Goal: Task Accomplishment & Management: Use online tool/utility

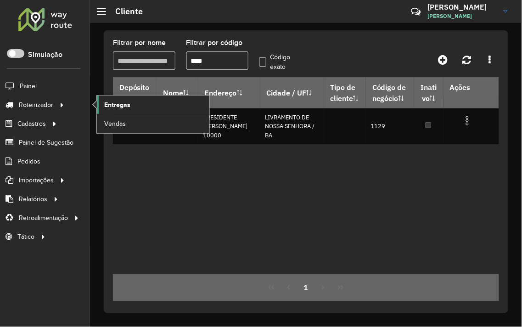
click at [102, 102] on link "Entregas" at bounding box center [153, 105] width 113 height 18
click at [103, 106] on link "Entregas" at bounding box center [153, 105] width 113 height 18
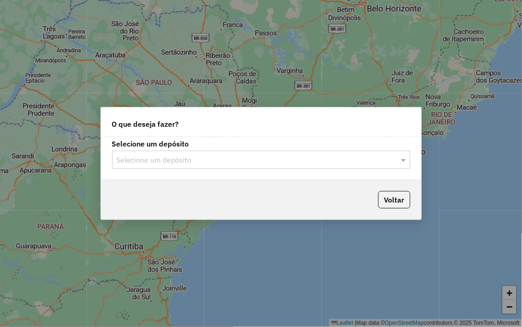
click at [271, 161] on input "text" at bounding box center [252, 160] width 271 height 11
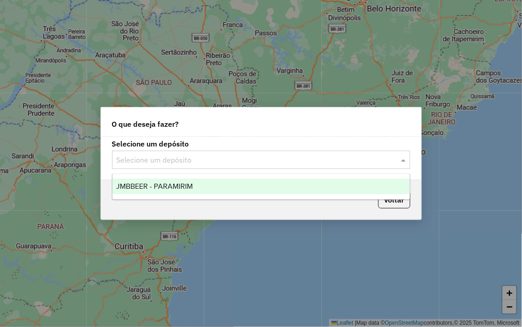
click at [246, 191] on div "JMBBEER - PARAMIRIM" at bounding box center [262, 187] width 298 height 16
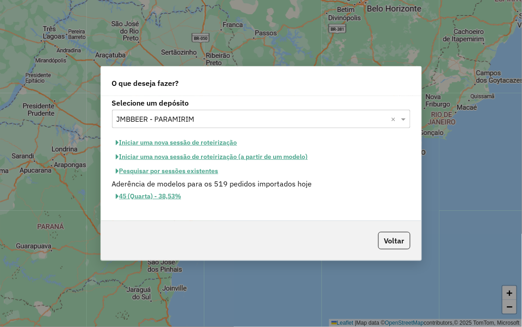
click at [175, 140] on button "Iniciar uma nova sessão de roteirização" at bounding box center [177, 142] width 130 height 14
select select "*"
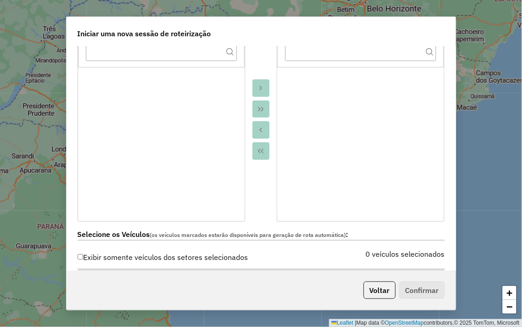
scroll to position [153, 0]
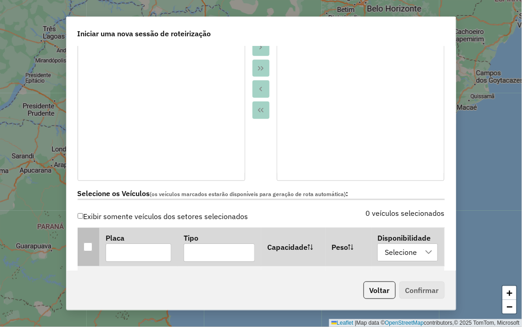
click at [90, 242] on div at bounding box center [88, 246] width 9 height 9
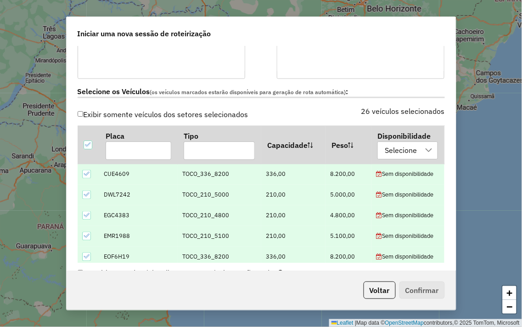
scroll to position [459, 0]
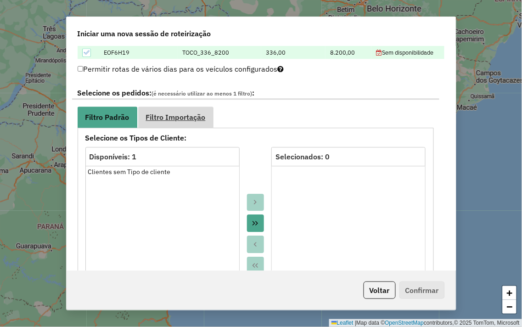
click at [187, 117] on span "Filtro Importação" at bounding box center [176, 116] width 60 height 7
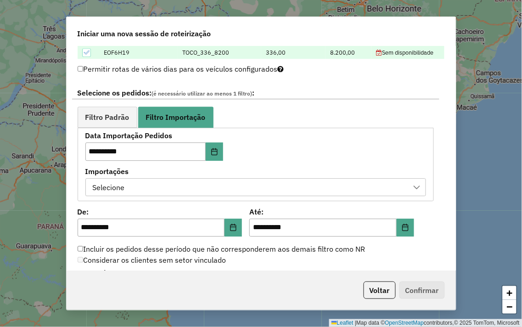
click at [137, 189] on div "Selecione" at bounding box center [249, 187] width 319 height 17
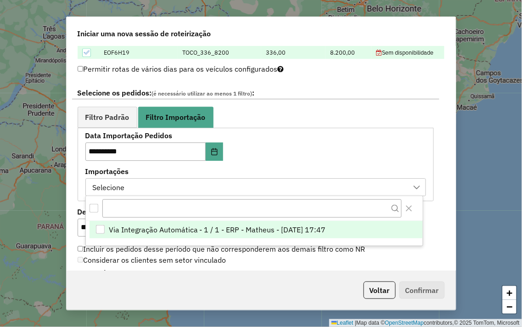
click at [106, 229] on li "Via Integração Automática - 1 / 1 - ERP - Matheus - 12/08/2025 17:47" at bounding box center [256, 229] width 333 height 17
click at [435, 235] on div "**********" at bounding box center [261, 158] width 389 height 225
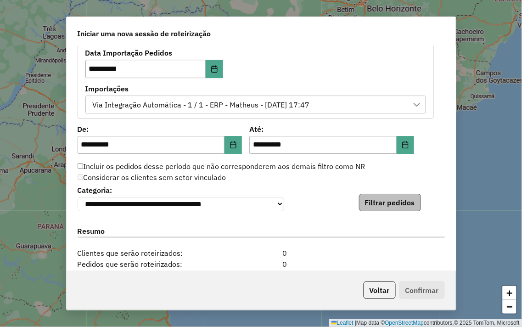
scroll to position [561, 0]
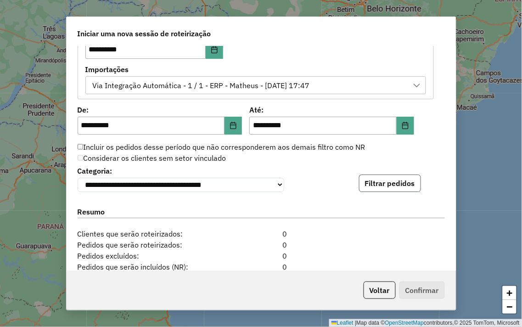
click at [378, 182] on button "Filtrar pedidos" at bounding box center [390, 183] width 62 height 17
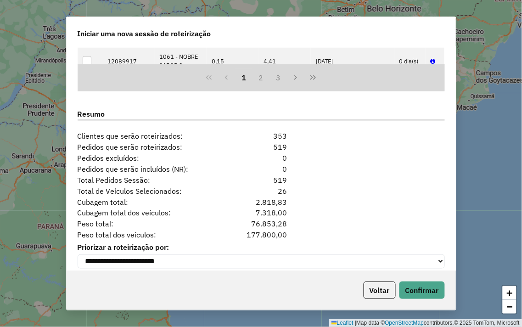
scroll to position [861, 0]
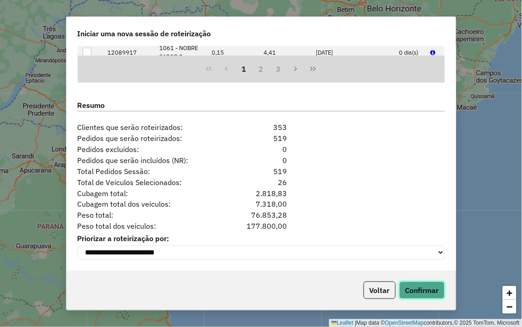
click at [416, 290] on button "Confirmar" at bounding box center [422, 290] width 45 height 17
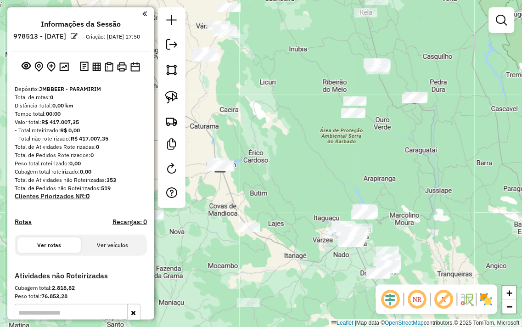
drag, startPoint x: 387, startPoint y: 159, endPoint x: 328, endPoint y: 150, distance: 59.6
click at [328, 155] on div "Janela de atendimento Grade de atendimento Capacidade Transportadoras Veículos …" at bounding box center [261, 163] width 522 height 327
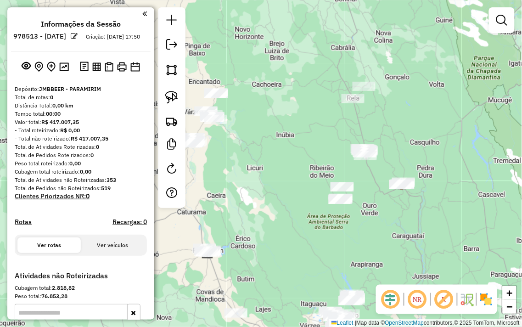
drag, startPoint x: 432, startPoint y: 131, endPoint x: 437, endPoint y: 211, distance: 80.6
click at [437, 211] on div "Janela de atendimento Grade de atendimento Capacidade Transportadoras Veículos …" at bounding box center [261, 163] width 522 height 327
click at [163, 94] on link at bounding box center [172, 97] width 20 height 20
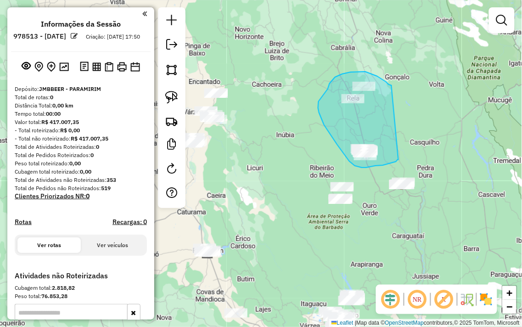
drag, startPoint x: 392, startPoint y: 86, endPoint x: 399, endPoint y: 159, distance: 73.3
click at [399, 159] on div "Janela de atendimento Grade de atendimento Capacidade Transportadoras Veículos …" at bounding box center [261, 163] width 522 height 327
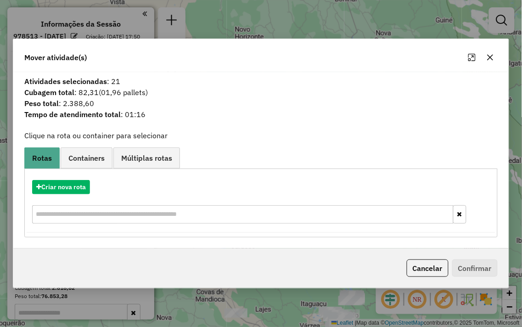
click at [489, 59] on icon "button" at bounding box center [490, 58] width 6 height 6
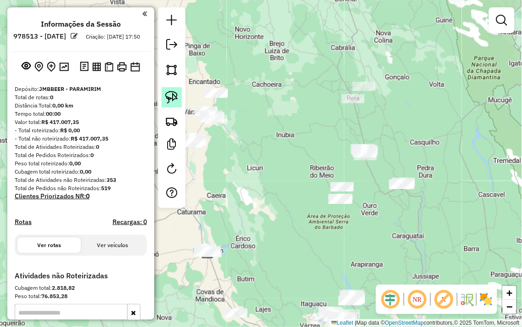
click at [166, 101] on img at bounding box center [171, 97] width 13 height 13
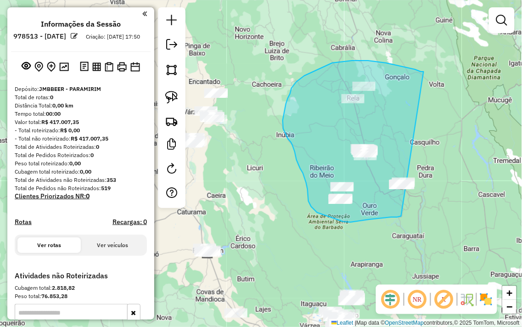
drag, startPoint x: 424, startPoint y: 72, endPoint x: 439, endPoint y: 170, distance: 99.4
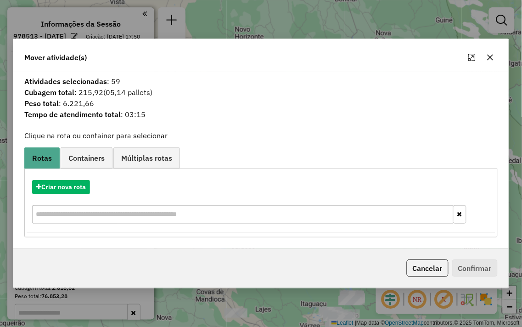
click at [496, 60] on button "button" at bounding box center [490, 57] width 15 height 15
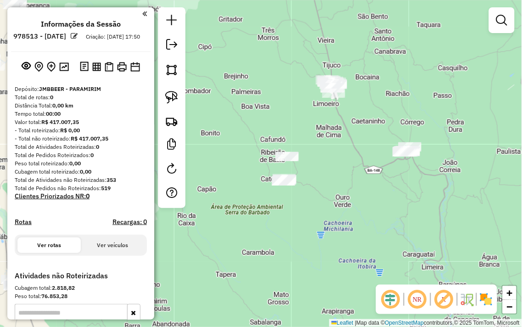
drag, startPoint x: 449, startPoint y: 175, endPoint x: 486, endPoint y: 155, distance: 42.1
click at [486, 155] on div "Janela de atendimento Grade de atendimento Capacidade Transportadoras Veículos …" at bounding box center [261, 163] width 522 height 327
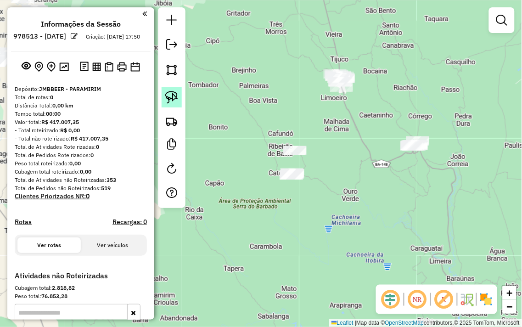
click at [167, 95] on img at bounding box center [171, 97] width 13 height 13
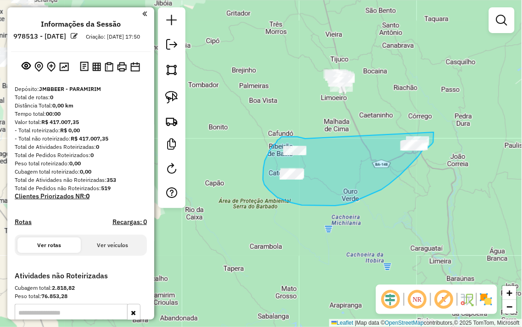
drag, startPoint x: 305, startPoint y: 139, endPoint x: 431, endPoint y: 126, distance: 126.0
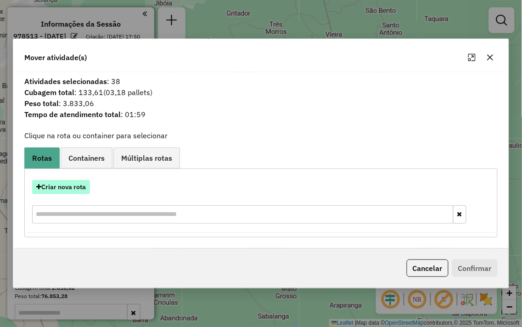
click at [67, 189] on button "Criar nova rota" at bounding box center [61, 187] width 58 height 14
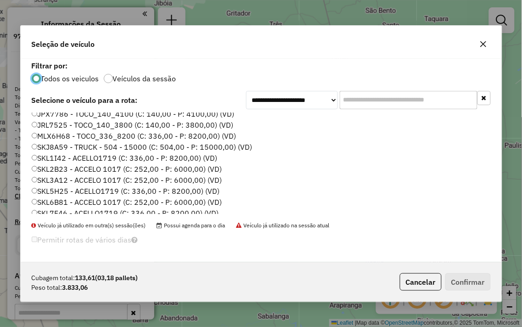
scroll to position [186, 0]
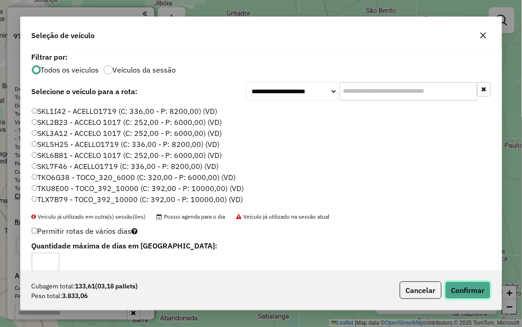
click at [476, 288] on button "Confirmar" at bounding box center [467, 290] width 45 height 17
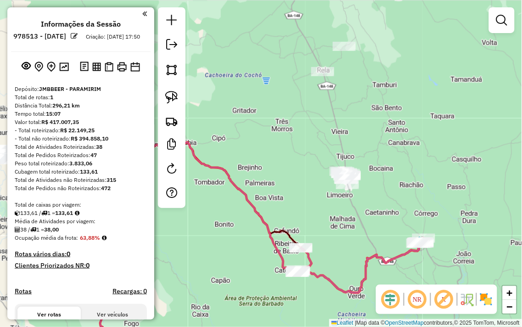
drag, startPoint x: 304, startPoint y: 24, endPoint x: 314, endPoint y: 89, distance: 65.5
click at [314, 89] on div "Janela de atendimento Grade de atendimento Capacidade Transportadoras Veículos …" at bounding box center [261, 163] width 522 height 327
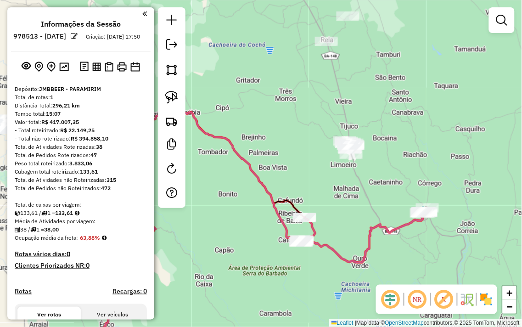
click at [182, 96] on div at bounding box center [172, 107] width 28 height 201
drag, startPoint x: 173, startPoint y: 97, endPoint x: 214, endPoint y: 85, distance: 43.3
click at [173, 97] on img at bounding box center [171, 97] width 13 height 13
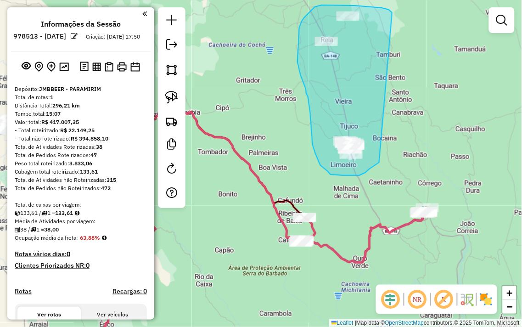
drag, startPoint x: 392, startPoint y: 12, endPoint x: 382, endPoint y: 161, distance: 148.7
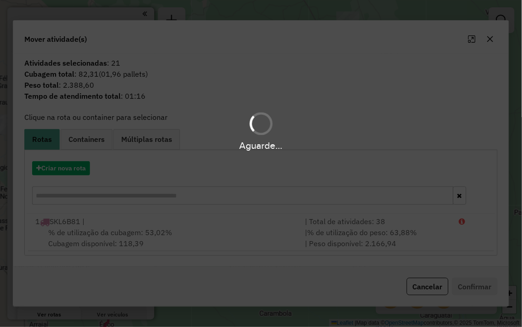
click at [60, 169] on div "Aguarde..." at bounding box center [261, 163] width 522 height 327
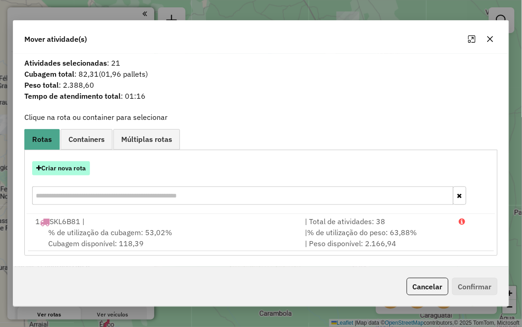
click at [60, 169] on button "Criar nova rota" at bounding box center [61, 168] width 58 height 14
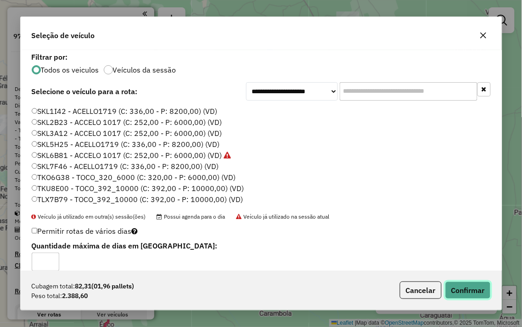
click at [471, 288] on button "Confirmar" at bounding box center [467, 290] width 45 height 17
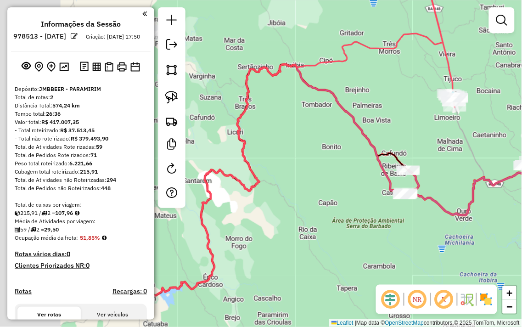
drag, startPoint x: 382, startPoint y: 120, endPoint x: 470, endPoint y: 113, distance: 88.5
click at [489, 70] on div "Janela de atendimento Grade de atendimento Capacidade Transportadoras Veículos …" at bounding box center [261, 163] width 522 height 327
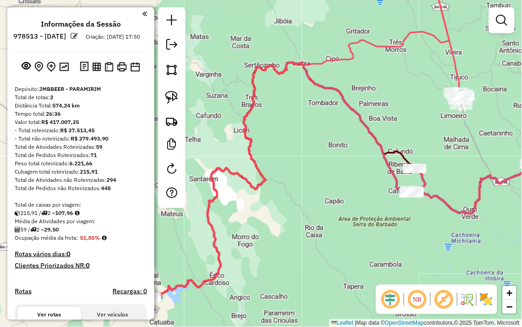
drag, startPoint x: 388, startPoint y: 213, endPoint x: 325, endPoint y: 52, distance: 172.6
click at [325, 53] on div "Janela de atendimento Grade de atendimento Capacidade Transportadoras Veículos …" at bounding box center [261, 163] width 522 height 327
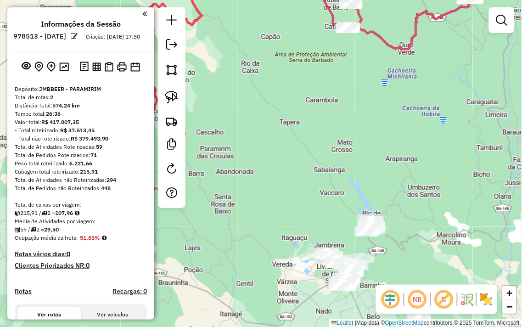
drag, startPoint x: 394, startPoint y: 139, endPoint x: 356, endPoint y: 76, distance: 73.3
click at [357, 76] on div "Janela de atendimento Grade de atendimento Capacidade Transportadoras Veículos …" at bounding box center [261, 163] width 522 height 327
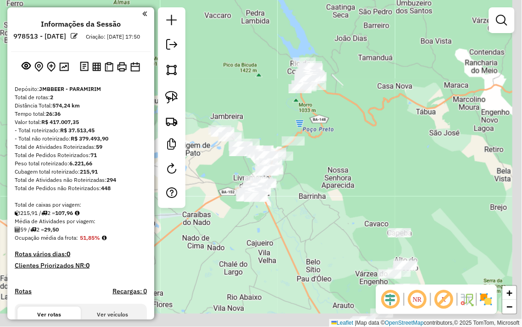
drag, startPoint x: 383, startPoint y: 178, endPoint x: 366, endPoint y: -29, distance: 207.3
click at [366, 0] on html "Aguarde... Pop-up bloqueado! Seu navegador bloqueou automáticamente a abertura …" at bounding box center [261, 163] width 522 height 327
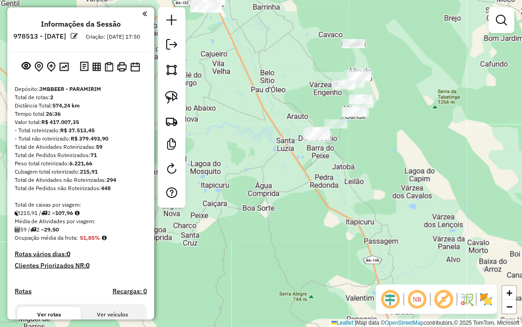
drag, startPoint x: 314, startPoint y: 52, endPoint x: 279, endPoint y: 71, distance: 40.3
click at [279, 71] on div "Janela de atendimento Grade de atendimento Capacidade Transportadoras Veículos …" at bounding box center [261, 163] width 522 height 327
drag, startPoint x: 176, startPoint y: 98, endPoint x: 209, endPoint y: 92, distance: 33.7
click at [175, 98] on img at bounding box center [171, 97] width 13 height 13
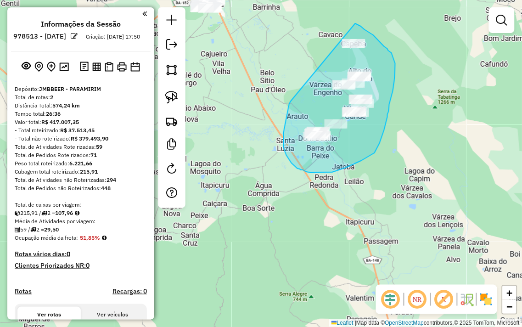
drag, startPoint x: 286, startPoint y: 152, endPoint x: 345, endPoint y: 18, distance: 146.4
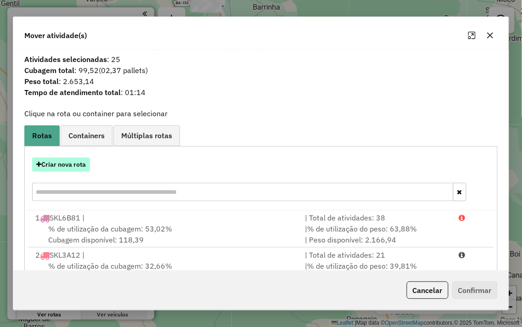
click at [52, 160] on button "Criar nova rota" at bounding box center [61, 165] width 58 height 14
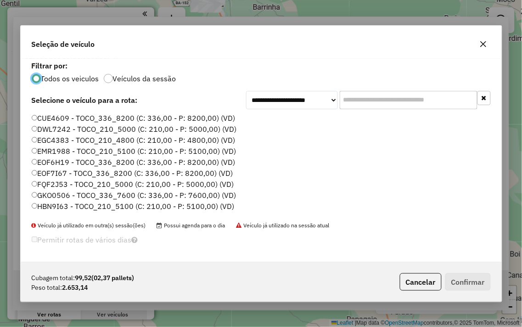
scroll to position [5, 2]
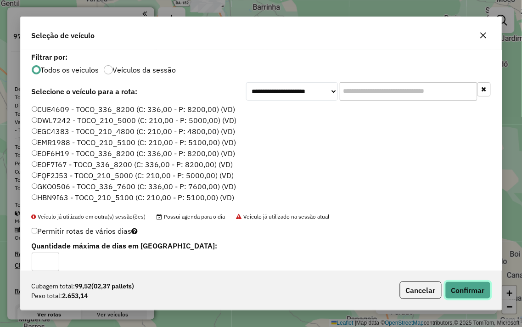
click at [465, 296] on button "Confirmar" at bounding box center [467, 290] width 45 height 17
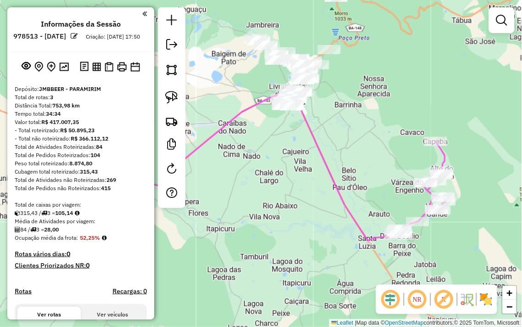
drag, startPoint x: 299, startPoint y: 65, endPoint x: 381, endPoint y: 163, distance: 127.5
click at [381, 163] on div "Janela de atendimento Grade de atendimento Capacidade Transportadoras Veículos …" at bounding box center [261, 163] width 522 height 327
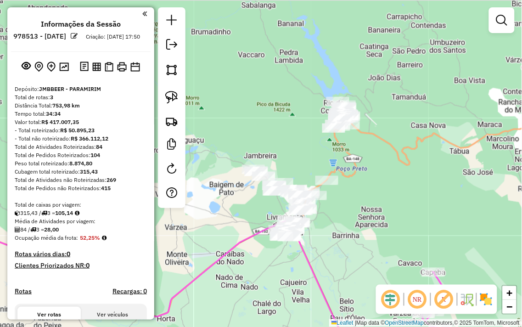
drag, startPoint x: 357, startPoint y: 79, endPoint x: 355, endPoint y: 210, distance: 130.9
click at [355, 210] on div "Janela de atendimento Grade de atendimento Capacidade Transportadoras Veículos …" at bounding box center [261, 163] width 522 height 327
drag, startPoint x: 175, startPoint y: 102, endPoint x: 284, endPoint y: 104, distance: 108.4
click at [175, 102] on img at bounding box center [171, 97] width 13 height 13
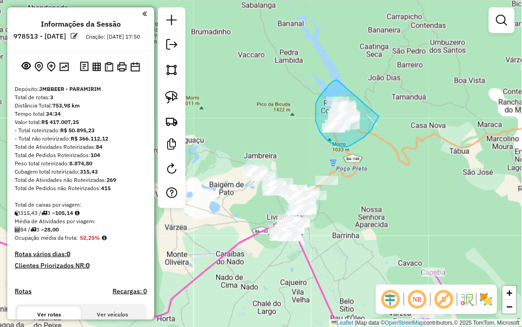
drag, startPoint x: 329, startPoint y: 85, endPoint x: 382, endPoint y: 111, distance: 58.5
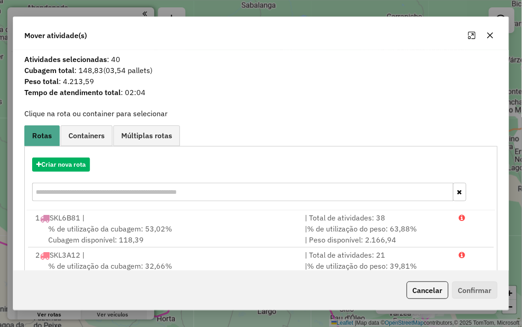
click at [494, 33] on button "button" at bounding box center [490, 35] width 15 height 15
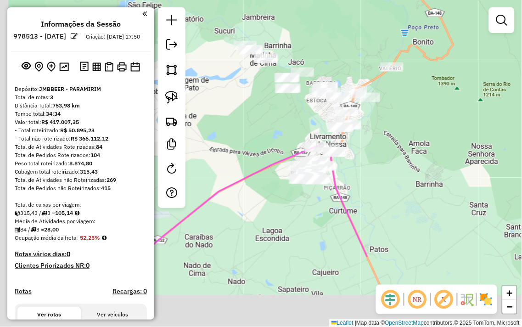
drag, startPoint x: 259, startPoint y: 216, endPoint x: 260, endPoint y: 95, distance: 120.8
click at [272, 96] on div "Janela de atendimento Grade de atendimento Capacidade Transportadoras Veículos …" at bounding box center [261, 163] width 522 height 327
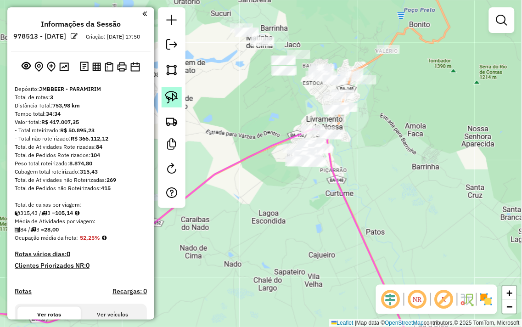
click at [176, 98] on img at bounding box center [171, 97] width 13 height 13
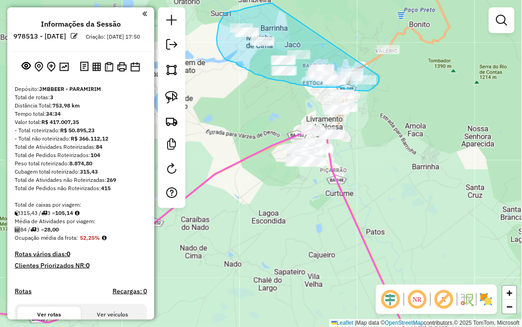
drag, startPoint x: 269, startPoint y: 3, endPoint x: 378, endPoint y: 75, distance: 131.3
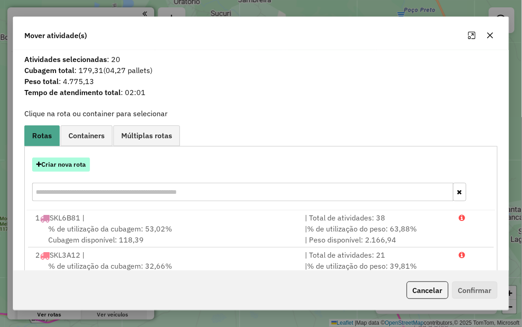
click at [54, 163] on button "Criar nova rota" at bounding box center [61, 165] width 58 height 14
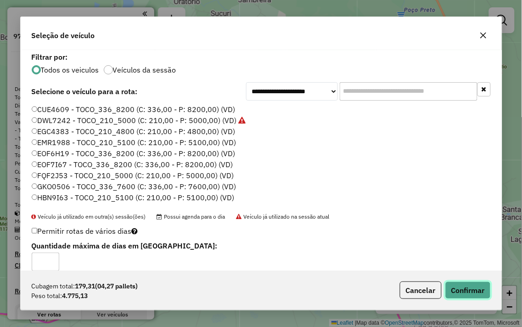
click at [475, 285] on button "Confirmar" at bounding box center [467, 290] width 45 height 17
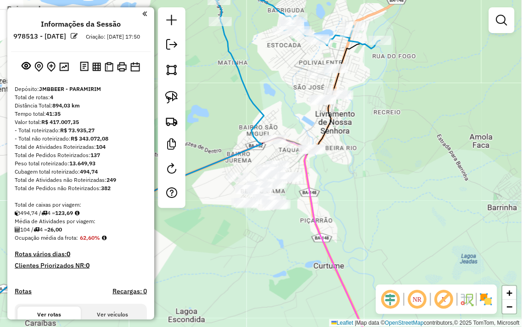
drag, startPoint x: 346, startPoint y: 166, endPoint x: 400, endPoint y: 111, distance: 77.0
click at [400, 111] on div "Janela de atendimento Grade de atendimento Capacidade Transportadoras Veículos …" at bounding box center [261, 163] width 522 height 327
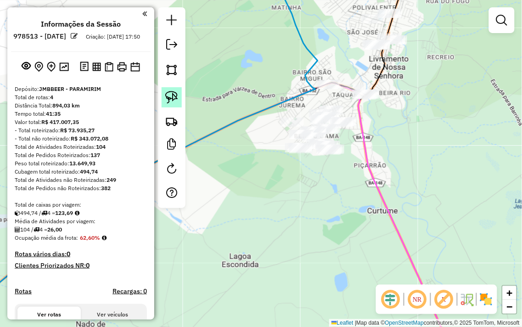
click at [175, 98] on img at bounding box center [171, 97] width 13 height 13
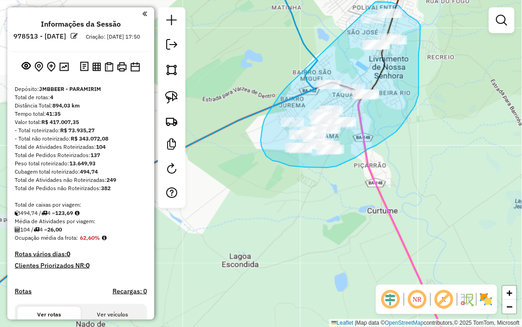
drag, startPoint x: 285, startPoint y: 89, endPoint x: 368, endPoint y: 3, distance: 119.9
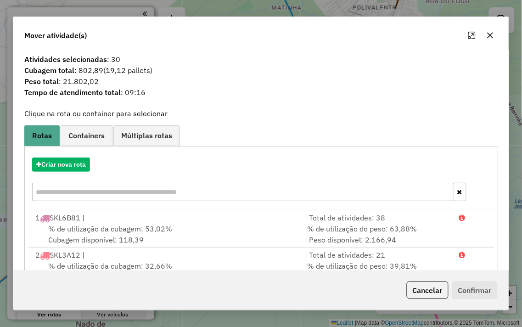
click at [490, 30] on button "button" at bounding box center [490, 35] width 15 height 15
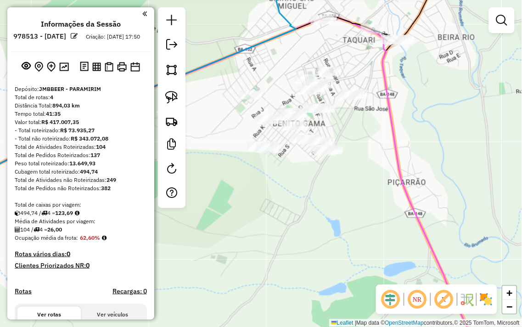
drag, startPoint x: 270, startPoint y: 66, endPoint x: 253, endPoint y: 96, distance: 34.6
click at [258, 88] on div "Janela de atendimento Grade de atendimento Capacidade Transportadoras Veículos …" at bounding box center [261, 163] width 522 height 327
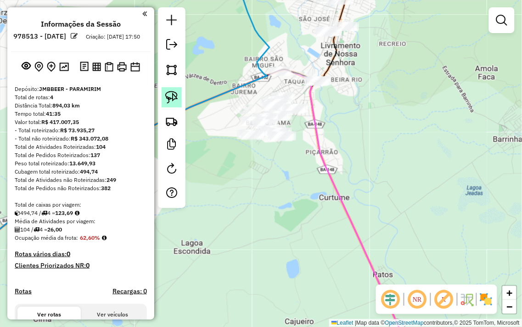
click at [170, 93] on img at bounding box center [171, 97] width 13 height 13
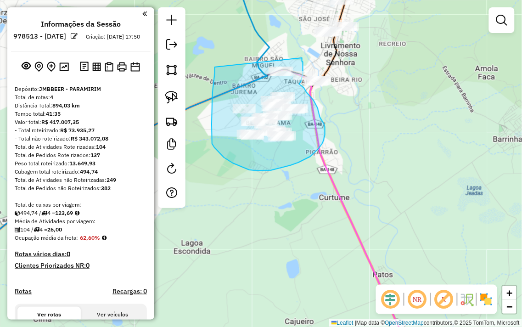
drag, startPoint x: 215, startPoint y: 67, endPoint x: 302, endPoint y: 58, distance: 87.7
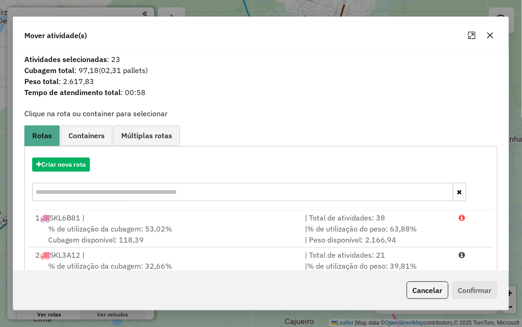
click at [487, 34] on icon "button" at bounding box center [490, 35] width 7 height 7
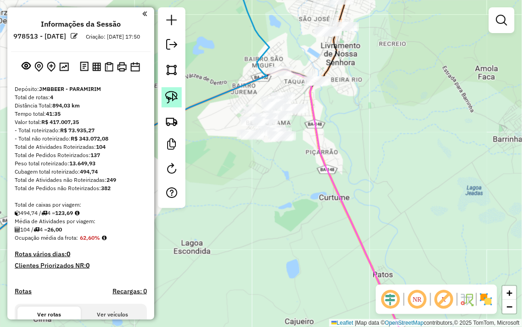
click at [166, 93] on img at bounding box center [171, 97] width 13 height 13
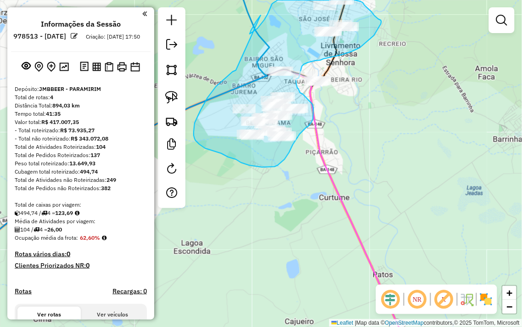
drag, startPoint x: 236, startPoint y: 70, endPoint x: 261, endPoint y: 15, distance: 60.4
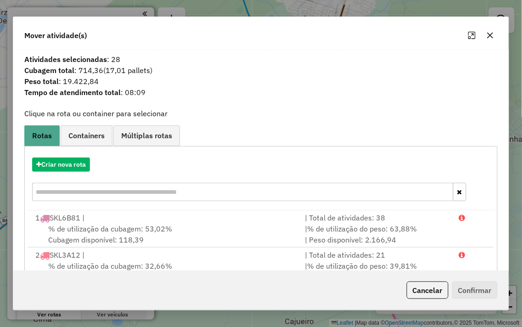
click at [493, 36] on icon "button" at bounding box center [490, 35] width 7 height 7
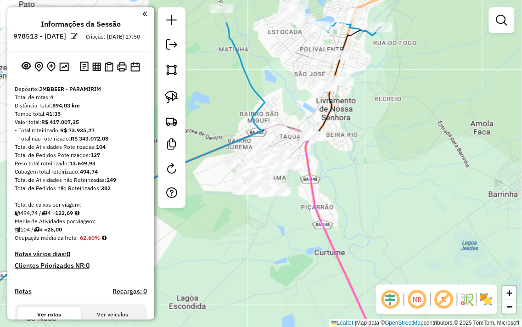
drag, startPoint x: 359, startPoint y: 47, endPoint x: 346, endPoint y: 158, distance: 111.4
click at [349, 158] on div "Janela de atendimento Grade de atendimento Capacidade Transportadoras Veículos …" at bounding box center [261, 163] width 522 height 327
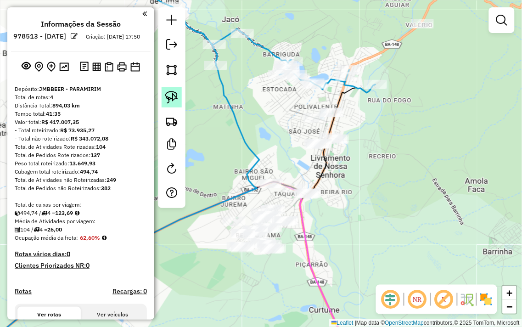
click at [167, 95] on img at bounding box center [171, 97] width 13 height 13
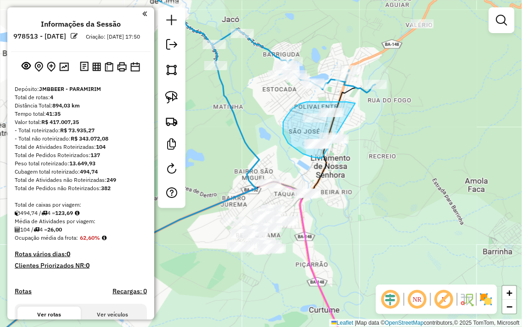
drag, startPoint x: 355, startPoint y: 103, endPoint x: 352, endPoint y: 150, distance: 46.5
click at [352, 150] on div "Janela de atendimento Grade de atendimento Capacidade Transportadoras Veículos …" at bounding box center [261, 163] width 522 height 327
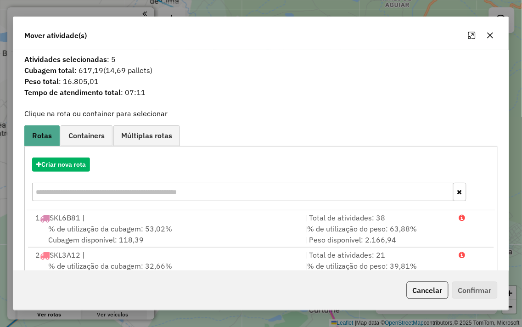
click at [490, 34] on icon "button" at bounding box center [490, 35] width 6 height 6
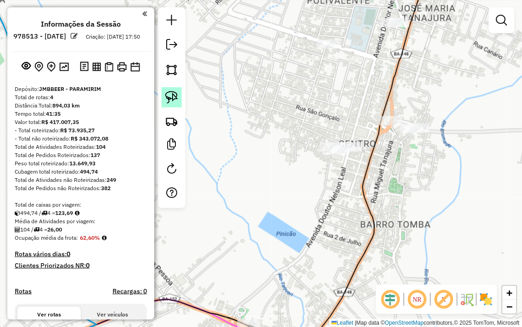
click at [172, 98] on img at bounding box center [171, 97] width 13 height 13
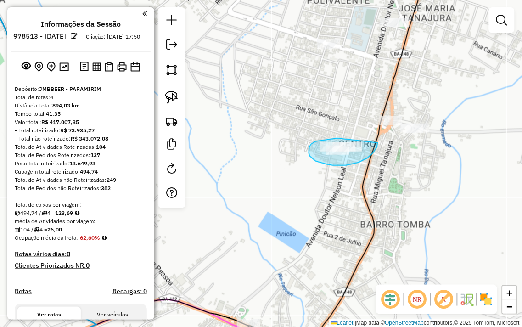
drag, startPoint x: 338, startPoint y: 138, endPoint x: 378, endPoint y: 143, distance: 40.7
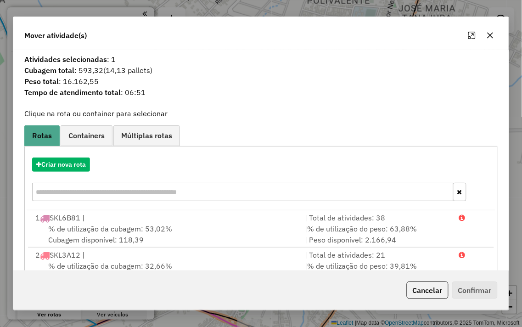
click at [489, 34] on icon "button" at bounding box center [490, 35] width 6 height 6
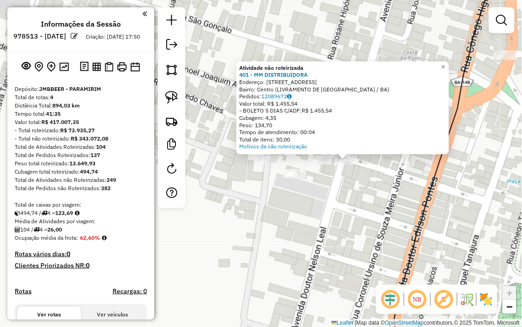
drag, startPoint x: 280, startPoint y: 197, endPoint x: 365, endPoint y: 193, distance: 84.6
click at [365, 193] on div "Atividade não roteirizada 401 - MM DISTRIBUIDORA Endereço: RUA SAO GONCALO 41 B…" at bounding box center [261, 163] width 522 height 327
drag, startPoint x: 353, startPoint y: 195, endPoint x: 334, endPoint y: 186, distance: 20.5
click at [352, 195] on div "Atividade não roteirizada 401 - MM DISTRIBUIDORA Endereço: RUA SAO GONCALO 41 B…" at bounding box center [261, 163] width 522 height 327
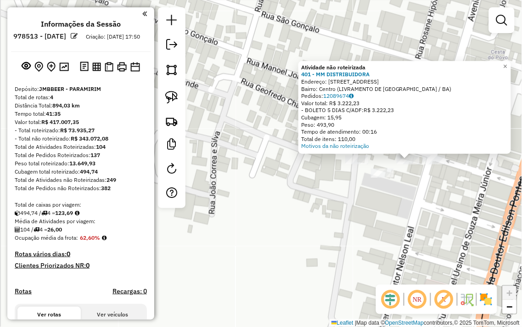
drag, startPoint x: 270, startPoint y: 222, endPoint x: 417, endPoint y: 218, distance: 147.0
click at [417, 218] on div "Atividade não roteirizada 401 - MM DISTRIBUIDORA Endereço: RUA SAO GONCALO 41 B…" at bounding box center [261, 163] width 522 height 327
click at [392, 209] on div "Atividade não roteirizada 401 - MM DISTRIBUIDORA Endereço: RUA SAO GONCALO 41 B…" at bounding box center [261, 163] width 522 height 327
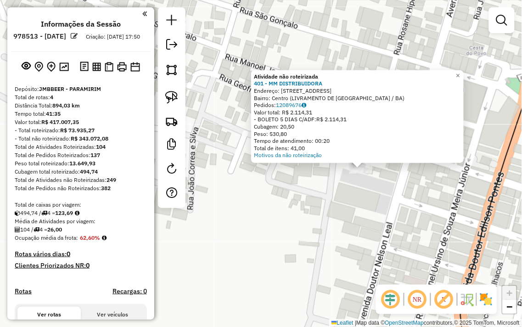
drag, startPoint x: 302, startPoint y: 213, endPoint x: 401, endPoint y: 218, distance: 99.8
click at [401, 218] on div "Atividade não roteirizada 401 - MM DISTRIBUIDORA Endereço: RUA SAO GONCALO 41 B…" at bounding box center [261, 163] width 522 height 327
click at [338, 205] on div "Atividade não roteirizada 401 - MM DISTRIBUIDORA Endereço: RUA SAO GONCALO 41 B…" at bounding box center [261, 163] width 522 height 327
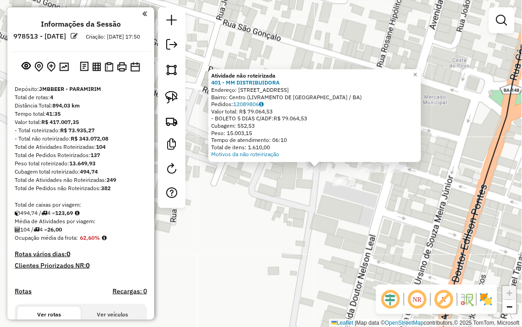
drag, startPoint x: 299, startPoint y: 231, endPoint x: 356, endPoint y: 236, distance: 56.7
click at [356, 236] on div "Atividade não roteirizada 401 - MM DISTRIBUIDORA Endereço: RUA SAO GONCALO 41 B…" at bounding box center [261, 163] width 522 height 327
click at [451, 58] on div "Atividade não roteirizada 401 - MM DISTRIBUIDORA Endereço: RUA SAO GONCALO 41 B…" at bounding box center [261, 163] width 522 height 327
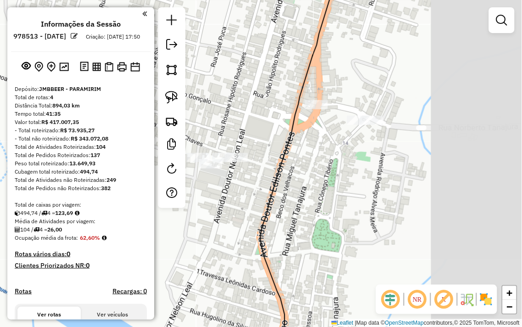
drag, startPoint x: 416, startPoint y: 99, endPoint x: 255, endPoint y: 101, distance: 161.2
click at [255, 102] on div "Janela de atendimento Grade de atendimento Capacidade Transportadoras Veículos …" at bounding box center [261, 163] width 522 height 327
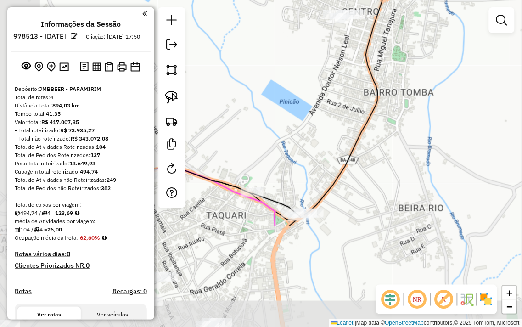
drag, startPoint x: 274, startPoint y: 168, endPoint x: 384, endPoint y: 72, distance: 146.5
click at [384, 72] on div "Janela de atendimento Grade de atendimento Capacidade Transportadoras Veículos …" at bounding box center [261, 163] width 522 height 327
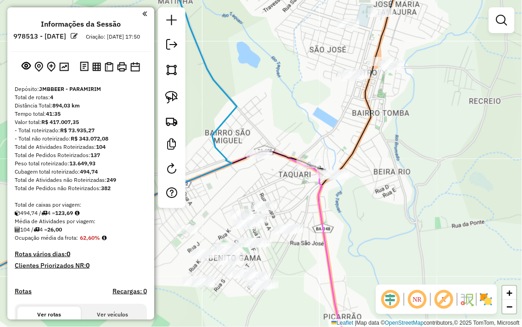
click at [185, 98] on div at bounding box center [172, 107] width 28 height 201
click at [174, 98] on img at bounding box center [171, 97] width 13 height 13
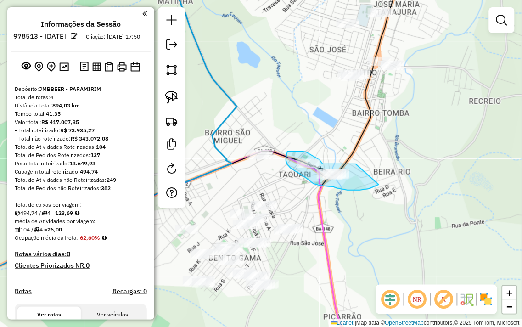
drag, startPoint x: 356, startPoint y: 164, endPoint x: 379, endPoint y: 185, distance: 30.9
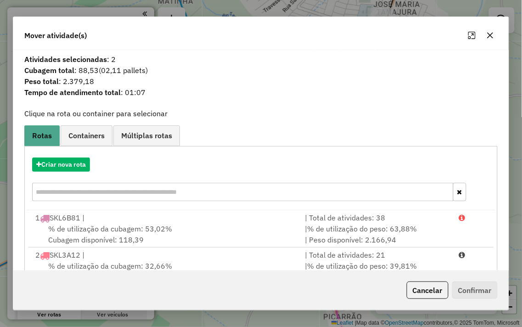
click at [488, 33] on icon "button" at bounding box center [490, 35] width 7 height 7
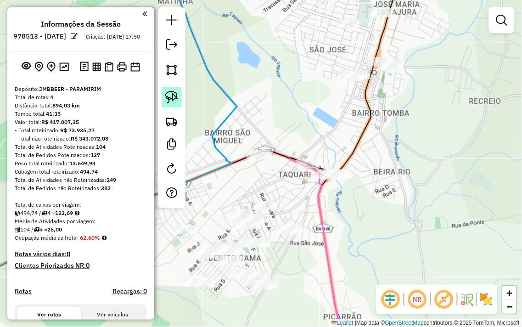
click at [168, 92] on img at bounding box center [171, 97] width 13 height 13
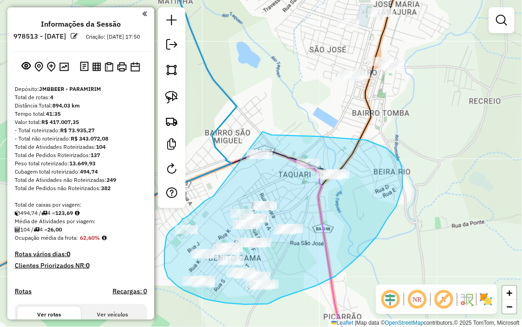
drag, startPoint x: 214, startPoint y: 196, endPoint x: 231, endPoint y: 119, distance: 78.7
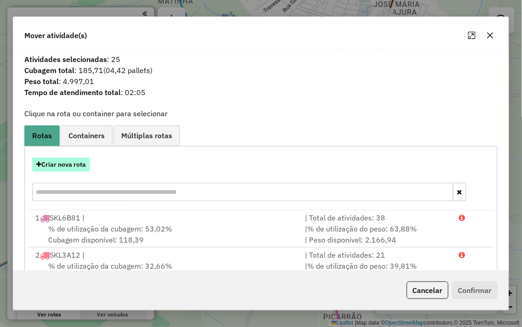
click at [60, 158] on button "Criar nova rota" at bounding box center [61, 165] width 58 height 14
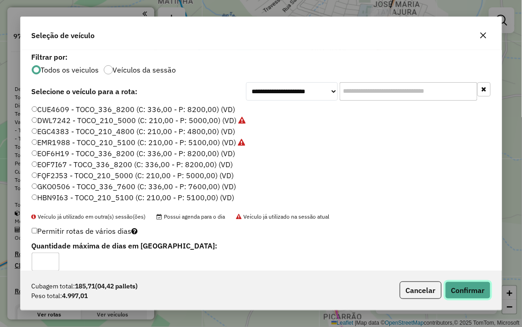
click at [461, 289] on button "Confirmar" at bounding box center [467, 290] width 45 height 17
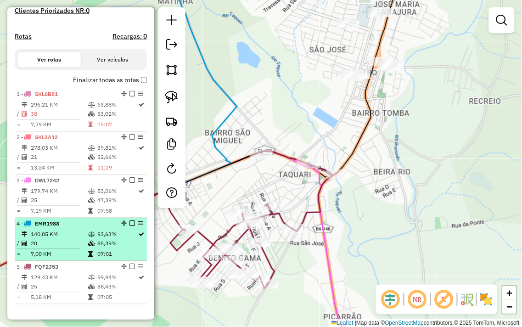
scroll to position [306, 0]
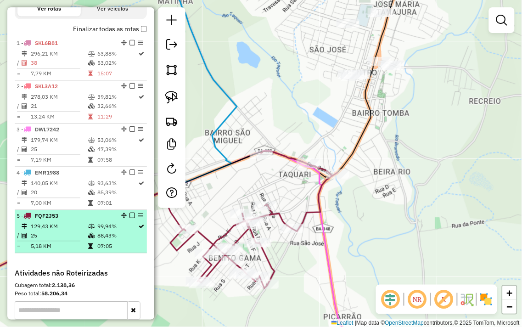
select select "**********"
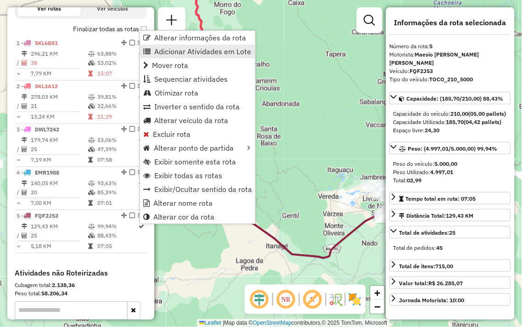
click at [194, 53] on span "Adicionar Atividades em Lote" at bounding box center [202, 51] width 97 height 7
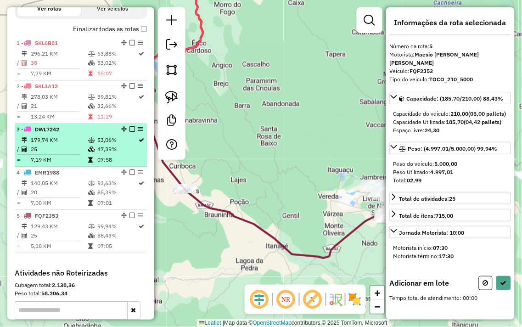
drag, startPoint x: 306, startPoint y: 123, endPoint x: 135, endPoint y: 134, distance: 171.2
click at [130, 127] on hb-router-mapa "Informações da Sessão 978513 - 13/08/2025 Criação: 12/08/2025 17:50 Depósito: J…" at bounding box center [261, 163] width 522 height 327
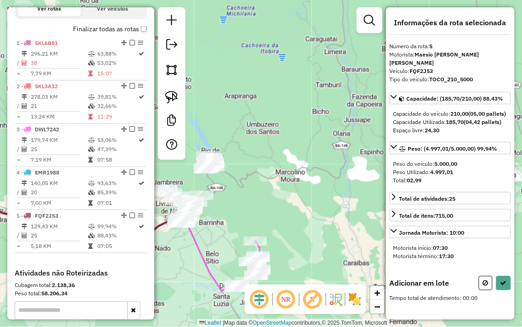
drag, startPoint x: 250, startPoint y: 199, endPoint x: 277, endPoint y: 200, distance: 26.7
click at [277, 200] on div "Janela de atendimento Grade de atendimento Capacidade Transportadoras Veículos …" at bounding box center [261, 163] width 522 height 327
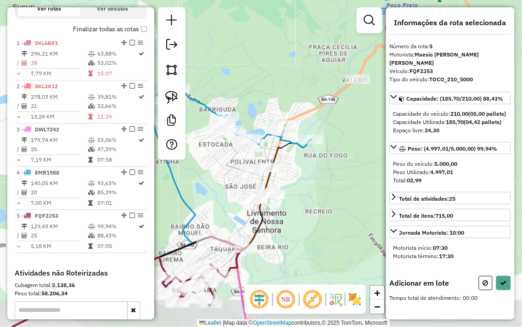
click at [323, 190] on div "Janela de atendimento Grade de atendimento Capacidade Transportadoras Veículos …" at bounding box center [261, 163] width 522 height 327
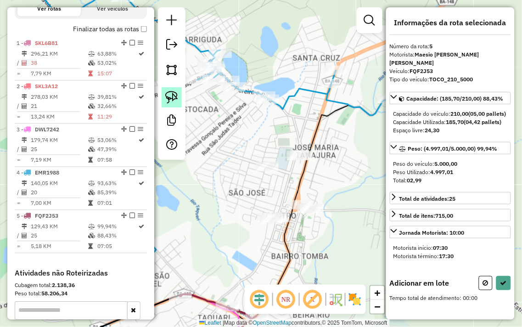
click at [171, 100] on img at bounding box center [171, 97] width 13 height 13
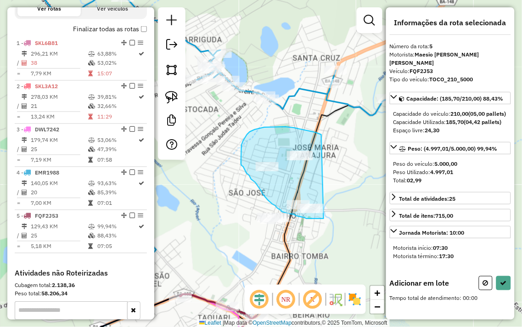
drag, startPoint x: 321, startPoint y: 135, endPoint x: 350, endPoint y: 194, distance: 65.7
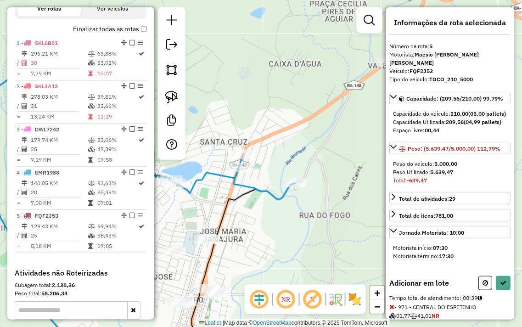
drag, startPoint x: 357, startPoint y: 165, endPoint x: 318, endPoint y: 170, distance: 39.4
click at [318, 170] on div "Janela de atendimento Grade de atendimento Capacidade Transportadoras Veículos …" at bounding box center [261, 163] width 522 height 327
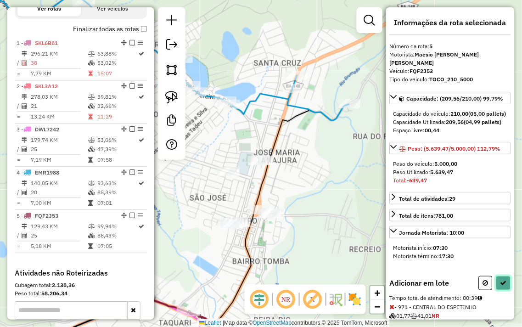
click at [506, 288] on button at bounding box center [503, 283] width 15 height 14
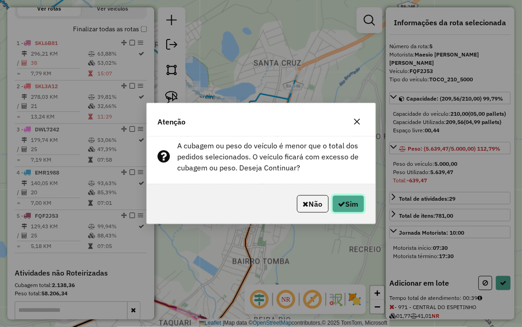
click at [343, 205] on icon "button" at bounding box center [341, 203] width 7 height 7
select select "**********"
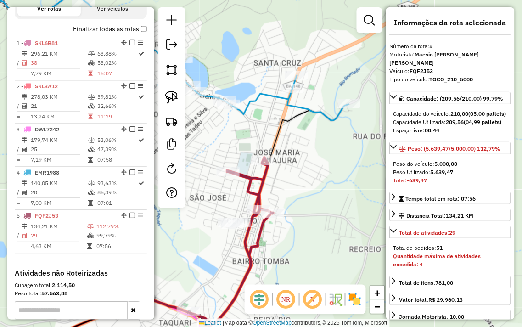
scroll to position [428, 0]
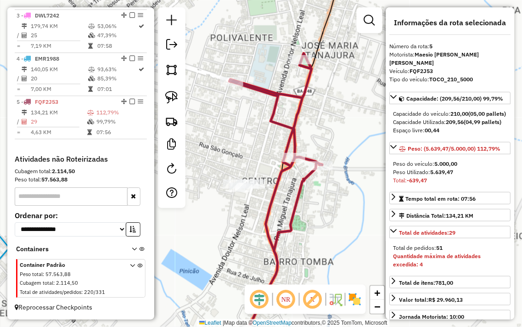
drag, startPoint x: 224, startPoint y: 191, endPoint x: 249, endPoint y: 156, distance: 42.7
click at [249, 156] on div "Janela de atendimento Grade de atendimento Capacidade Transportadoras Veículos …" at bounding box center [261, 163] width 522 height 327
drag, startPoint x: 357, startPoint y: 89, endPoint x: 263, endPoint y: 265, distance: 199.3
click at [264, 264] on div "Rota 5 - Placa FQF2J53 404 - RESTAURANTE KALABAR Janela de atendimento Grade de…" at bounding box center [261, 163] width 522 height 327
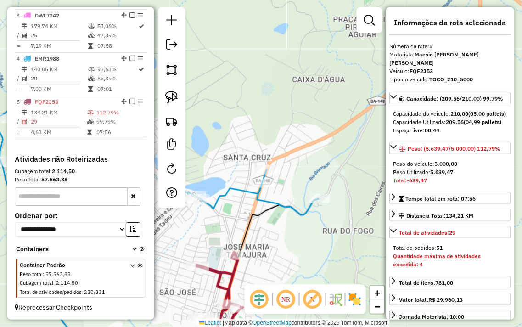
drag, startPoint x: 281, startPoint y: 265, endPoint x: 291, endPoint y: 182, distance: 82.8
click at [290, 186] on div "Janela de atendimento Grade de atendimento Capacidade Transportadoras Veículos …" at bounding box center [261, 163] width 522 height 327
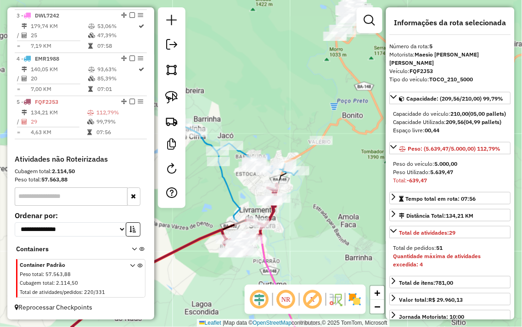
drag, startPoint x: 301, startPoint y: 214, endPoint x: 304, endPoint y: 177, distance: 36.8
click at [304, 177] on div "Janela de atendimento Grade de atendimento Capacidade Transportadoras Veículos …" at bounding box center [261, 163] width 522 height 327
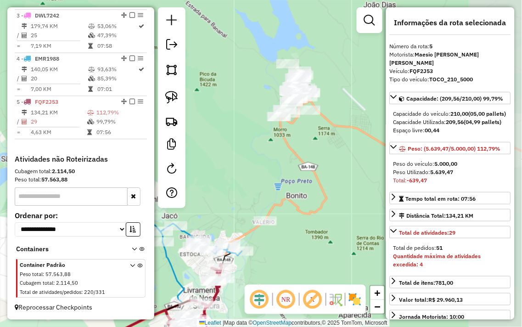
drag, startPoint x: 348, startPoint y: 134, endPoint x: 290, endPoint y: 250, distance: 129.8
click at [290, 250] on div "Janela de atendimento Grade de atendimento Capacidade Transportadoras Veículos …" at bounding box center [261, 163] width 522 height 327
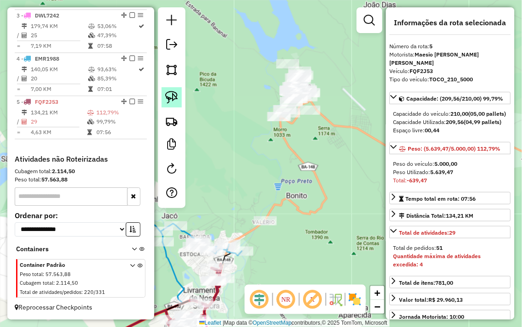
click at [169, 91] on img at bounding box center [171, 97] width 13 height 13
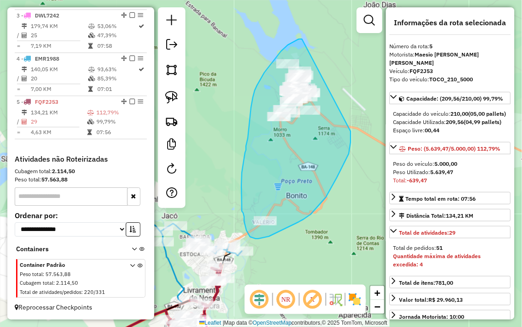
drag, startPoint x: 302, startPoint y: 39, endPoint x: 339, endPoint y: 86, distance: 59.5
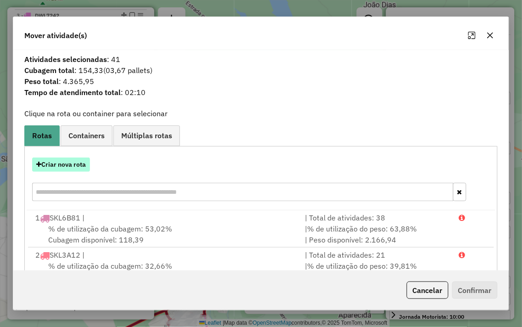
click at [72, 161] on button "Criar nova rota" at bounding box center [61, 165] width 58 height 14
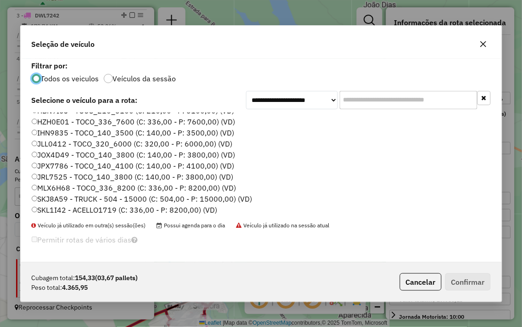
scroll to position [186, 0]
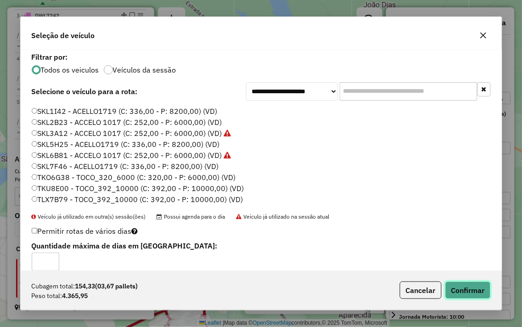
click at [471, 290] on button "Confirmar" at bounding box center [467, 290] width 45 height 17
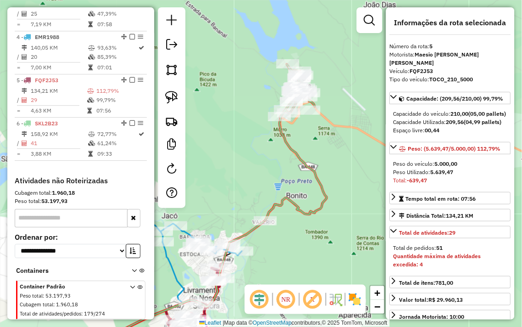
scroll to position [471, 0]
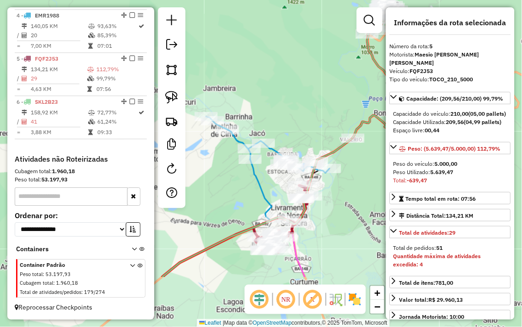
drag, startPoint x: 231, startPoint y: 175, endPoint x: 319, endPoint y: 90, distance: 122.5
click at [319, 90] on div "Janela de atendimento Grade de atendimento Capacidade Transportadoras Veículos …" at bounding box center [261, 163] width 522 height 327
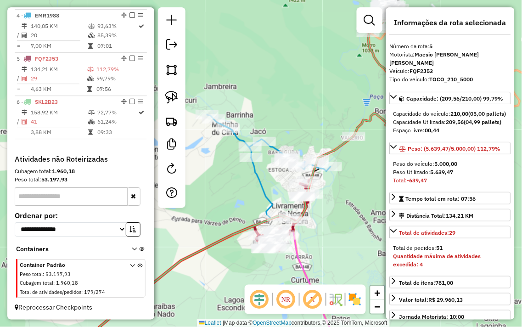
drag, startPoint x: 340, startPoint y: 106, endPoint x: 339, endPoint y: 41, distance: 64.3
click at [339, 41] on div "Janela de atendimento Grade de atendimento Capacidade Transportadoras Veículos …" at bounding box center [261, 163] width 522 height 327
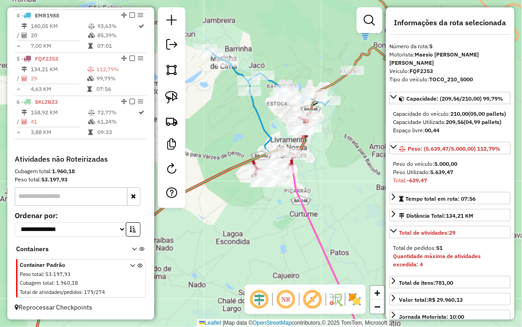
drag, startPoint x: 353, startPoint y: 93, endPoint x: 341, endPoint y: 105, distance: 16.6
click at [341, 105] on div "Janela de atendimento Grade de atendimento Capacidade Transportadoras Veículos …" at bounding box center [261, 163] width 522 height 327
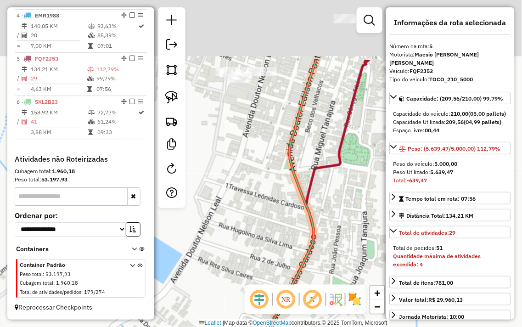
drag, startPoint x: 281, startPoint y: 56, endPoint x: 281, endPoint y: 198, distance: 142.8
click at [282, 206] on div "Janela de atendimento Grade de atendimento Capacidade Transportadoras Veículos …" at bounding box center [261, 163] width 522 height 327
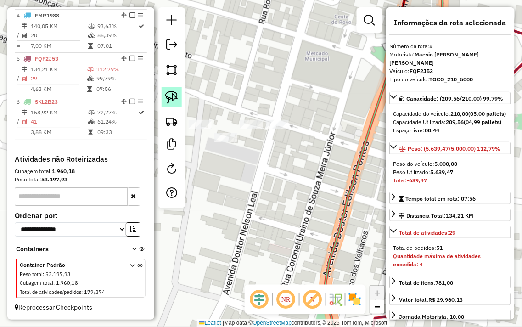
click at [171, 97] on img at bounding box center [171, 97] width 13 height 13
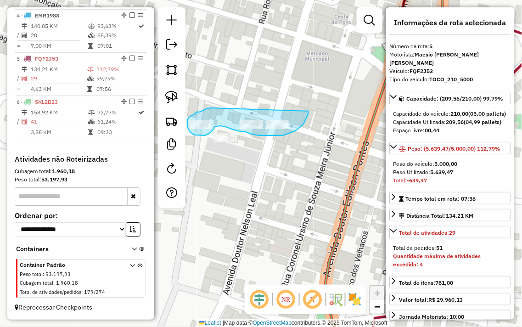
drag, startPoint x: 211, startPoint y: 108, endPoint x: 308, endPoint y: 106, distance: 96.9
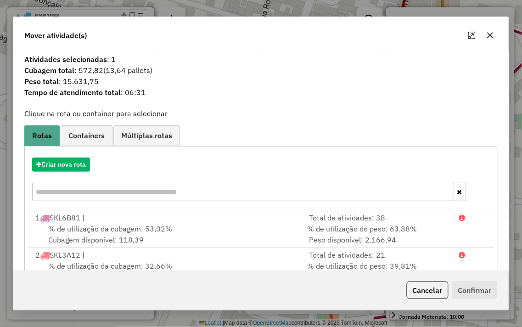
drag, startPoint x: 501, startPoint y: 31, endPoint x: 493, endPoint y: 33, distance: 7.6
click at [501, 31] on div "Mover atividade(s)" at bounding box center [260, 33] width 495 height 33
click at [485, 35] on button "button" at bounding box center [491, 35] width 15 height 15
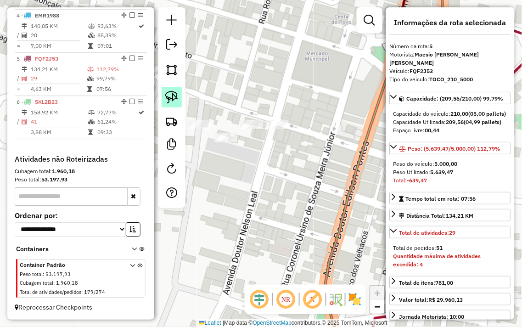
click at [176, 97] on img at bounding box center [171, 97] width 13 height 13
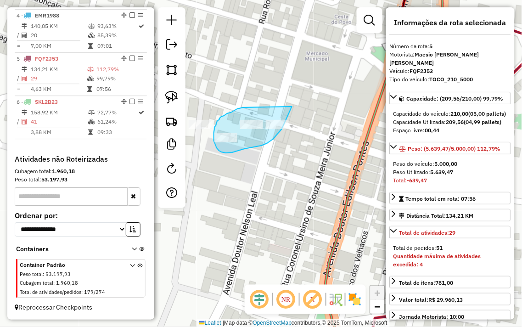
drag, startPoint x: 243, startPoint y: 107, endPoint x: 292, endPoint y: 107, distance: 48.7
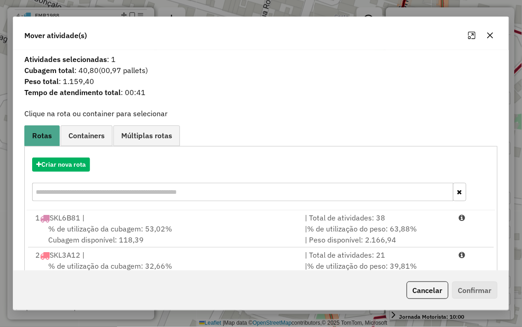
click at [495, 36] on button "button" at bounding box center [490, 35] width 15 height 15
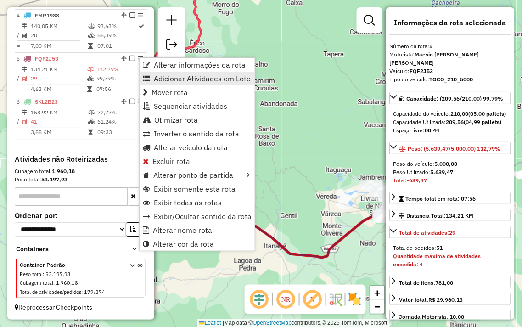
click at [187, 79] on span "Adicionar Atividades em Lote" at bounding box center [202, 78] width 97 height 7
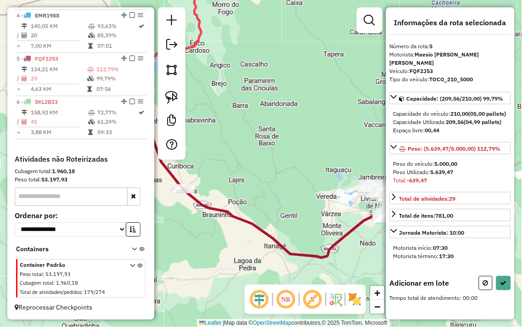
drag, startPoint x: 331, startPoint y: 176, endPoint x: 226, endPoint y: 149, distance: 108.6
click at [228, 150] on div "Janela de atendimento Grade de atendimento Capacidade Transportadoras Veículos …" at bounding box center [261, 163] width 522 height 327
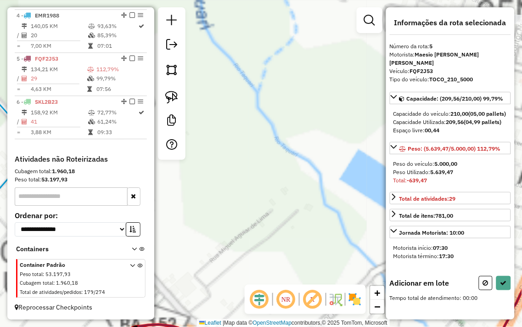
drag, startPoint x: 361, startPoint y: 163, endPoint x: 258, endPoint y: 178, distance: 104.4
click at [263, 178] on div "Janela de atendimento Grade de atendimento Capacidade Transportadoras Veículos …" at bounding box center [261, 163] width 522 height 327
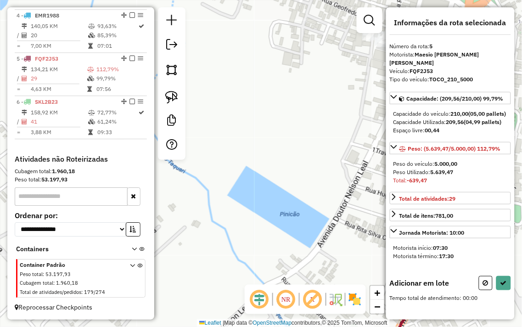
drag, startPoint x: 338, startPoint y: 153, endPoint x: 250, endPoint y: 171, distance: 90.4
click at [250, 171] on div "Janela de atendimento Grade de atendimento Capacidade Transportadoras Veículos …" at bounding box center [261, 163] width 522 height 327
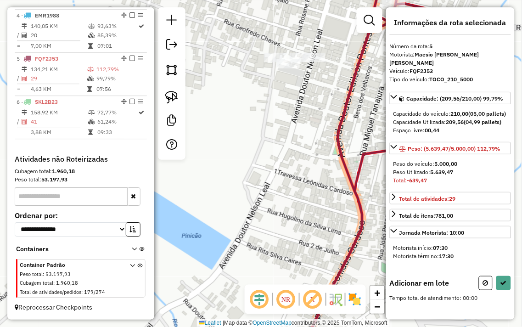
drag, startPoint x: 298, startPoint y: 107, endPoint x: 267, endPoint y: 203, distance: 101.5
click at [268, 203] on div "Janela de atendimento Grade de atendimento Capacidade Transportadoras Veículos …" at bounding box center [261, 163] width 522 height 327
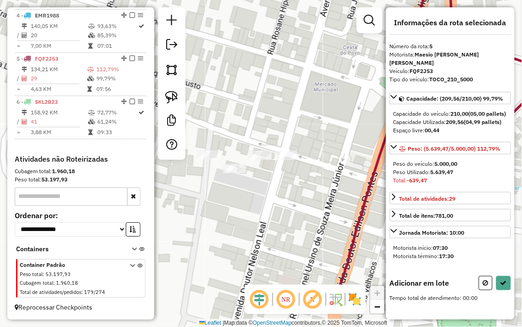
drag, startPoint x: 247, startPoint y: 180, endPoint x: 261, endPoint y: 122, distance: 60.0
click at [261, 122] on div "Janela de atendimento Grade de atendimento Capacidade Transportadoras Veículos …" at bounding box center [261, 163] width 522 height 327
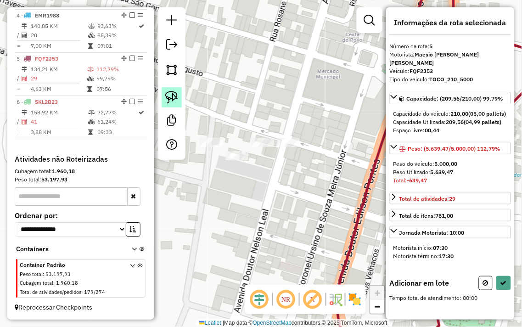
click at [172, 101] on img at bounding box center [171, 97] width 13 height 13
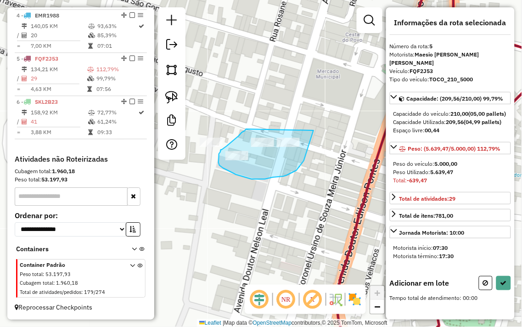
drag, startPoint x: 246, startPoint y: 129, endPoint x: 315, endPoint y: 128, distance: 68.4
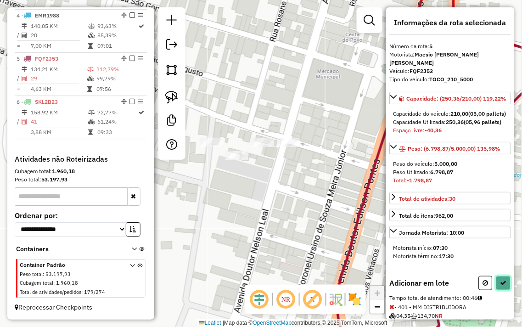
click at [503, 286] on icon at bounding box center [504, 283] width 6 height 6
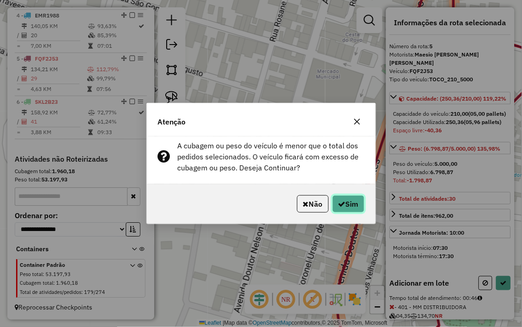
click at [345, 199] on button "Sim" at bounding box center [349, 203] width 32 height 17
select select "**********"
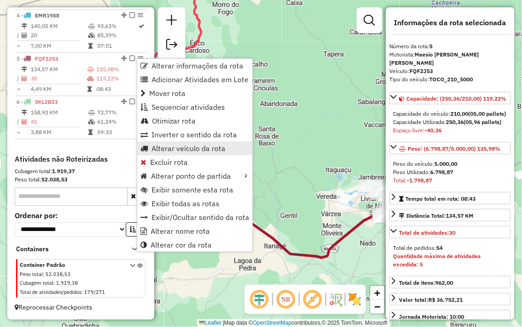
click at [192, 146] on span "Alterar veículo da rota" at bounding box center [189, 148] width 74 height 7
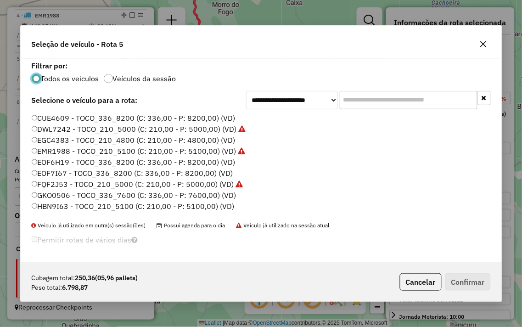
scroll to position [5, 2]
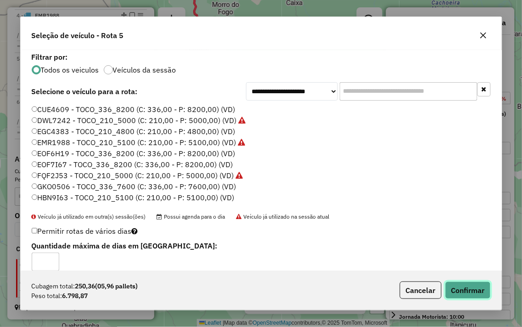
click at [465, 285] on button "Confirmar" at bounding box center [467, 290] width 45 height 17
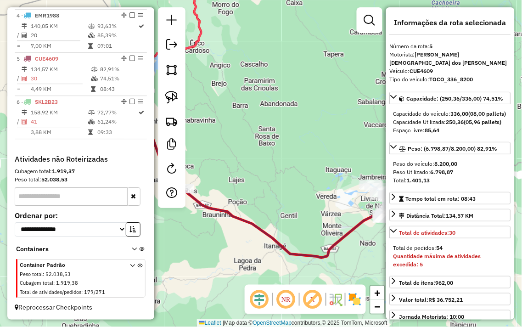
drag, startPoint x: 349, startPoint y: 172, endPoint x: 282, endPoint y: 146, distance: 72.1
click at [283, 146] on div "Janela de atendimento Grade de atendimento Capacidade Transportadoras Veículos …" at bounding box center [261, 163] width 522 height 327
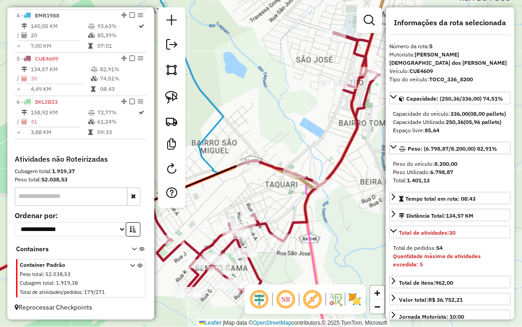
click at [334, 223] on div "Janela de atendimento Grade de atendimento Capacidade Transportadoras Veículos …" at bounding box center [261, 163] width 522 height 327
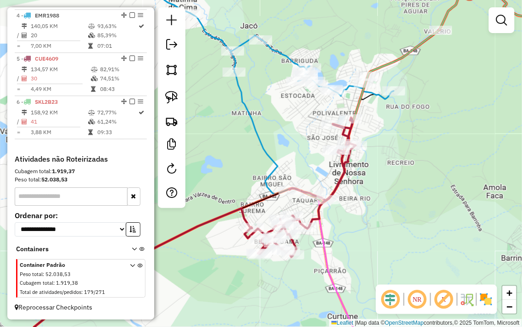
drag, startPoint x: 416, startPoint y: 227, endPoint x: 325, endPoint y: 120, distance: 140.8
click at [344, 145] on div "Janela de atendimento Grade de atendimento Capacidade Transportadoras Veículos …" at bounding box center [261, 163] width 522 height 327
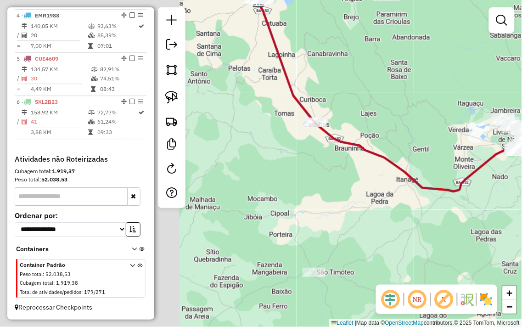
drag, startPoint x: 285, startPoint y: 237, endPoint x: 520, endPoint y: 203, distance: 237.6
click at [522, 200] on div "Janela de atendimento Grade de atendimento Capacidade Transportadoras Veículos …" at bounding box center [261, 163] width 522 height 327
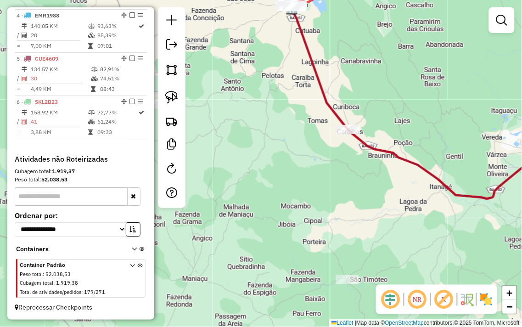
drag, startPoint x: 363, startPoint y: 214, endPoint x: 370, endPoint y: 215, distance: 6.9
click at [370, 215] on div "Janela de atendimento Grade de atendimento Capacidade Transportadoras Veículos …" at bounding box center [261, 163] width 522 height 327
click at [173, 102] on img at bounding box center [171, 97] width 13 height 13
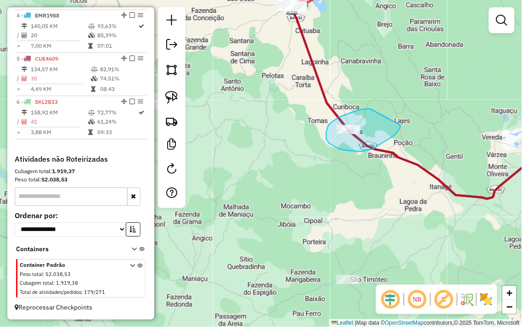
drag, startPoint x: 371, startPoint y: 109, endPoint x: 401, endPoint y: 123, distance: 33.7
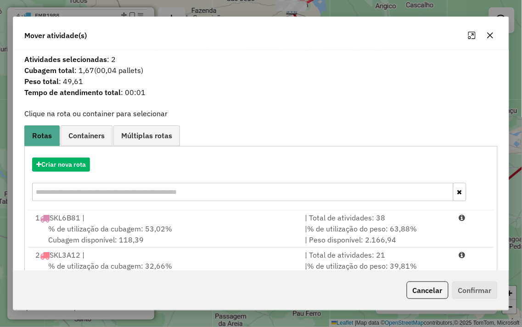
click at [486, 41] on hb-app "Aguarde... Pop-up bloqueado! Seu navegador bloqueou automáticamente a abertura …" at bounding box center [261, 163] width 522 height 327
click at [488, 38] on icon "button" at bounding box center [490, 35] width 6 height 6
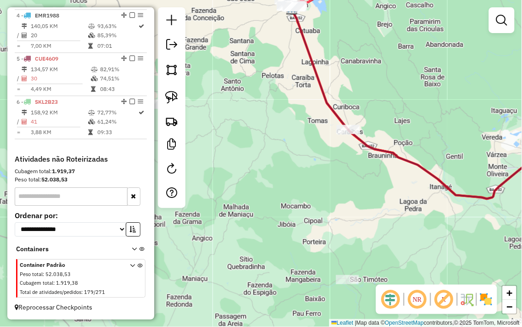
drag, startPoint x: 373, startPoint y: 74, endPoint x: 241, endPoint y: 112, distance: 137.6
click at [242, 112] on div "Janela de atendimento Grade de atendimento Capacidade Transportadoras Veículos …" at bounding box center [261, 163] width 522 height 327
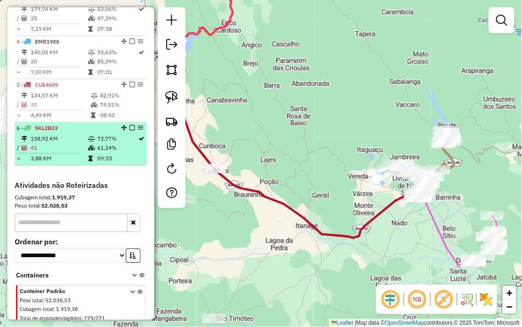
scroll to position [420, 0]
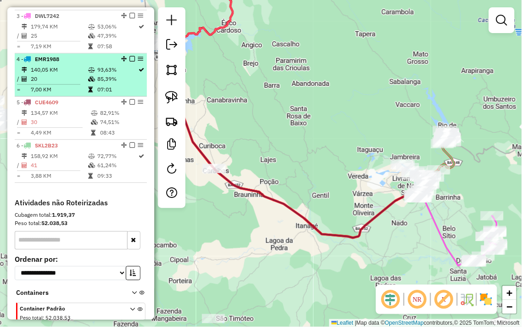
select select "**********"
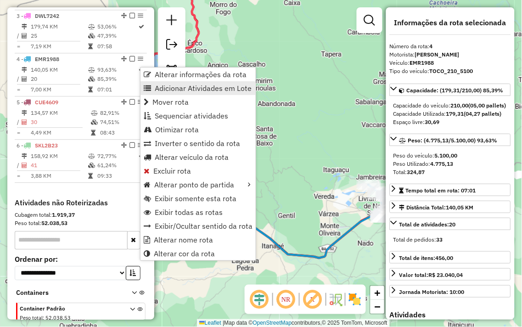
click at [217, 89] on span "Adicionar Atividades em Lote" at bounding box center [203, 88] width 97 height 7
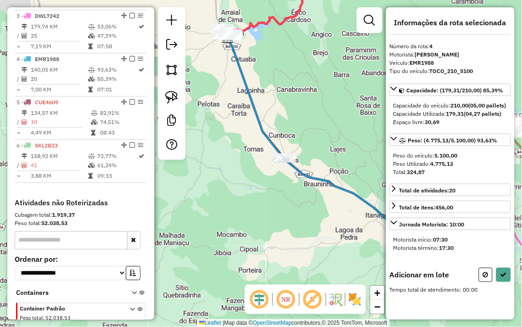
drag, startPoint x: 227, startPoint y: 130, endPoint x: 331, endPoint y: 99, distance: 108.3
click at [331, 99] on div "Janela de atendimento Grade de atendimento Capacidade Transportadoras Veículos …" at bounding box center [261, 163] width 522 height 327
drag, startPoint x: 169, startPoint y: 93, endPoint x: 181, endPoint y: 98, distance: 13.4
click at [169, 93] on img at bounding box center [171, 97] width 13 height 13
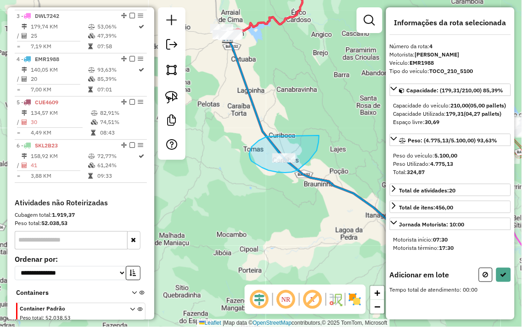
drag, startPoint x: 267, startPoint y: 136, endPoint x: 317, endPoint y: 136, distance: 50.1
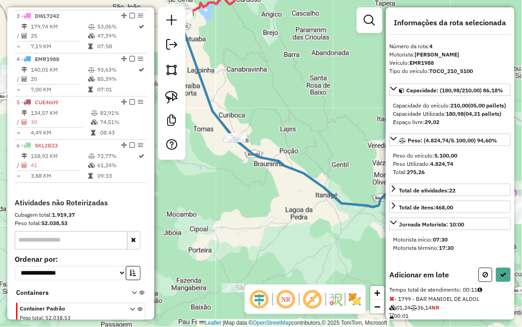
drag, startPoint x: 290, startPoint y: 132, endPoint x: 313, endPoint y: 156, distance: 32.8
click at [282, 131] on div "Janela de atendimento Grade de atendimento Capacidade Transportadoras Veículos …" at bounding box center [261, 163] width 522 height 327
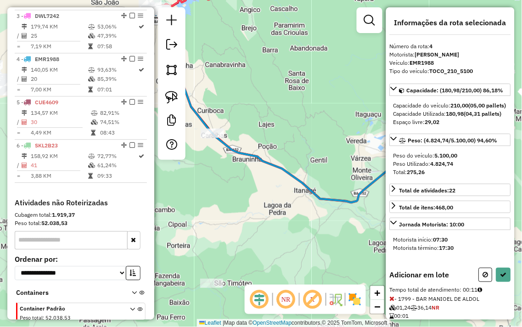
drag, startPoint x: 360, startPoint y: 164, endPoint x: 290, endPoint y: 145, distance: 72.4
click at [290, 145] on div "Janela de atendimento Grade de atendimento Capacidade Transportadoras Veículos …" at bounding box center [261, 163] width 522 height 327
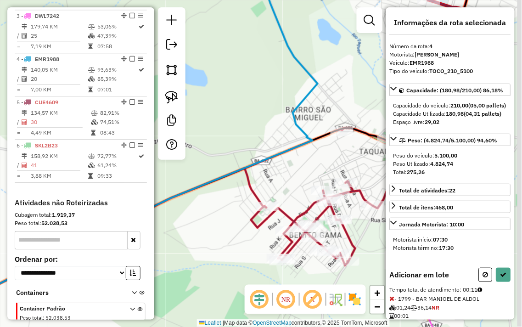
drag, startPoint x: 329, startPoint y: 103, endPoint x: 282, endPoint y: 108, distance: 46.7
click at [285, 108] on div "Janela de atendimento Grade de atendimento Capacidade Transportadoras Veículos …" at bounding box center [261, 163] width 522 height 327
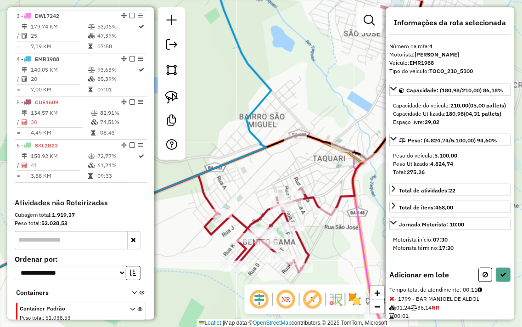
drag, startPoint x: 322, startPoint y: 100, endPoint x: 286, endPoint y: 130, distance: 47.6
click at [292, 104] on div "Janela de atendimento Grade de atendimento Capacidade Transportadoras Veículos …" at bounding box center [261, 163] width 522 height 327
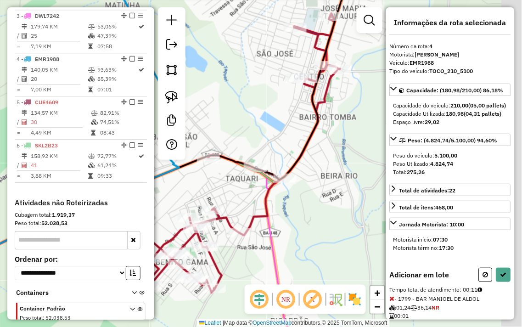
drag, startPoint x: 304, startPoint y: 108, endPoint x: 231, endPoint y: 126, distance: 75.3
click at [231, 126] on div "Janela de atendimento Grade de atendimento Capacidade Transportadoras Veículos …" at bounding box center [261, 163] width 522 height 327
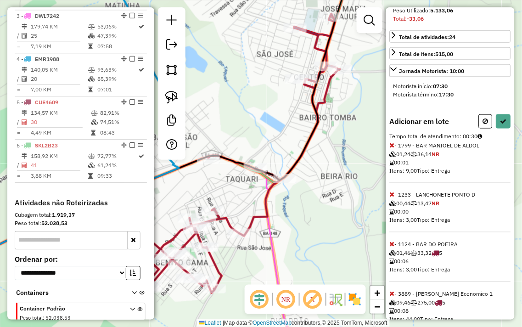
scroll to position [192, 0]
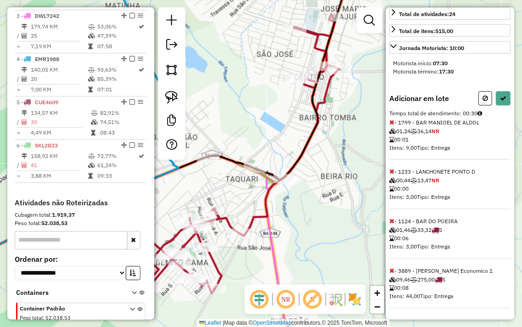
click at [390, 272] on icon at bounding box center [392, 271] width 5 height 6
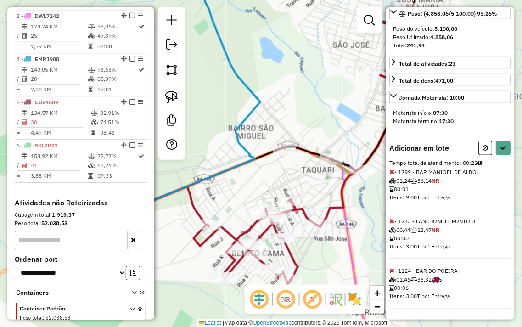
drag, startPoint x: 209, startPoint y: 190, endPoint x: 292, endPoint y: 180, distance: 82.8
click at [292, 180] on div "Janela de atendimento Grade de atendimento Capacidade Transportadoras Veículos …" at bounding box center [261, 163] width 522 height 327
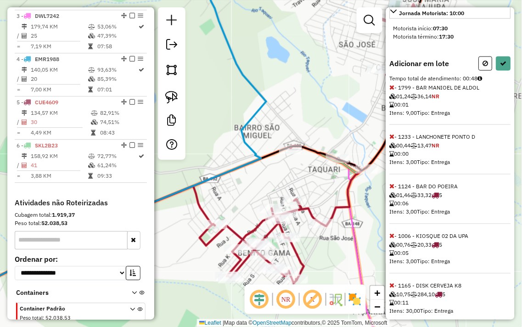
scroll to position [242, 0]
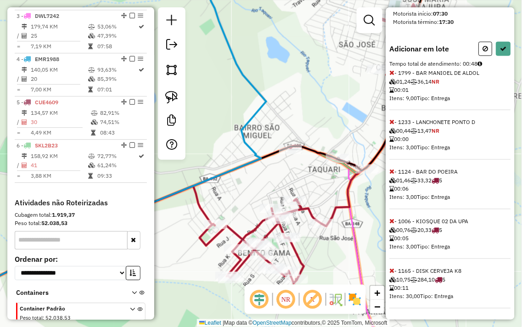
click at [393, 271] on icon at bounding box center [392, 271] width 5 height 6
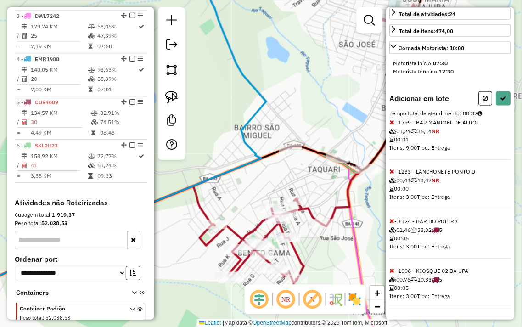
drag, startPoint x: 357, startPoint y: 100, endPoint x: 250, endPoint y: 272, distance: 202.8
click at [250, 272] on div "Rota 5 - Placa CUE4609 3445 - RONY DA SKIMEL Janela de atendimento Grade de ate…" at bounding box center [261, 163] width 522 height 327
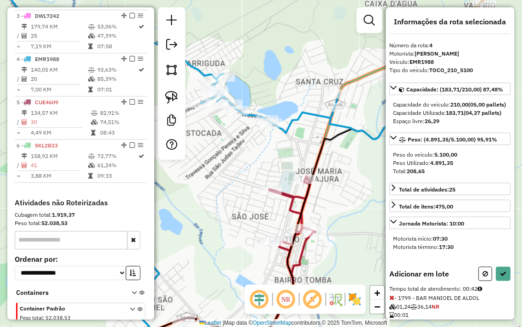
scroll to position [0, 0]
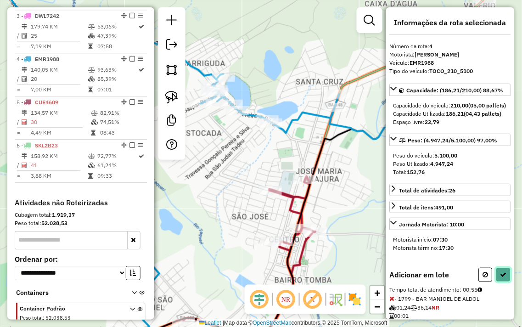
click at [501, 278] on icon at bounding box center [504, 274] width 6 height 6
select select "**********"
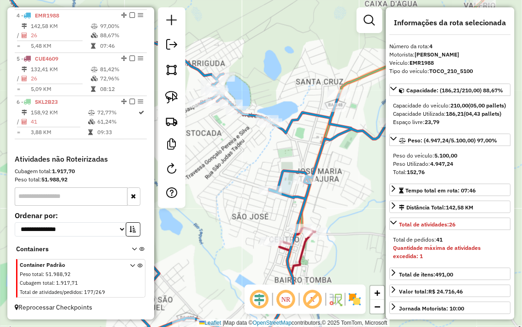
scroll to position [420, 0]
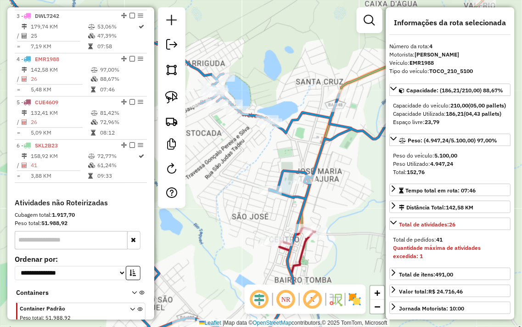
click at [281, 79] on div "Rota 4 - Placa EMR1988 454 - RIBAS BURGUER Janela de atendimento Grade de atend…" at bounding box center [261, 163] width 522 height 327
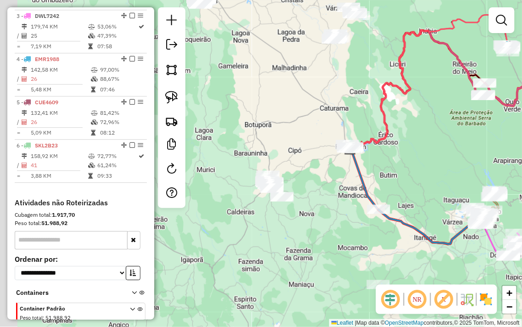
drag, startPoint x: 313, startPoint y: 126, endPoint x: 396, endPoint y: 187, distance: 103.3
click at [396, 187] on div "Janela de atendimento Grade de atendimento Capacidade Transportadoras Veículos …" at bounding box center [261, 163] width 522 height 327
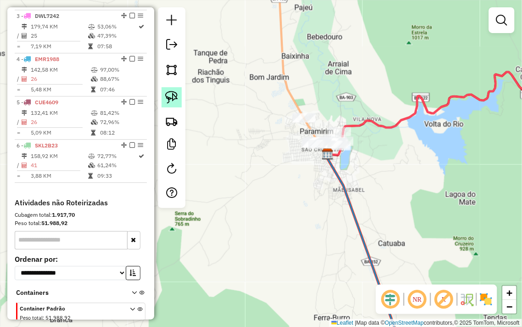
click at [172, 96] on img at bounding box center [171, 97] width 13 height 13
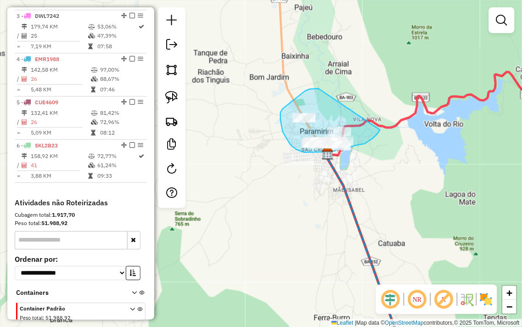
drag, startPoint x: 319, startPoint y: 89, endPoint x: 380, endPoint y: 130, distance: 74.1
click at [380, 130] on div "Janela de atendimento Grade de atendimento Capacidade Transportadoras Veículos …" at bounding box center [261, 163] width 522 height 327
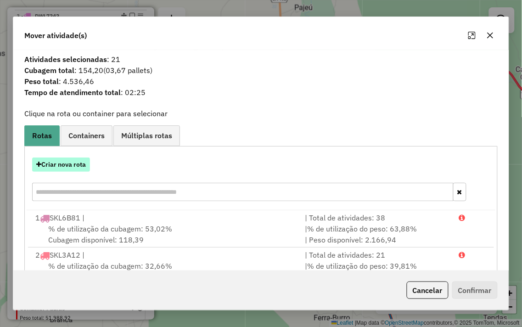
click at [70, 164] on button "Criar nova rota" at bounding box center [61, 165] width 58 height 14
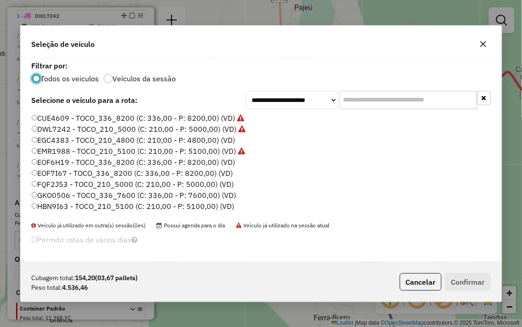
scroll to position [5, 2]
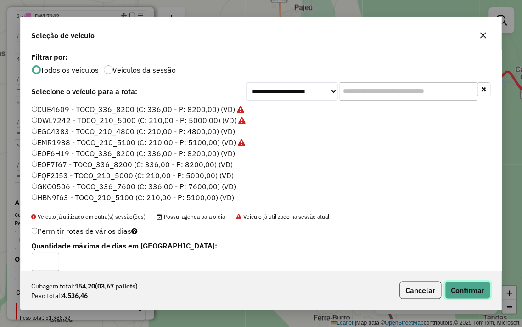
click at [464, 285] on button "Confirmar" at bounding box center [467, 290] width 45 height 17
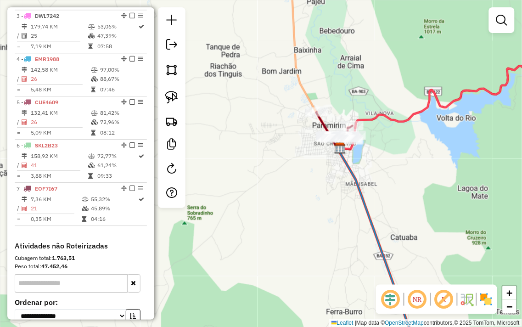
drag, startPoint x: 397, startPoint y: 83, endPoint x: 459, endPoint y: 20, distance: 88.3
click at [459, 20] on div "Janela de atendimento Grade de atendimento Capacidade Transportadoras Veículos …" at bounding box center [261, 163] width 522 height 327
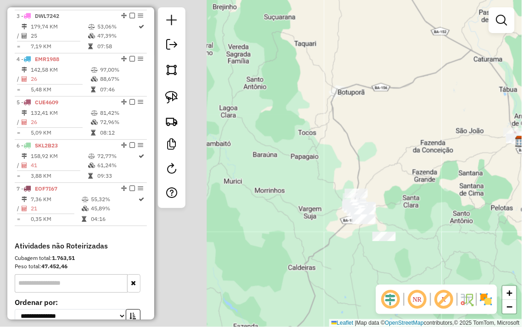
drag, startPoint x: 267, startPoint y: 210, endPoint x: 522, endPoint y: 170, distance: 258.1
click at [522, 170] on div "Janela de atendimento Grade de atendimento Capacidade Transportadoras Veículos …" at bounding box center [261, 163] width 522 height 327
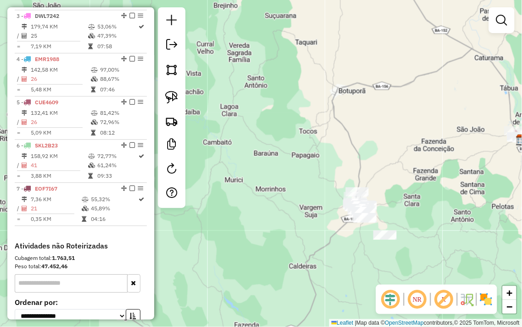
drag, startPoint x: 423, startPoint y: 185, endPoint x: 308, endPoint y: 150, distance: 120.0
click at [438, 152] on div "Janela de atendimento Grade de atendimento Capacidade Transportadoras Veículos …" at bounding box center [261, 163] width 522 height 327
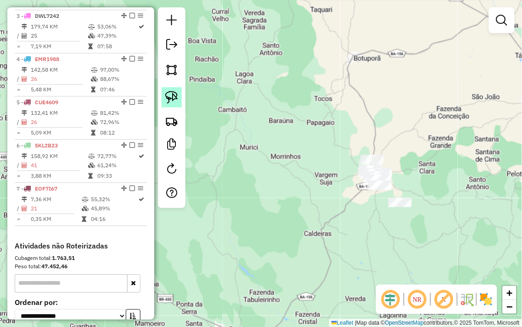
click at [176, 100] on img at bounding box center [171, 97] width 13 height 13
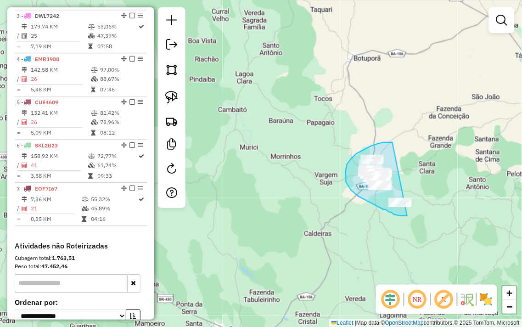
drag, startPoint x: 393, startPoint y: 142, endPoint x: 438, endPoint y: 195, distance: 69.0
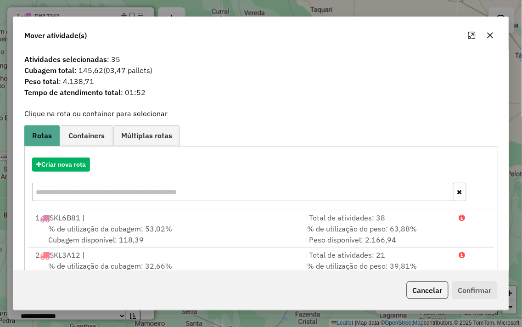
click at [492, 35] on icon "button" at bounding box center [490, 35] width 7 height 7
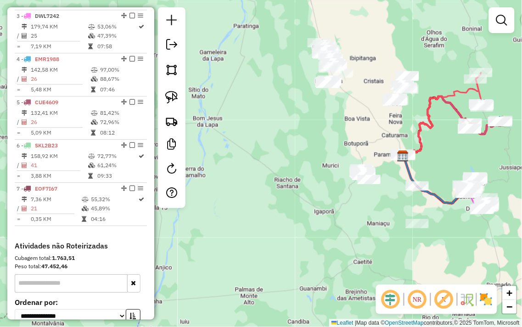
drag, startPoint x: 355, startPoint y: 224, endPoint x: 357, endPoint y: 198, distance: 25.8
click at [357, 198] on div "Janela de atendimento Grade de atendimento Capacidade Transportadoras Veículos …" at bounding box center [261, 163] width 522 height 327
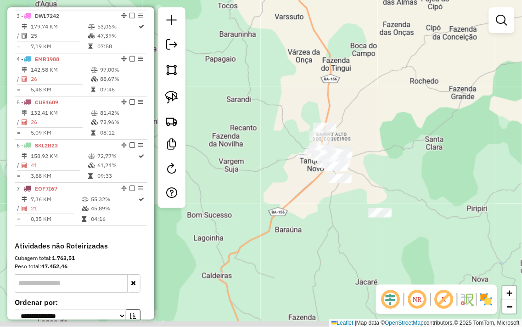
drag, startPoint x: 371, startPoint y: 189, endPoint x: 367, endPoint y: 130, distance: 59.4
click at [367, 130] on div "Janela de atendimento Grade de atendimento Capacidade Transportadoras Veículos …" at bounding box center [261, 163] width 522 height 327
click at [169, 90] on link at bounding box center [172, 97] width 20 height 20
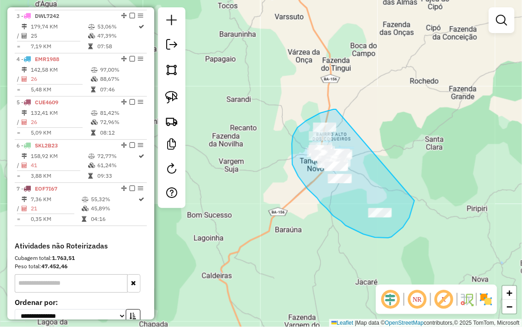
drag, startPoint x: 336, startPoint y: 109, endPoint x: 415, endPoint y: 180, distance: 105.7
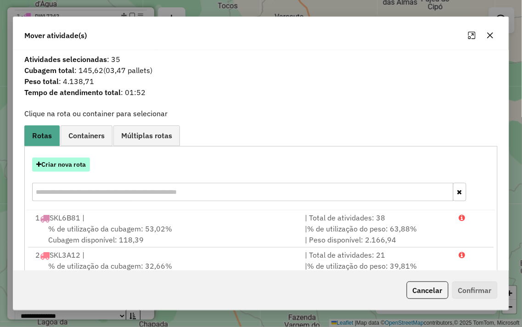
click at [59, 164] on button "Criar nova rota" at bounding box center [61, 165] width 58 height 14
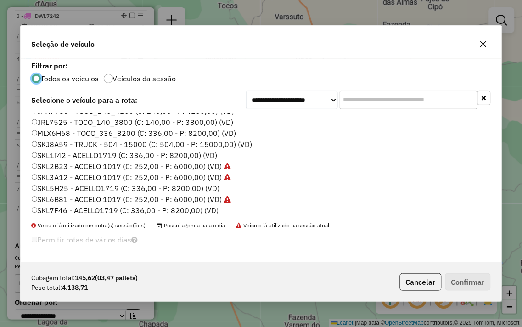
scroll to position [135, 0]
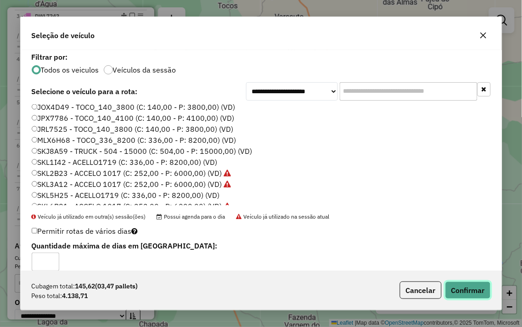
click at [457, 288] on button "Confirmar" at bounding box center [467, 290] width 45 height 17
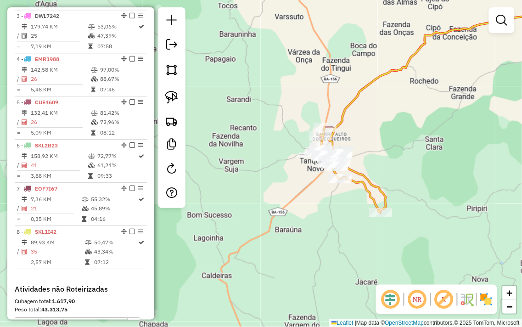
drag, startPoint x: 310, startPoint y: 94, endPoint x: 396, endPoint y: 174, distance: 117.7
click at [396, 174] on div "Rota 8 - Placa SKL1I42 2843 - Lanchonete Por do So Janela de atendimento Grade …" at bounding box center [261, 163] width 522 height 327
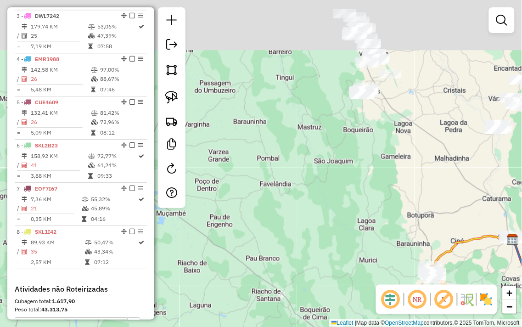
drag, startPoint x: 357, startPoint y: 146, endPoint x: 379, endPoint y: 237, distance: 93.1
click at [384, 234] on div "Janela de atendimento Grade de atendimento Capacidade Transportadoras Veículos …" at bounding box center [261, 163] width 522 height 327
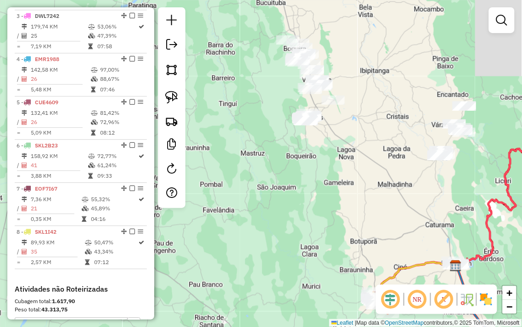
drag, startPoint x: 338, startPoint y: 164, endPoint x: 290, endPoint y: 202, distance: 61.8
click at [290, 202] on div "Janela de atendimento Grade de atendimento Capacidade Transportadoras Veículos …" at bounding box center [261, 163] width 522 height 327
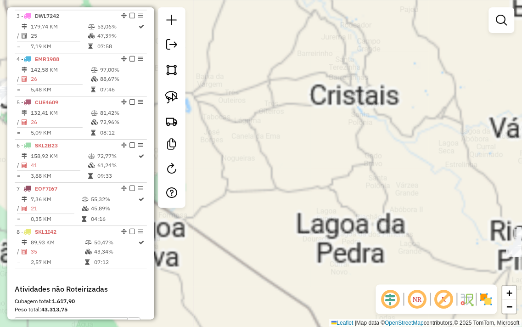
drag, startPoint x: 374, startPoint y: 155, endPoint x: 259, endPoint y: 117, distance: 121.8
click at [259, 117] on div "Janela de atendimento Grade de atendimento Capacidade Transportadoras Veículos …" at bounding box center [261, 163] width 522 height 327
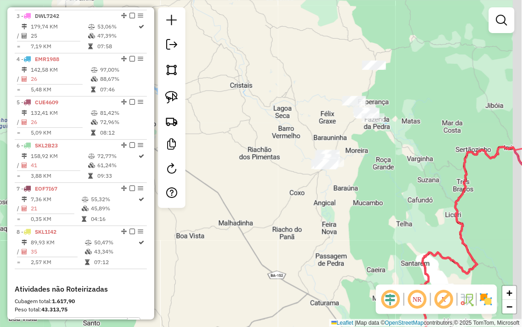
drag, startPoint x: 277, startPoint y: 90, endPoint x: 223, endPoint y: 98, distance: 54.4
click at [224, 98] on div "Janela de atendimento Grade de atendimento Capacidade Transportadoras Veículos …" at bounding box center [261, 163] width 522 height 327
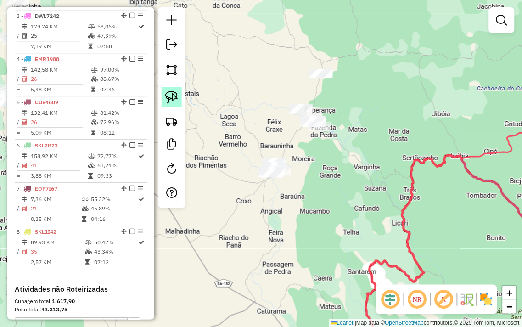
click at [166, 99] on img at bounding box center [171, 97] width 13 height 13
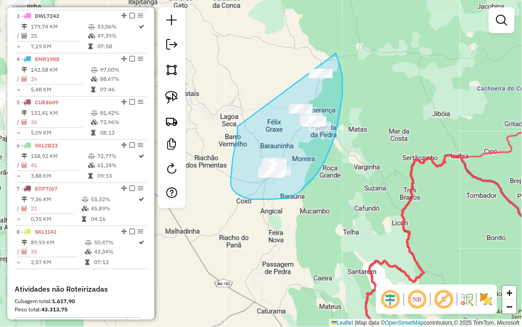
drag, startPoint x: 237, startPoint y: 127, endPoint x: 331, endPoint y: 49, distance: 121.3
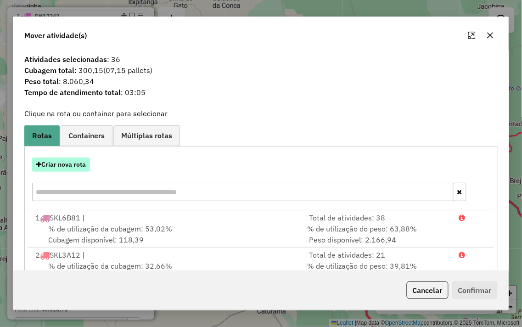
click at [53, 170] on button "Criar nova rota" at bounding box center [61, 165] width 58 height 14
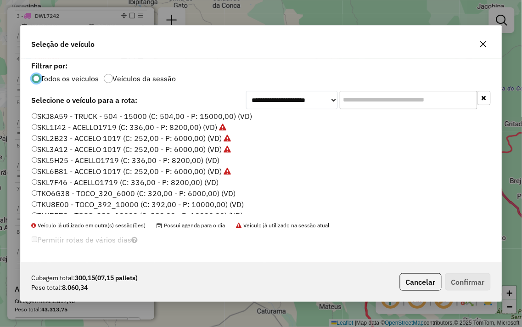
scroll to position [186, 0]
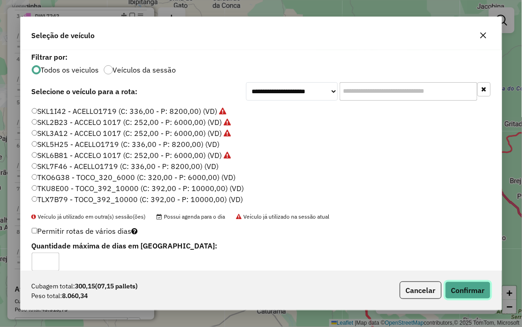
click at [466, 286] on button "Confirmar" at bounding box center [467, 290] width 45 height 17
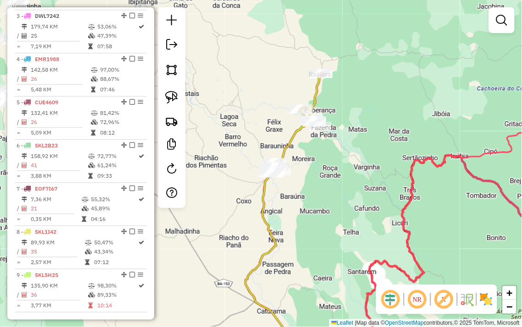
click at [224, 112] on div "Janela de atendimento Grade de atendimento Capacidade Transportadoras Veículos …" at bounding box center [261, 163] width 522 height 327
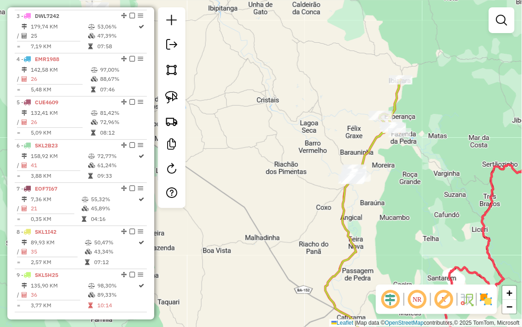
drag, startPoint x: 226, startPoint y: 107, endPoint x: 398, endPoint y: 131, distance: 173.9
click at [398, 131] on div "Janela de atendimento Grade de atendimento Capacidade Transportadoras Veículos …" at bounding box center [261, 163] width 522 height 327
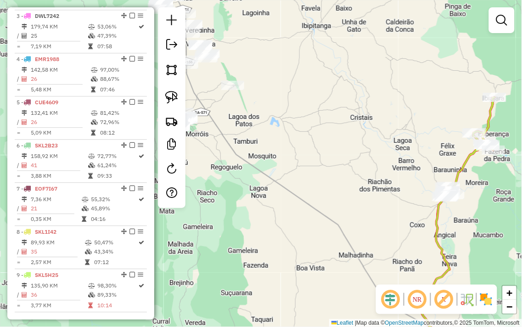
drag, startPoint x: 310, startPoint y: 94, endPoint x: 484, endPoint y: 180, distance: 193.9
click at [484, 180] on div "Janela de atendimento Grade de atendimento Capacidade Transportadoras Veículos …" at bounding box center [261, 163] width 522 height 327
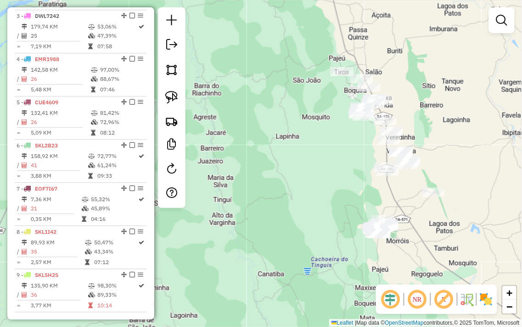
drag, startPoint x: 438, startPoint y: 113, endPoint x: 457, endPoint y: 134, distance: 27.6
click at [457, 134] on div "Janela de atendimento Grade de atendimento Capacidade Transportadoras Veículos …" at bounding box center [261, 163] width 522 height 327
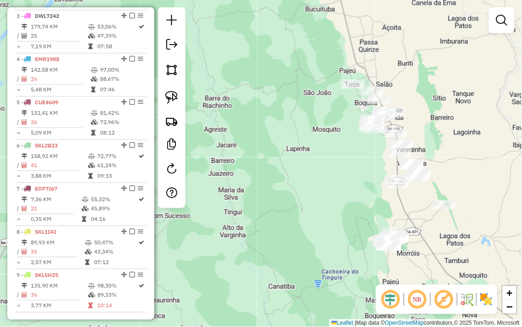
click at [182, 99] on div at bounding box center [172, 107] width 28 height 201
click at [165, 98] on img at bounding box center [171, 97] width 13 height 13
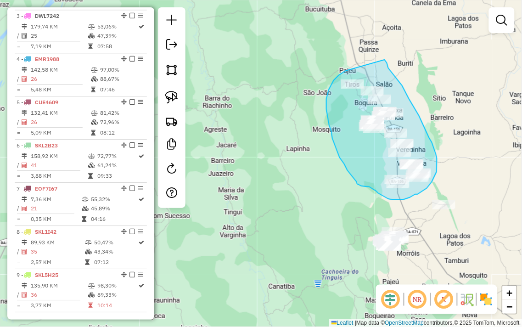
drag, startPoint x: 343, startPoint y: 73, endPoint x: 382, endPoint y: 56, distance: 42.2
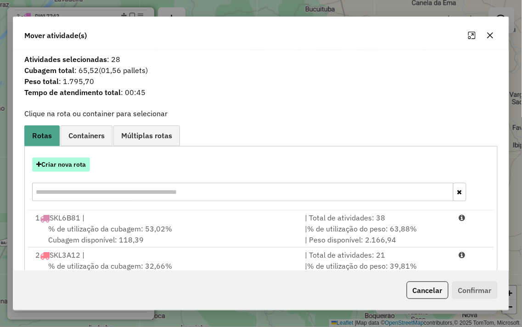
click at [51, 163] on button "Criar nova rota" at bounding box center [61, 165] width 58 height 14
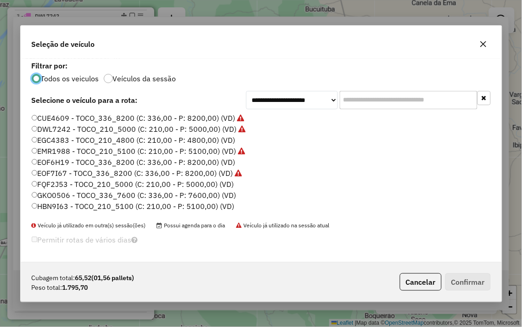
scroll to position [5, 2]
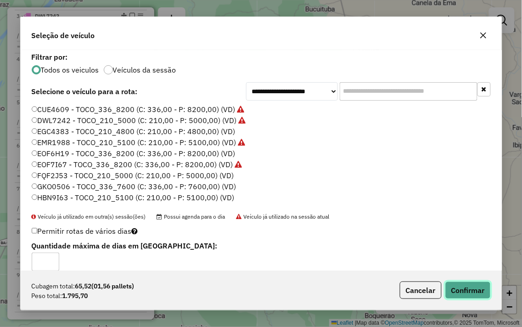
click at [462, 292] on button "Confirmar" at bounding box center [467, 290] width 45 height 17
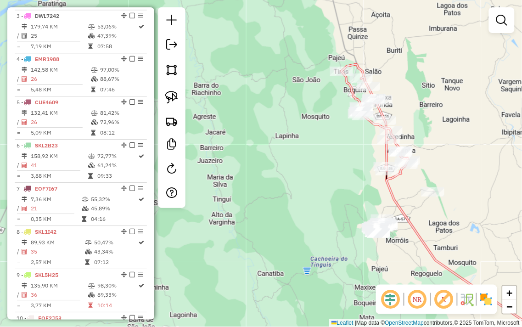
drag, startPoint x: 380, startPoint y: 215, endPoint x: 351, endPoint y: 167, distance: 56.2
click at [352, 170] on div "Janela de atendimento Grade de atendimento Capacidade Transportadoras Veículos …" at bounding box center [261, 163] width 522 height 327
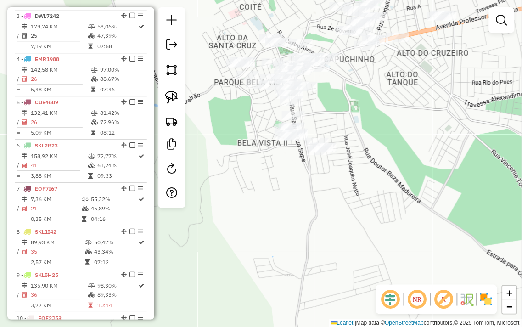
click at [361, 120] on div "Janela de atendimento Grade de atendimento Capacidade Transportadoras Veículos …" at bounding box center [261, 163] width 522 height 327
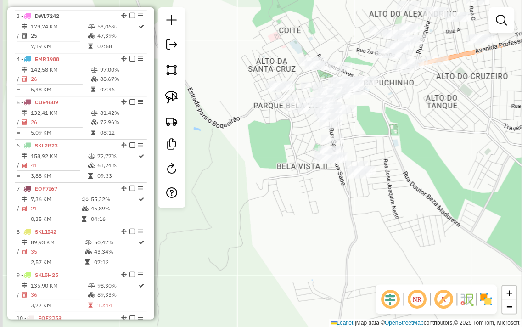
drag, startPoint x: 361, startPoint y: 117, endPoint x: 400, endPoint y: 141, distance: 46.5
click at [400, 141] on div "Janela de atendimento Grade de atendimento Capacidade Transportadoras Veículos …" at bounding box center [261, 163] width 522 height 327
click at [174, 102] on img at bounding box center [171, 97] width 13 height 13
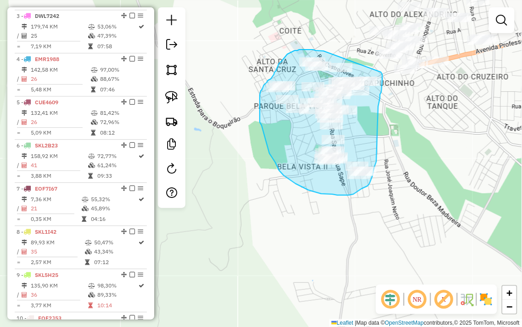
drag, startPoint x: 324, startPoint y: 51, endPoint x: 378, endPoint y: 70, distance: 57.5
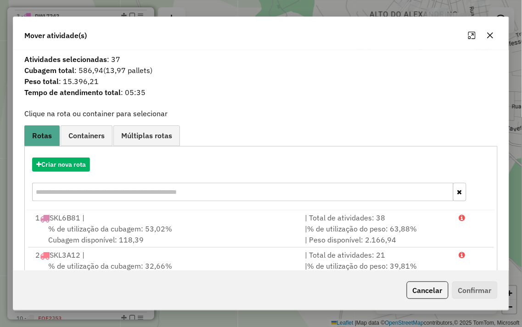
click at [487, 38] on icon "button" at bounding box center [490, 35] width 7 height 7
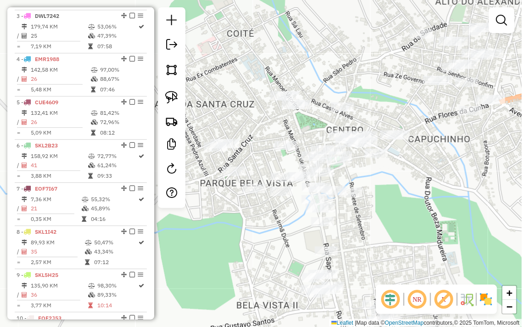
drag, startPoint x: 424, startPoint y: 99, endPoint x: 412, endPoint y: 203, distance: 104.1
click at [414, 203] on div "Janela de atendimento Grade de atendimento Capacidade Transportadoras Veículos …" at bounding box center [261, 163] width 522 height 327
click at [169, 104] on img at bounding box center [171, 97] width 13 height 13
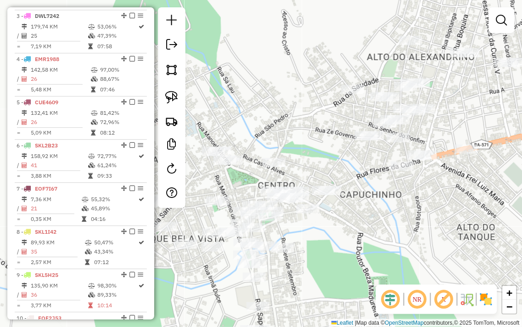
drag, startPoint x: 488, startPoint y: 149, endPoint x: 378, endPoint y: 236, distance: 140.3
click at [381, 236] on div "Janela de atendimento Grade de atendimento Capacidade Transportadoras Veículos …" at bounding box center [261, 163] width 522 height 327
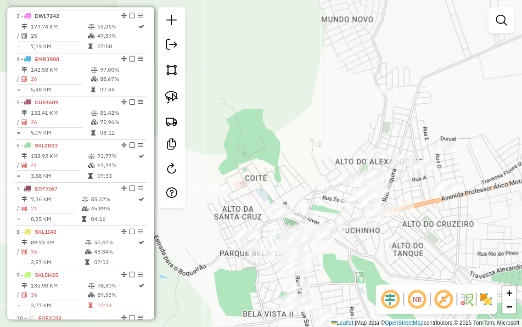
drag, startPoint x: 428, startPoint y: 239, endPoint x: 373, endPoint y: 248, distance: 55.3
click at [376, 248] on div "Janela de atendimento Grade de atendimento Capacidade Transportadoras Veículos …" at bounding box center [261, 163] width 522 height 327
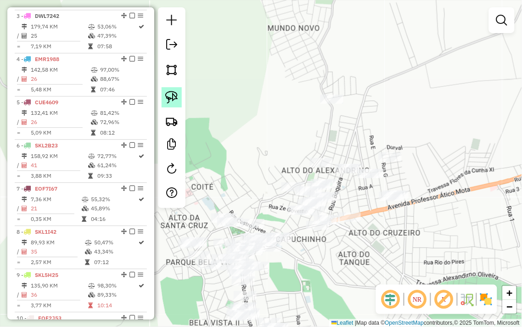
click at [169, 100] on img at bounding box center [171, 97] width 13 height 13
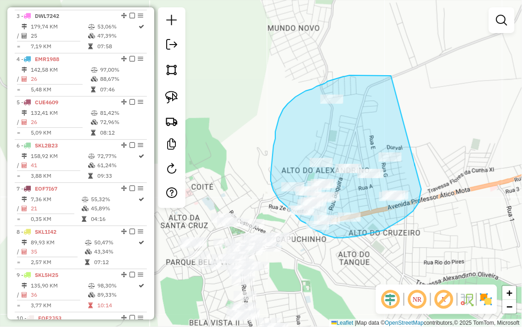
drag, startPoint x: 387, startPoint y: 76, endPoint x: 422, endPoint y: 189, distance: 118.7
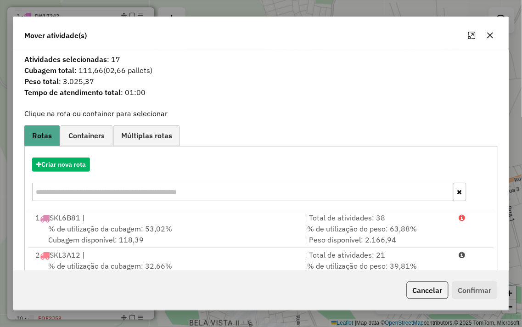
click at [489, 37] on icon "button" at bounding box center [490, 35] width 6 height 6
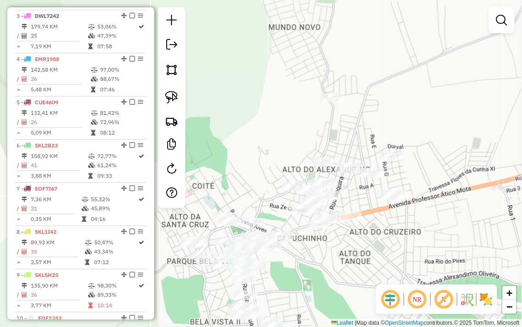
drag, startPoint x: 259, startPoint y: 183, endPoint x: 314, endPoint y: 120, distance: 83.9
click at [313, 122] on div "Janela de atendimento Grade de atendimento Capacidade Transportadoras Veículos …" at bounding box center [261, 163] width 522 height 327
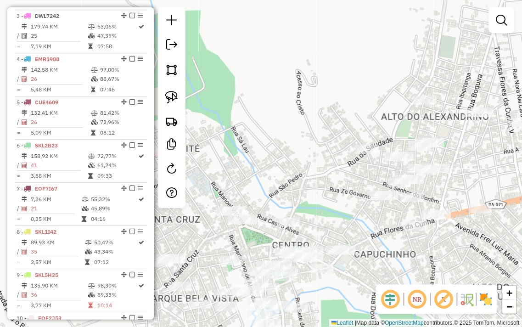
drag, startPoint x: 299, startPoint y: 101, endPoint x: 244, endPoint y: 138, distance: 66.2
click at [245, 137] on div "Janela de atendimento Grade de atendimento Capacidade Transportadoras Veículos …" at bounding box center [261, 163] width 522 height 327
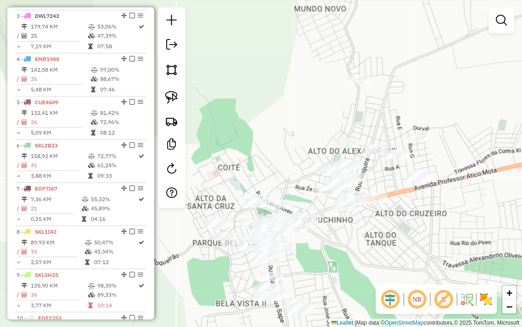
drag, startPoint x: 322, startPoint y: 114, endPoint x: 300, endPoint y: 126, distance: 24.7
click at [301, 126] on div "Janela de atendimento Grade de atendimento Capacidade Transportadoras Veículos …" at bounding box center [261, 163] width 522 height 327
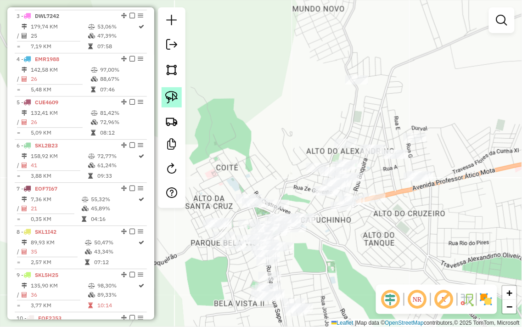
click at [178, 101] on img at bounding box center [171, 97] width 13 height 13
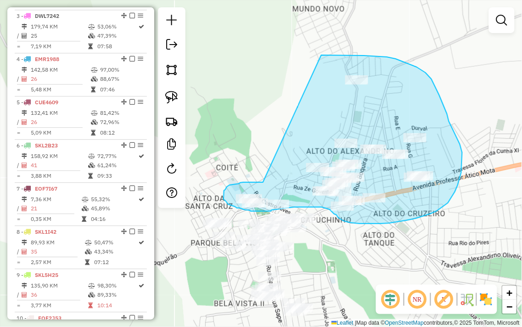
drag, startPoint x: 263, startPoint y: 182, endPoint x: 312, endPoint y: 55, distance: 136.4
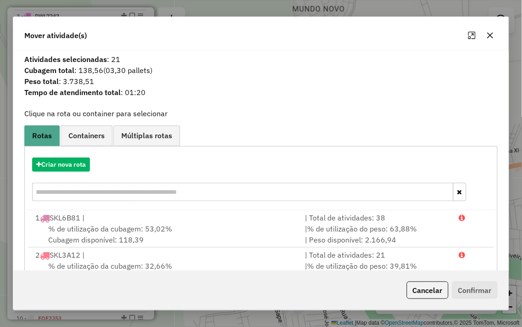
click at [490, 38] on icon "button" at bounding box center [490, 35] width 7 height 7
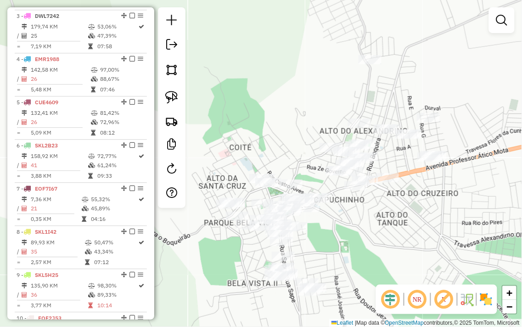
drag, startPoint x: 279, startPoint y: 161, endPoint x: 296, endPoint y: 136, distance: 29.8
click at [297, 135] on div "Janela de atendimento Grade de atendimento Capacidade Transportadoras Veículos …" at bounding box center [261, 163] width 522 height 327
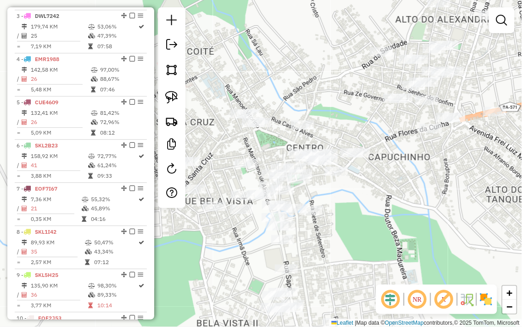
click at [391, 237] on div "Janela de atendimento Grade de atendimento Capacidade Transportadoras Veículos …" at bounding box center [261, 163] width 522 height 327
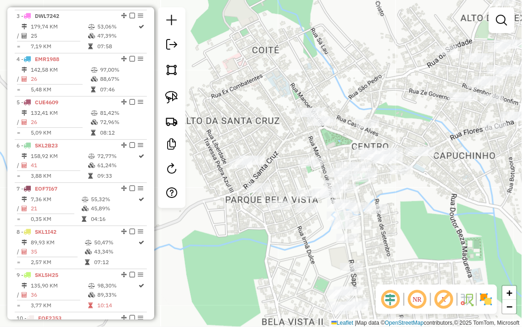
drag, startPoint x: 392, startPoint y: 237, endPoint x: 457, endPoint y: 235, distance: 65.2
click at [457, 235] on div "Janela de atendimento Grade de atendimento Capacidade Transportadoras Veículos …" at bounding box center [261, 163] width 522 height 327
click at [169, 97] on img at bounding box center [171, 97] width 13 height 13
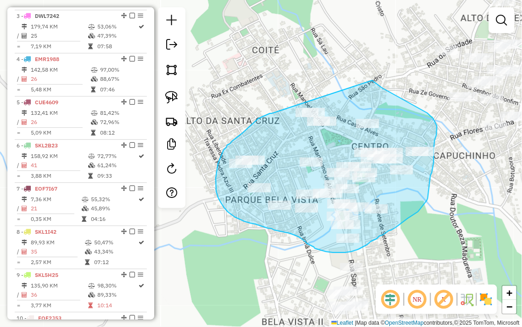
drag, startPoint x: 272, startPoint y: 113, endPoint x: 372, endPoint y: 80, distance: 105.9
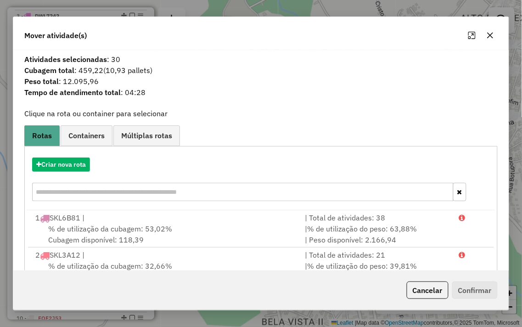
click at [489, 34] on icon "button" at bounding box center [490, 35] width 6 height 6
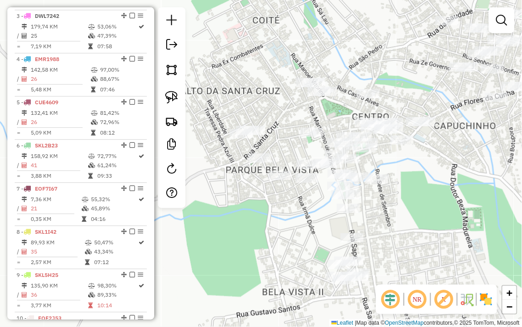
drag, startPoint x: 410, startPoint y: 246, endPoint x: 416, endPoint y: 158, distance: 88.3
click at [416, 158] on div "Janela de atendimento Grade de atendimento Capacidade Transportadoras Veículos …" at bounding box center [261, 163] width 522 height 327
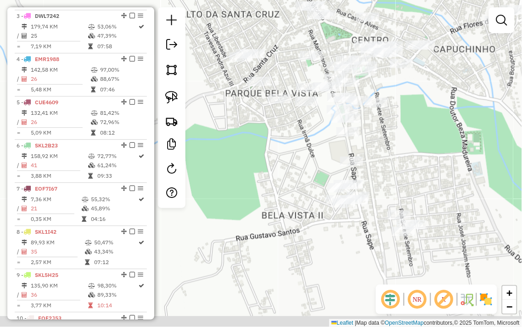
drag, startPoint x: 420, startPoint y: 158, endPoint x: 412, endPoint y: 135, distance: 24.3
click at [413, 135] on div "Janela de atendimento Grade de atendimento Capacidade Transportadoras Veículos …" at bounding box center [261, 163] width 522 height 327
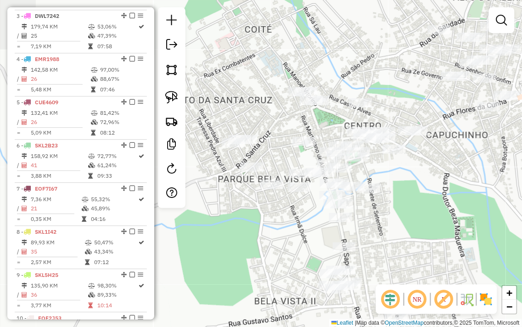
drag, startPoint x: 428, startPoint y: 150, endPoint x: 424, endPoint y: 236, distance: 85.9
click at [424, 236] on div "Janela de atendimento Grade de atendimento Capacidade Transportadoras Veículos …" at bounding box center [261, 163] width 522 height 327
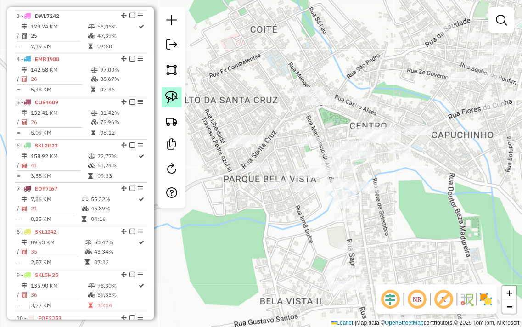
click at [164, 90] on link at bounding box center [172, 97] width 20 height 20
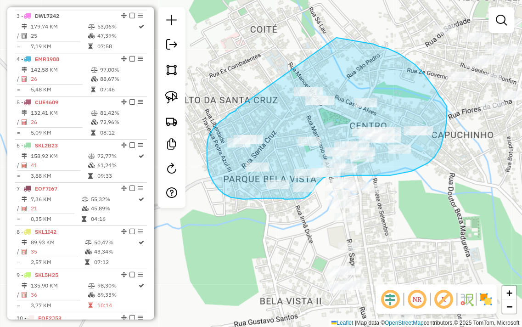
drag, startPoint x: 237, startPoint y: 110, endPoint x: 316, endPoint y: 35, distance: 108.8
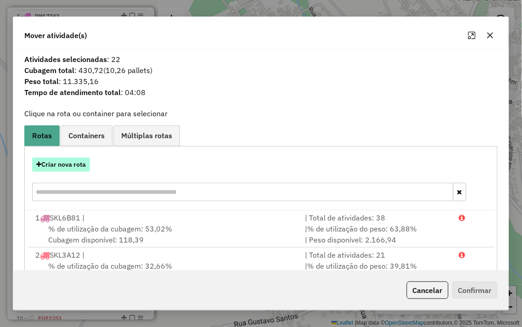
click at [53, 165] on button "Criar nova rota" at bounding box center [61, 165] width 58 height 14
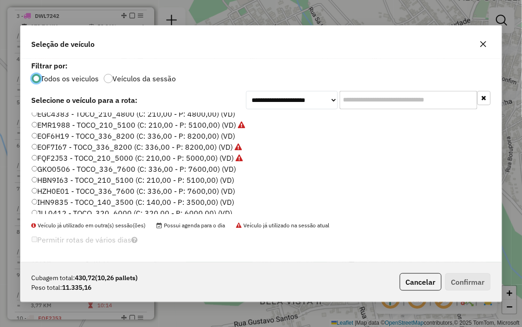
scroll to position [51, 0]
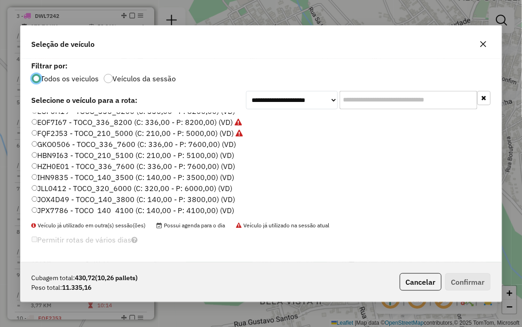
click at [482, 44] on icon "button" at bounding box center [483, 43] width 7 height 7
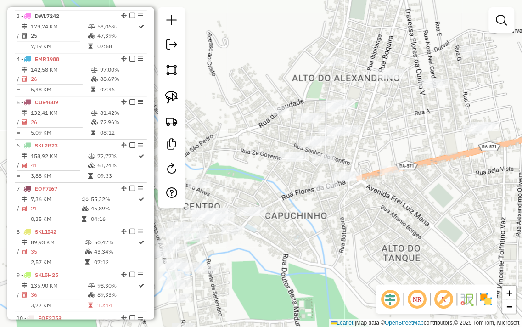
drag, startPoint x: 478, startPoint y: 163, endPoint x: 310, endPoint y: 244, distance: 186.1
click at [310, 244] on div "Janela de atendimento Grade de atendimento Capacidade Transportadoras Veículos …" at bounding box center [261, 163] width 522 height 327
click at [173, 90] on link at bounding box center [172, 97] width 20 height 20
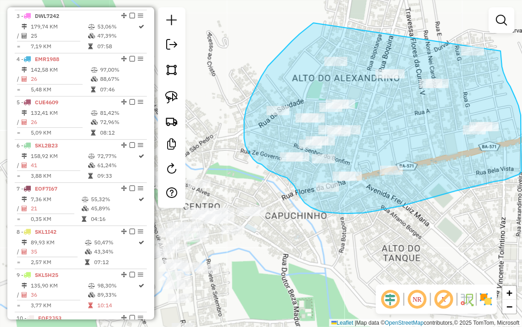
drag, startPoint x: 314, startPoint y: 23, endPoint x: 501, endPoint y: 49, distance: 189.1
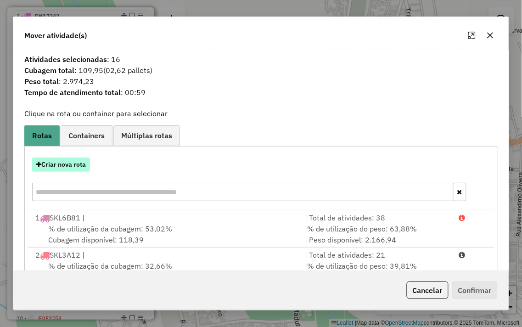
click at [72, 164] on button "Criar nova rota" at bounding box center [61, 165] width 58 height 14
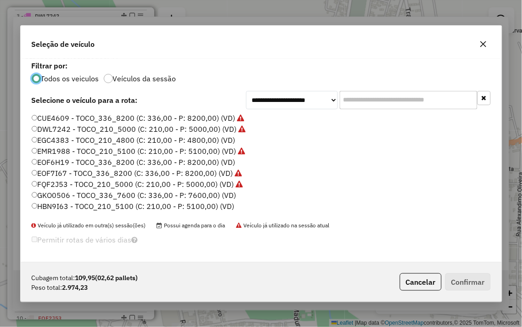
scroll to position [5, 2]
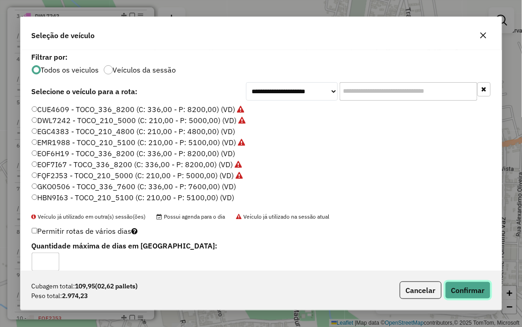
click at [474, 290] on button "Confirmar" at bounding box center [467, 290] width 45 height 17
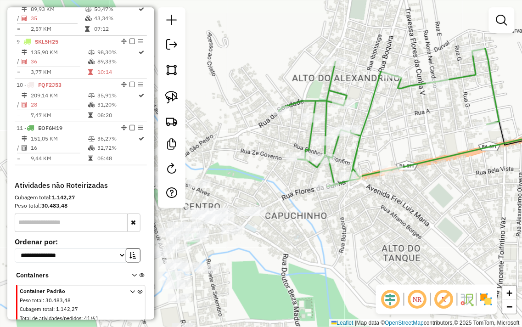
scroll to position [636, 0]
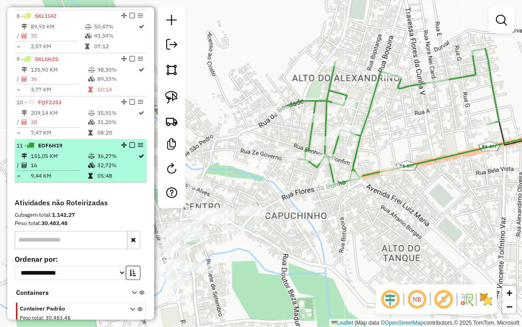
select select "**********"
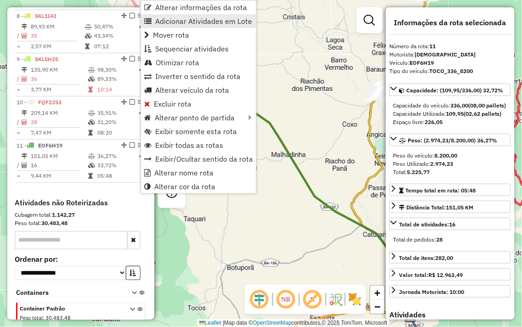
click at [200, 21] on span "Adicionar Atividades em Lote" at bounding box center [203, 20] width 97 height 7
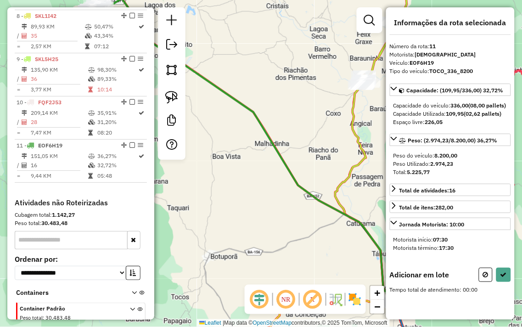
drag, startPoint x: 343, startPoint y: 117, endPoint x: 216, endPoint y: 65, distance: 137.0
click at [218, 65] on div "Janela de atendimento Grade de atendimento Capacidade Transportadoras Veículos …" at bounding box center [261, 163] width 522 height 327
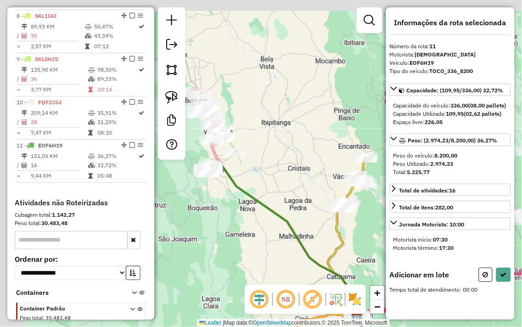
drag, startPoint x: 218, startPoint y: 82, endPoint x: 315, endPoint y: 190, distance: 145.1
click at [315, 190] on div "Janela de atendimento Grade de atendimento Capacidade Transportadoras Veículos …" at bounding box center [261, 163] width 522 height 327
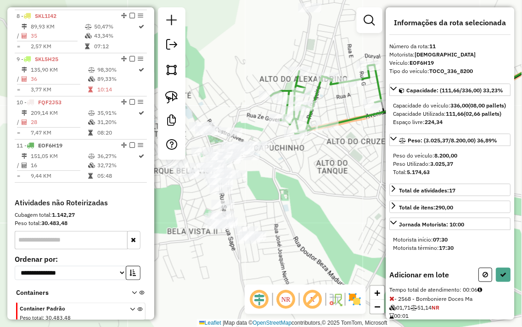
drag, startPoint x: 287, startPoint y: 211, endPoint x: 305, endPoint y: 185, distance: 32.0
click at [305, 185] on div "Janela de atendimento Grade de atendimento Capacidade Transportadoras Veículos …" at bounding box center [261, 163] width 522 height 327
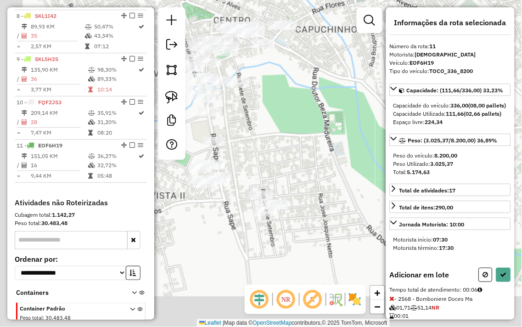
drag, startPoint x: 295, startPoint y: 193, endPoint x: 320, endPoint y: 159, distance: 41.8
click at [321, 159] on div "Janela de atendimento Grade de atendimento Capacidade Transportadoras Veículos …" at bounding box center [261, 163] width 522 height 327
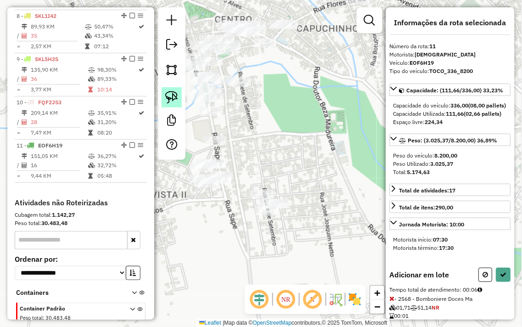
click at [175, 92] on img at bounding box center [171, 97] width 13 height 13
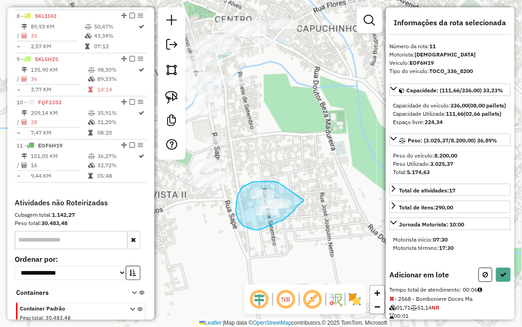
drag, startPoint x: 279, startPoint y: 183, endPoint x: 304, endPoint y: 200, distance: 30.7
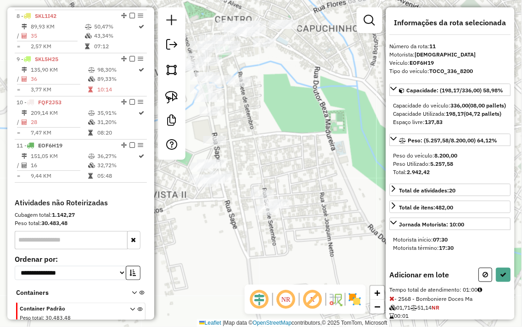
drag, startPoint x: 267, startPoint y: 157, endPoint x: 295, endPoint y: 168, distance: 29.9
click at [295, 168] on div "Janela de atendimento Grade de atendimento Capacidade Transportadoras Veículos …" at bounding box center [261, 163] width 522 height 327
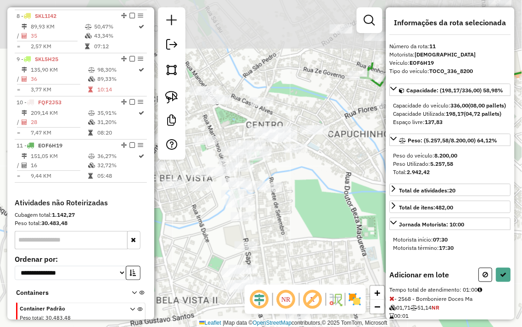
drag, startPoint x: 306, startPoint y: 106, endPoint x: 304, endPoint y: 264, distance: 158.4
click at [304, 264] on div "Janela de atendimento Grade de atendimento Capacidade Transportadoras Veículos …" at bounding box center [261, 163] width 522 height 327
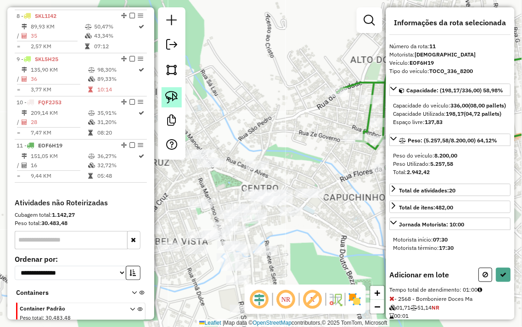
click at [169, 95] on img at bounding box center [171, 97] width 13 height 13
drag, startPoint x: 296, startPoint y: 186, endPoint x: 335, endPoint y: 180, distance: 40.0
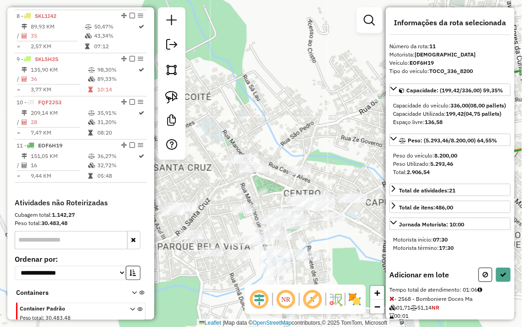
drag, startPoint x: 300, startPoint y: 162, endPoint x: 350, endPoint y: 167, distance: 50.8
click at [350, 167] on div "Janela de atendimento Grade de atendimento Capacidade Transportadoras Veículos …" at bounding box center [261, 163] width 522 height 327
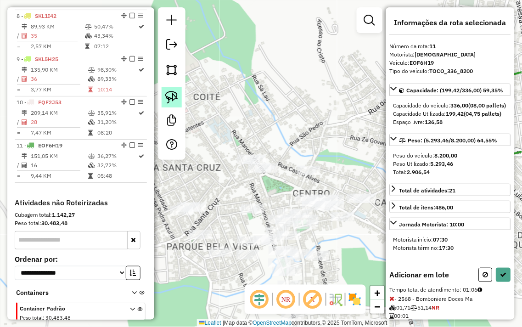
click at [174, 100] on img at bounding box center [171, 97] width 13 height 13
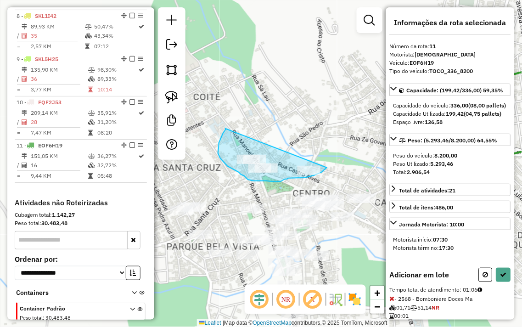
drag, startPoint x: 225, startPoint y: 129, endPoint x: 335, endPoint y: 144, distance: 110.8
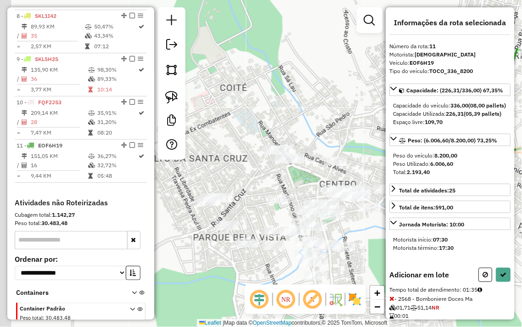
drag, startPoint x: 231, startPoint y: 186, endPoint x: 287, endPoint y: 166, distance: 60.2
click at [287, 166] on div "Janela de atendimento Grade de atendimento Capacidade Transportadoras Veículos …" at bounding box center [261, 163] width 522 height 327
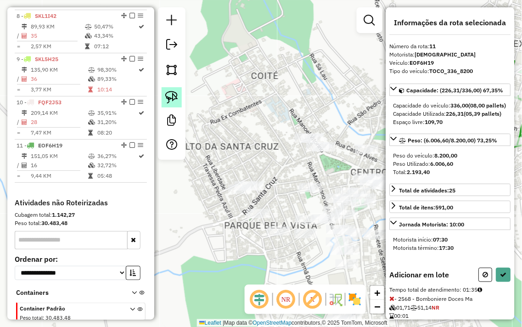
click at [175, 97] on img at bounding box center [171, 97] width 13 height 13
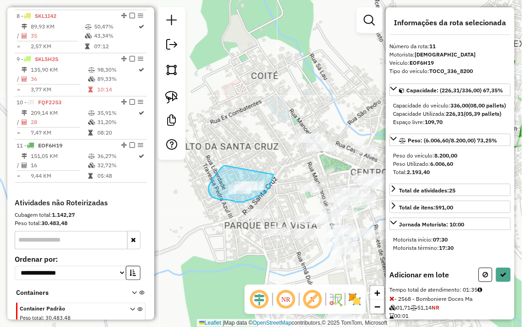
drag, startPoint x: 225, startPoint y: 166, endPoint x: 274, endPoint y: 175, distance: 49.0
click at [501, 278] on icon at bounding box center [504, 274] width 6 height 6
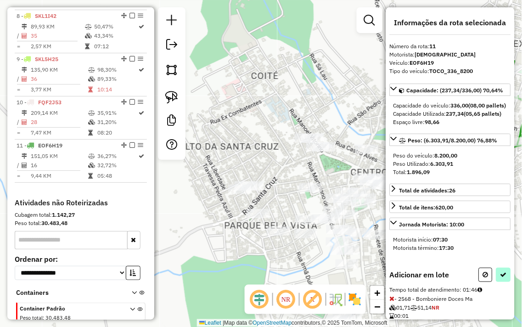
select select "**********"
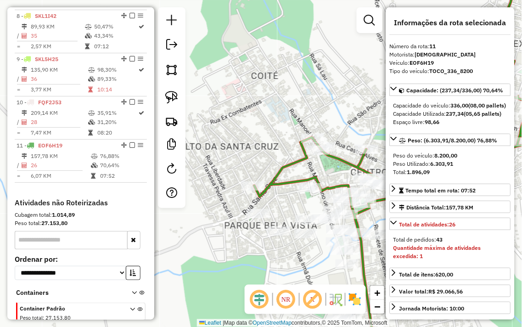
scroll to position [687, 0]
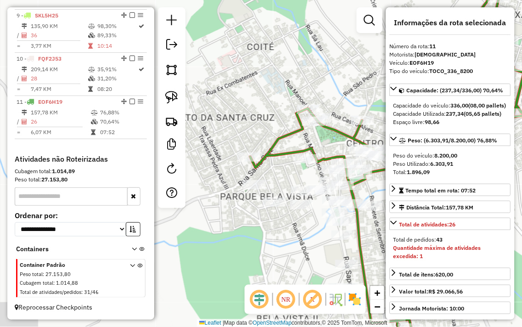
drag, startPoint x: 277, startPoint y: 80, endPoint x: 269, endPoint y: 38, distance: 42.7
click at [269, 34] on div "Janela de atendimento Grade de atendimento Capacidade Transportadoras Veículos …" at bounding box center [261, 163] width 522 height 327
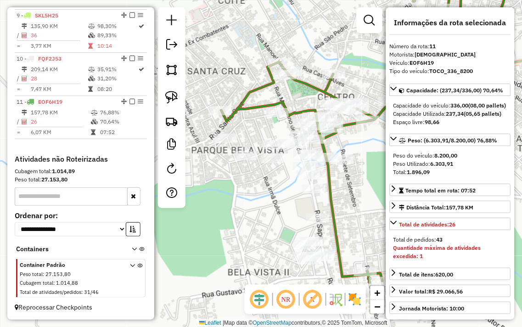
drag, startPoint x: 267, startPoint y: 212, endPoint x: 233, endPoint y: 214, distance: 34.1
click at [234, 214] on div "Janela de atendimento Grade de atendimento Capacidade Transportadoras Veículos …" at bounding box center [261, 163] width 522 height 327
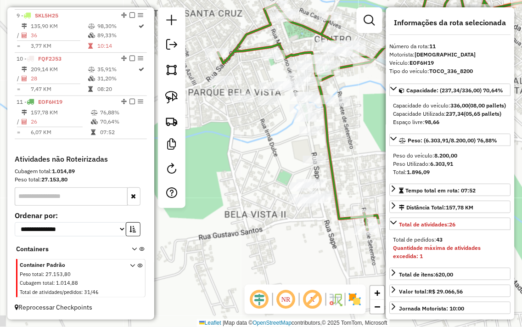
drag, startPoint x: 365, startPoint y: 203, endPoint x: 374, endPoint y: 144, distance: 59.5
click at [374, 144] on div "Janela de atendimento Grade de atendimento Capacidade Transportadoras Veículos …" at bounding box center [261, 163] width 522 height 327
click at [168, 96] on img at bounding box center [171, 97] width 13 height 13
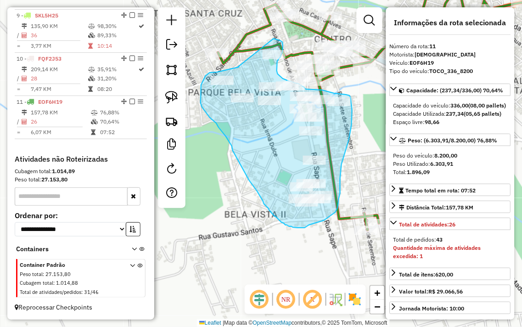
drag, startPoint x: 239, startPoint y: 67, endPoint x: 274, endPoint y: 39, distance: 45.0
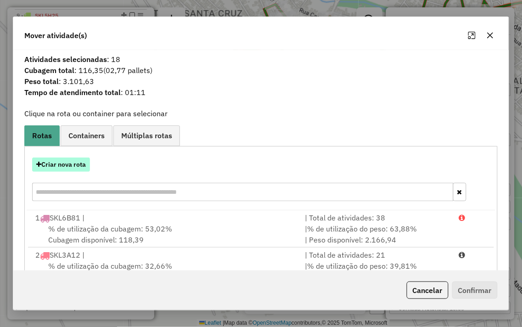
click at [61, 168] on button "Criar nova rota" at bounding box center [61, 165] width 58 height 14
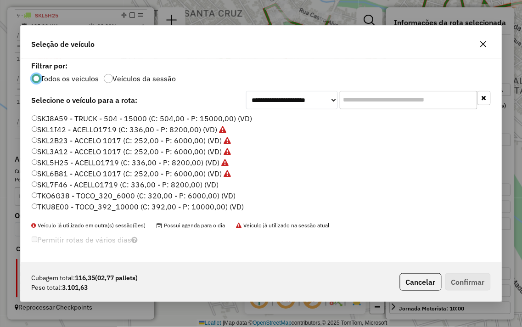
scroll to position [186, 0]
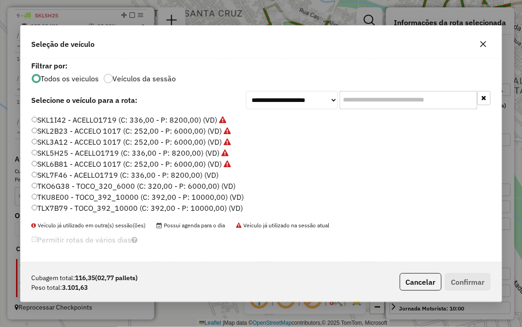
click at [482, 42] on icon "button" at bounding box center [483, 44] width 6 height 6
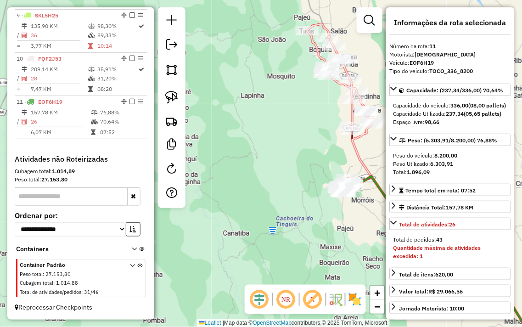
drag, startPoint x: 296, startPoint y: 158, endPoint x: 197, endPoint y: 17, distance: 171.9
click at [246, 90] on div "Janela de atendimento Grade de atendimento Capacidade Transportadoras Veículos …" at bounding box center [261, 163] width 522 height 327
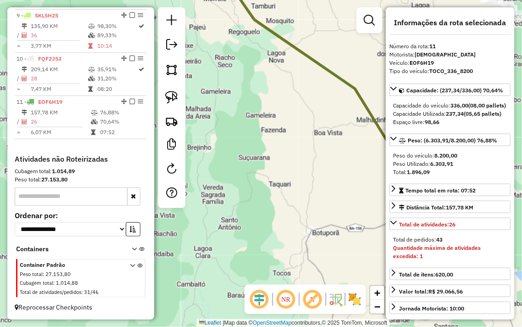
drag, startPoint x: 313, startPoint y: 124, endPoint x: 237, endPoint y: 83, distance: 86.3
click at [256, 93] on div "Janela de atendimento Grade de atendimento Capacidade Transportadoras Veículos …" at bounding box center [261, 163] width 522 height 327
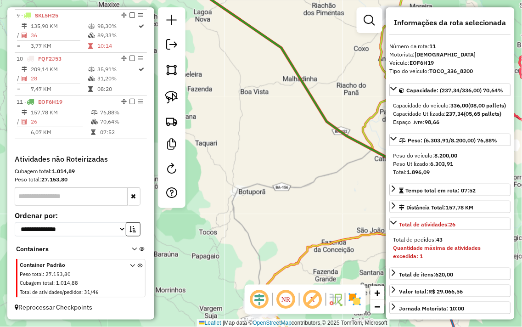
drag, startPoint x: 333, startPoint y: 83, endPoint x: 254, endPoint y: 94, distance: 78.8
click at [264, 92] on div "Janela de atendimento Grade de atendimento Capacidade Transportadoras Veículos …" at bounding box center [261, 163] width 522 height 327
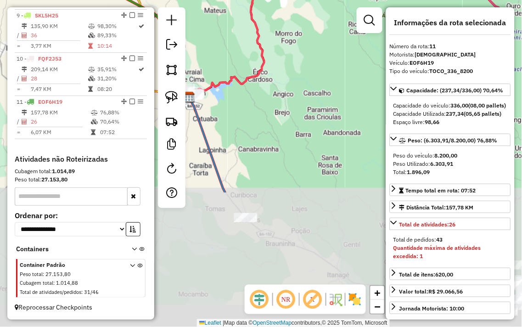
drag, startPoint x: 298, startPoint y: 147, endPoint x: 234, endPoint y: -23, distance: 180.9
click at [234, 0] on html "Aguarde... Pop-up bloqueado! Seu navegador bloqueou automáticamente a abertura …" at bounding box center [261, 163] width 522 height 327
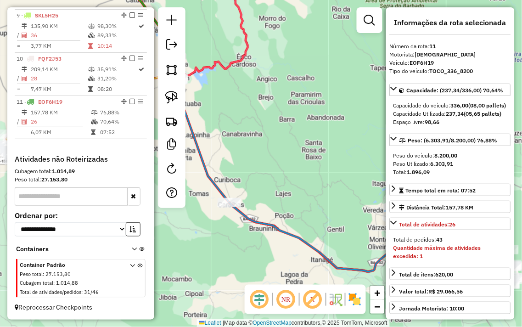
drag, startPoint x: 301, startPoint y: 86, endPoint x: 203, endPoint y: 8, distance: 125.2
click at [208, 11] on div "Janela de atendimento Grade de atendimento Capacidade Transportadoras Veículos …" at bounding box center [261, 163] width 522 height 327
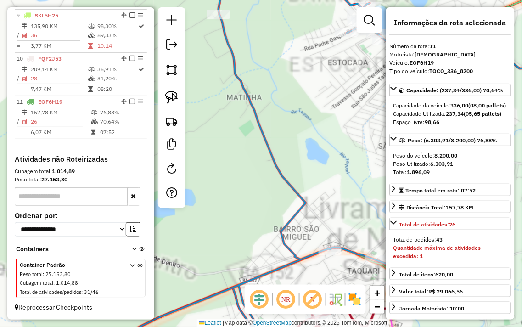
drag, startPoint x: 352, startPoint y: 124, endPoint x: 260, endPoint y: 90, distance: 97.5
click at [263, 90] on div "Janela de atendimento Grade de atendimento Capacidade Transportadoras Veículos …" at bounding box center [261, 163] width 522 height 327
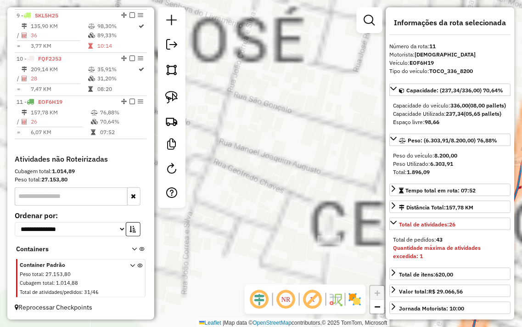
drag, startPoint x: 327, startPoint y: 141, endPoint x: 318, endPoint y: 89, distance: 53.5
click at [315, 68] on div "Janela de atendimento Grade de atendimento Capacidade Transportadoras Veículos …" at bounding box center [261, 163] width 522 height 327
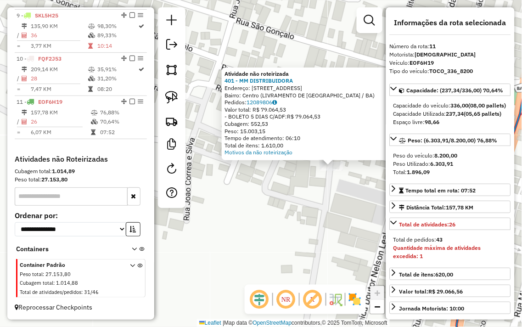
drag, startPoint x: 261, startPoint y: 173, endPoint x: 331, endPoint y: 175, distance: 70.3
click at [331, 175] on div "Atividade não roteirizada 401 - MM DISTRIBUIDORA Endereço: RUA SAO GONCALO 41 B…" at bounding box center [261, 163] width 522 height 327
drag, startPoint x: 313, startPoint y: 202, endPoint x: 311, endPoint y: 210, distance: 7.9
click at [311, 210] on div "Atividade não roteirizada 401 - MM DISTRIBUIDORA Endereço: RUA SAO GONCALO 41 B…" at bounding box center [261, 163] width 522 height 327
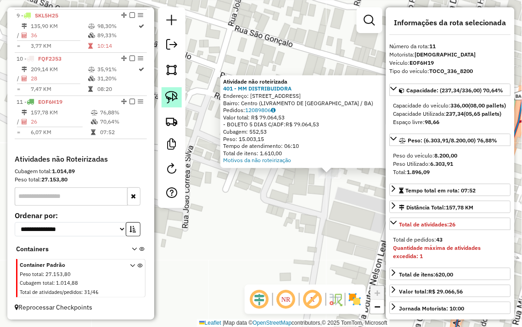
click at [175, 93] on img at bounding box center [171, 97] width 13 height 13
drag, startPoint x: 343, startPoint y: 181, endPoint x: 338, endPoint y: 157, distance: 24.9
click at [338, 157] on div "Atividade não roteirizada 401 - MM DISTRIBUIDORA Endereço: RUA SAO GONCALO 41 B…" at bounding box center [261, 163] width 522 height 327
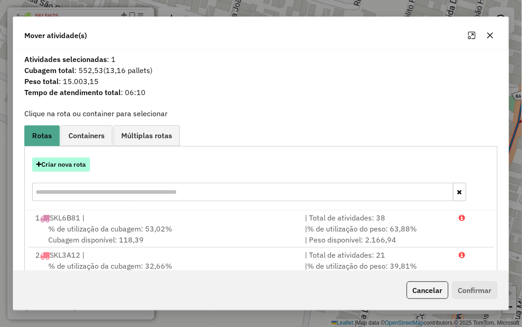
click at [67, 166] on button "Criar nova rota" at bounding box center [61, 165] width 58 height 14
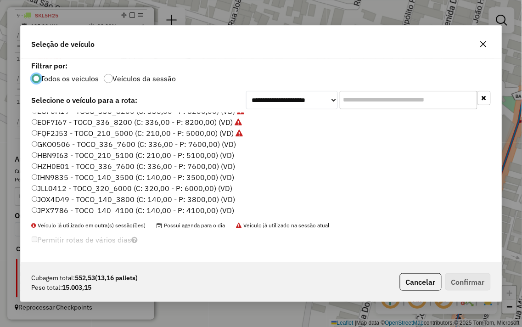
scroll to position [102, 0]
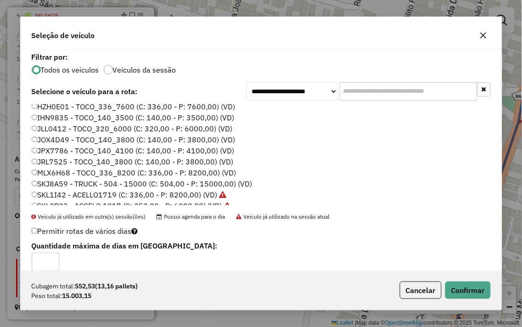
click at [482, 34] on icon "button" at bounding box center [483, 35] width 6 height 6
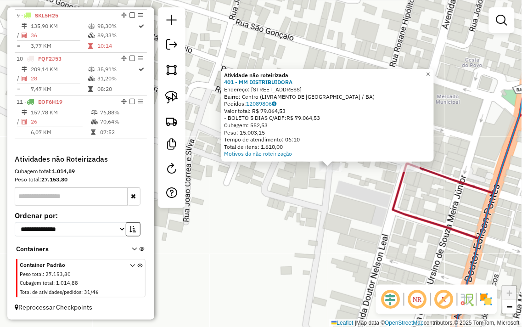
drag, startPoint x: 269, startPoint y: 237, endPoint x: 310, endPoint y: 239, distance: 41.4
click at [310, 239] on div "Atividade não roteirizada 401 - MM DISTRIBUIDORA Endereço: RUA SAO GONCALO 41 B…" at bounding box center [261, 163] width 522 height 327
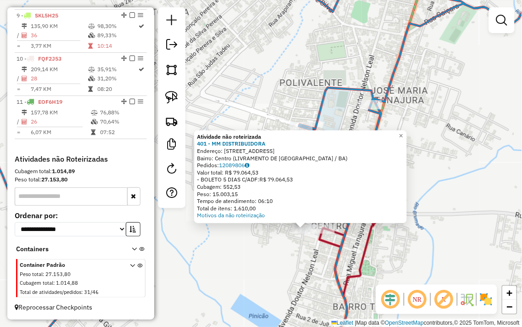
click at [276, 255] on div "Atividade não roteirizada 401 - MM DISTRIBUIDORA Endereço: RUA SAO GONCALO 41 B…" at bounding box center [261, 163] width 522 height 327
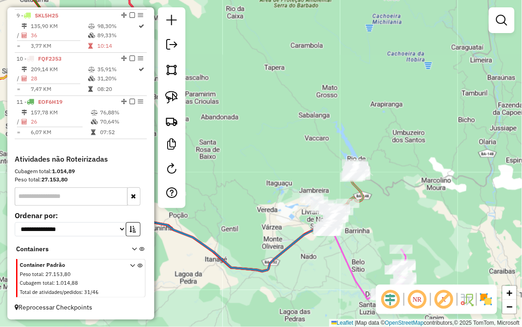
drag, startPoint x: 262, startPoint y: 175, endPoint x: 364, endPoint y: 101, distance: 125.4
click at [364, 101] on div "Janela de atendimento Grade de atendimento Capacidade Transportadoras Veículos …" at bounding box center [261, 163] width 522 height 327
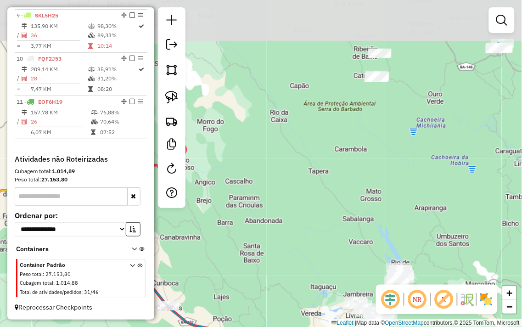
drag, startPoint x: 317, startPoint y: 163, endPoint x: 307, endPoint y: 305, distance: 142.7
click at [307, 305] on div "Janela de atendimento Grade de atendimento Capacidade Transportadoras Veículos …" at bounding box center [261, 163] width 522 height 327
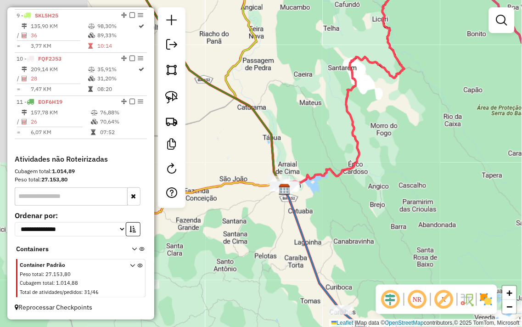
drag, startPoint x: 317, startPoint y: 213, endPoint x: 507, endPoint y: 213, distance: 190.1
click at [503, 213] on div "Janela de atendimento Grade de atendimento Capacidade Transportadoras Veículos …" at bounding box center [261, 163] width 522 height 327
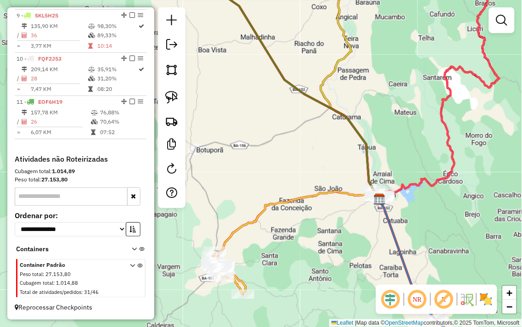
drag, startPoint x: 372, startPoint y: 118, endPoint x: 476, endPoint y: 166, distance: 114.1
click at [475, 166] on div "Janela de atendimento Grade de atendimento Capacidade Transportadoras Veículos …" at bounding box center [261, 163] width 522 height 327
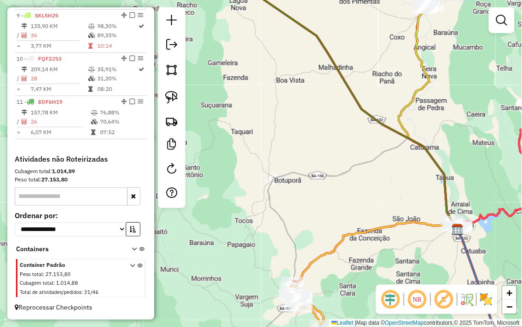
drag, startPoint x: 353, startPoint y: 175, endPoint x: 464, endPoint y: 221, distance: 120.6
click at [463, 221] on div "Janela de atendimento Grade de atendimento Capacidade Transportadoras Veículos …" at bounding box center [261, 163] width 522 height 327
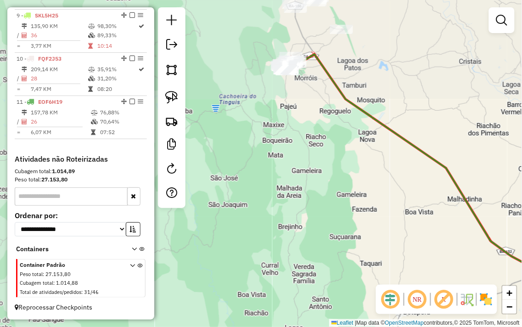
drag, startPoint x: 375, startPoint y: 78, endPoint x: 406, endPoint y: 234, distance: 159.2
click at [406, 234] on div "Janela de atendimento Grade de atendimento Capacidade Transportadoras Veículos …" at bounding box center [261, 163] width 522 height 327
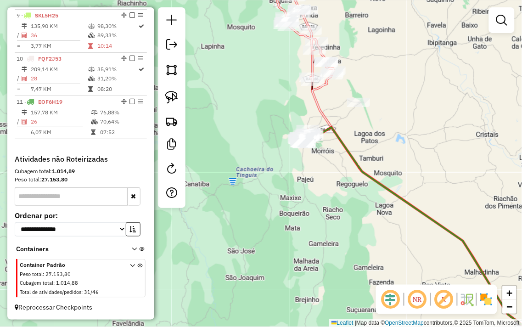
drag, startPoint x: 383, startPoint y: 83, endPoint x: 411, endPoint y: 140, distance: 63.9
click at [411, 140] on div "Janela de atendimento Grade de atendimento Capacidade Transportadoras Veículos …" at bounding box center [261, 163] width 522 height 327
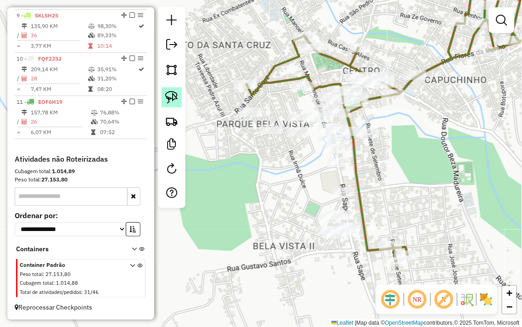
click at [168, 95] on img at bounding box center [171, 97] width 13 height 13
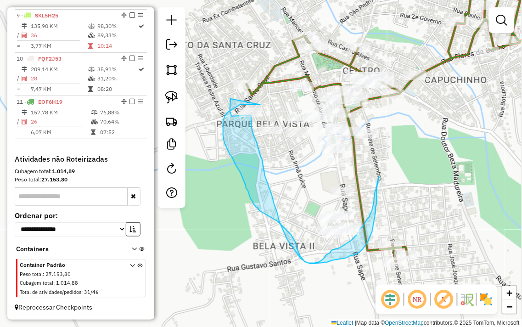
drag, startPoint x: 260, startPoint y: 105, endPoint x: 231, endPoint y: 99, distance: 30.4
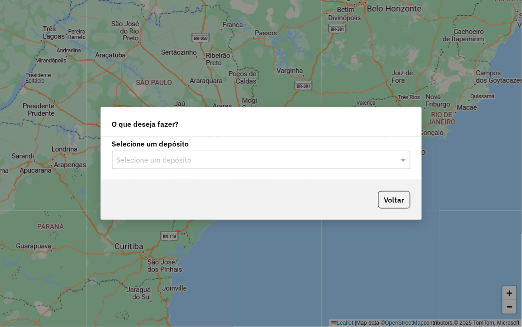
click at [164, 153] on div "Selecione um depósito" at bounding box center [261, 160] width 299 height 18
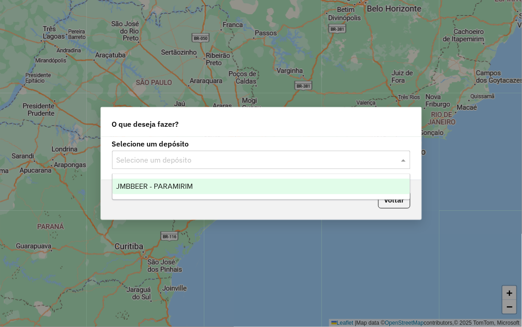
click at [170, 185] on span "JMBBEER - PARAMIRIM" at bounding box center [154, 186] width 77 height 8
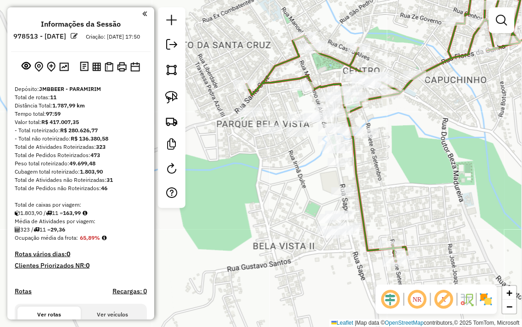
scroll to position [687, 0]
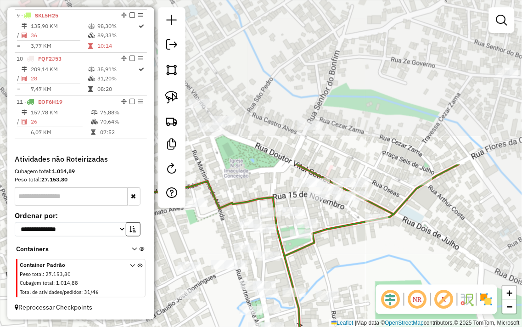
drag, startPoint x: 403, startPoint y: 129, endPoint x: 347, endPoint y: 304, distance: 184.0
click at [347, 304] on div "Janela de atendimento Grade de atendimento Capacidade Transportadoras Veículos …" at bounding box center [261, 163] width 522 height 327
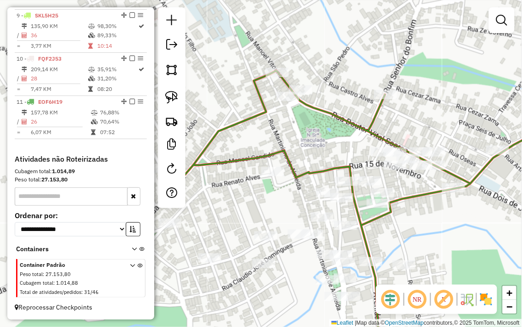
drag, startPoint x: 374, startPoint y: 266, endPoint x: 457, endPoint y: 210, distance: 99.9
click at [456, 213] on div "Janela de atendimento Grade de atendimento Capacidade Transportadoras Veículos …" at bounding box center [261, 163] width 522 height 327
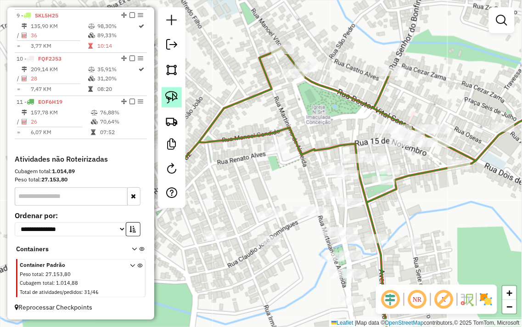
click at [173, 94] on img at bounding box center [171, 97] width 13 height 13
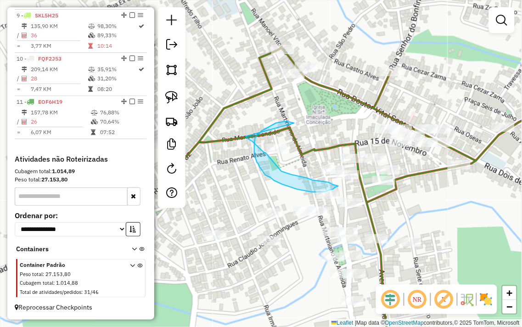
drag, startPoint x: 294, startPoint y: 123, endPoint x: 246, endPoint y: 136, distance: 50.0
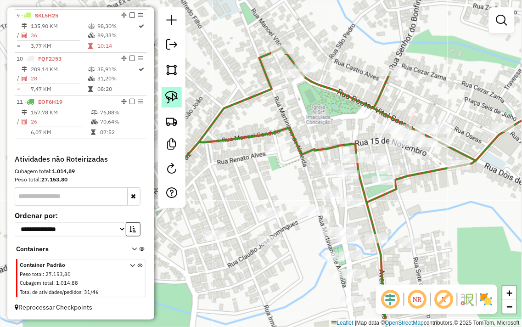
click at [169, 99] on img at bounding box center [171, 97] width 13 height 13
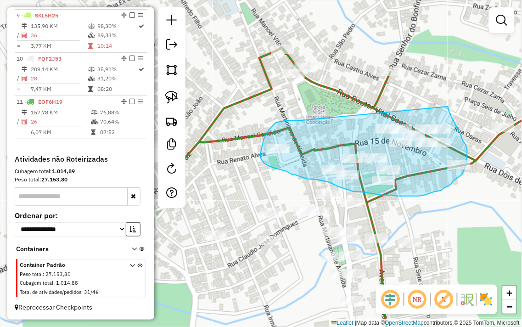
drag, startPoint x: 298, startPoint y: 120, endPoint x: 448, endPoint y: 107, distance: 151.3
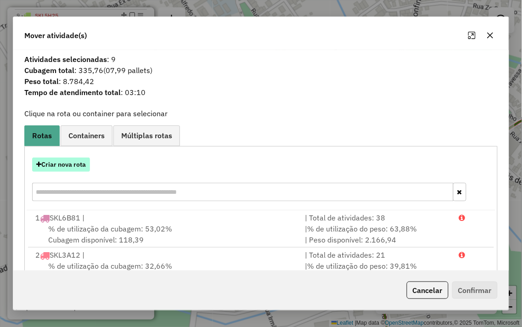
click at [66, 166] on button "Criar nova rota" at bounding box center [61, 165] width 58 height 14
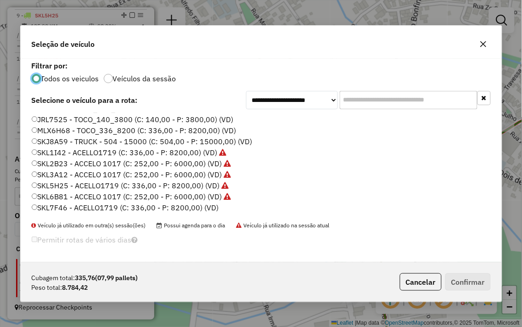
scroll to position [186, 0]
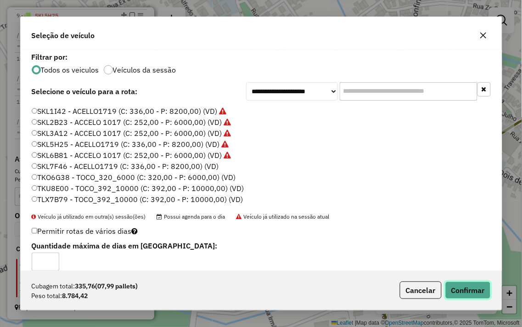
click at [452, 294] on button "Confirmar" at bounding box center [467, 290] width 45 height 17
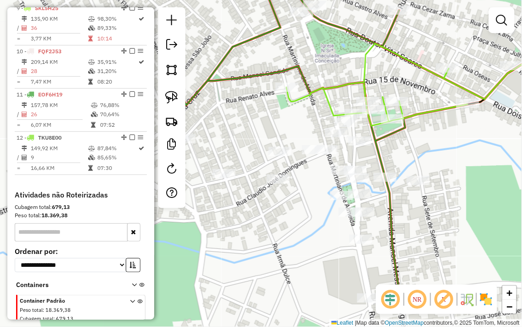
drag, startPoint x: 321, startPoint y: 127, endPoint x: 339, endPoint y: 44, distance: 84.9
click at [339, 44] on div "Janela de atendimento Grade de atendimento Capacidade Transportadoras Veículos …" at bounding box center [261, 163] width 522 height 327
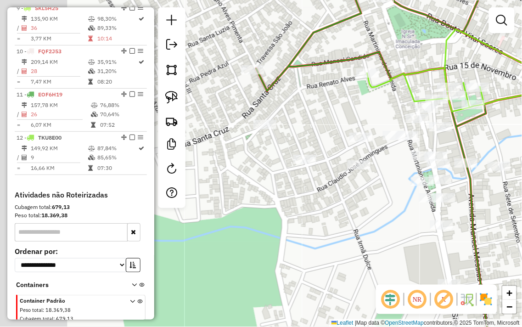
drag, startPoint x: 257, startPoint y: 92, endPoint x: 313, endPoint y: 97, distance: 56.3
click at [313, 97] on div "Janela de atendimento Grade de atendimento Capacidade Transportadoras Veículos …" at bounding box center [261, 163] width 522 height 327
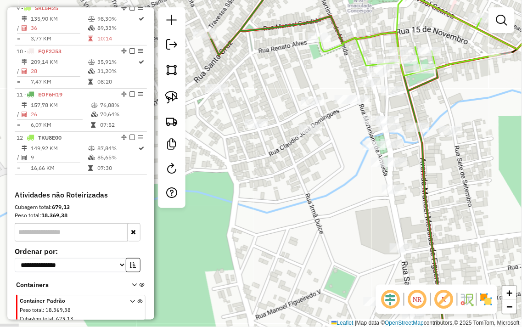
drag, startPoint x: 383, startPoint y: 39, endPoint x: 333, endPoint y: 6, distance: 60.8
click at [333, 7] on div "Janela de atendimento Grade de atendimento Capacidade Transportadoras Veículos …" at bounding box center [261, 163] width 522 height 327
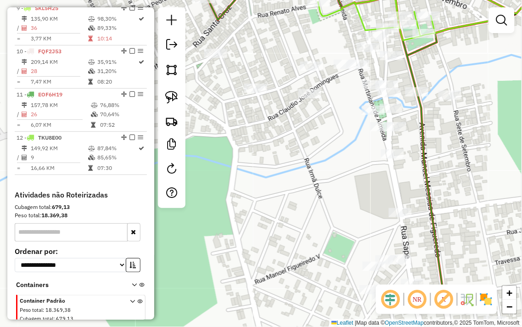
drag, startPoint x: 317, startPoint y: 183, endPoint x: 317, endPoint y: 132, distance: 51.0
click at [317, 132] on div "Janela de atendimento Grade de atendimento Capacidade Transportadoras Veículos …" at bounding box center [261, 163] width 522 height 327
click at [168, 97] on img at bounding box center [171, 97] width 13 height 13
click at [179, 98] on link at bounding box center [172, 97] width 20 height 20
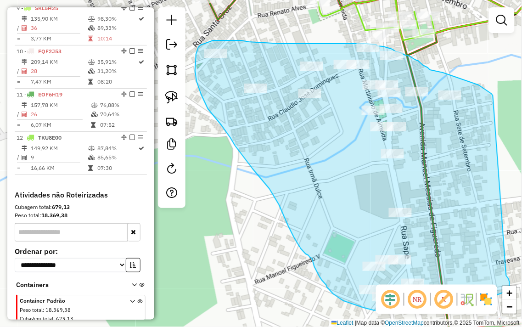
drag, startPoint x: 493, startPoint y: 96, endPoint x: 506, endPoint y: 273, distance: 178.2
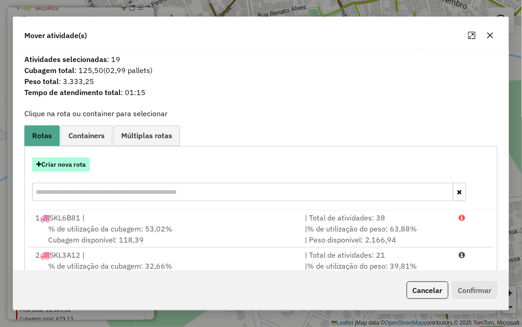
click at [56, 164] on button "Criar nova rota" at bounding box center [61, 165] width 58 height 14
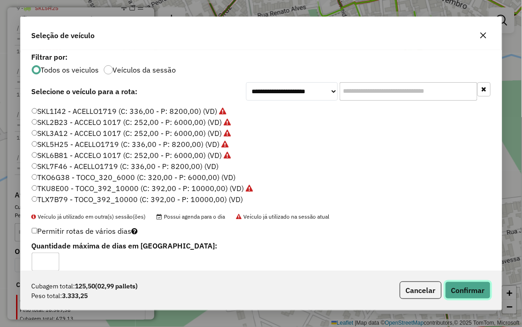
click at [473, 291] on button "Confirmar" at bounding box center [467, 290] width 45 height 17
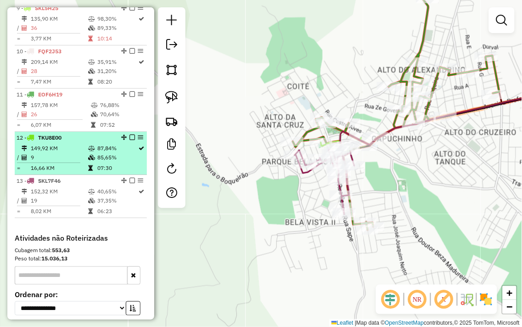
click at [77, 162] on td "9" at bounding box center [58, 157] width 57 height 9
select select "**********"
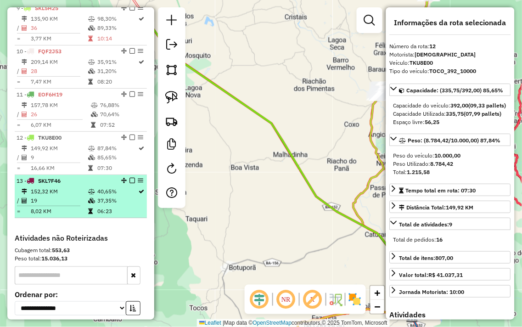
click at [100, 185] on div "13 - SKL7F46" at bounding box center [65, 181] width 97 height 8
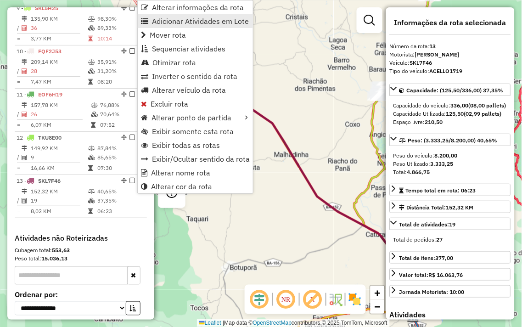
click at [195, 24] on span "Adicionar Atividades em Lote" at bounding box center [200, 20] width 97 height 7
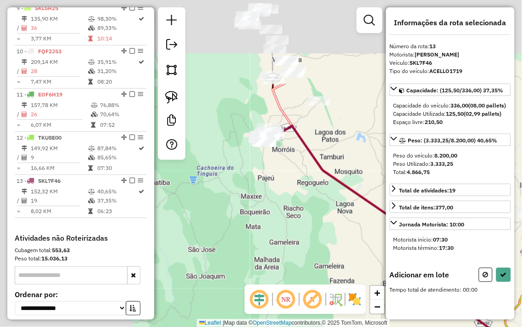
drag, startPoint x: 248, startPoint y: 144, endPoint x: 401, endPoint y: 259, distance: 191.2
click at [401, 259] on hb-router-mapa "Informações da Sessão 978513 - 13/08/2025 Criação: 12/08/2025 17:50 Depósito: J…" at bounding box center [261, 163] width 522 height 327
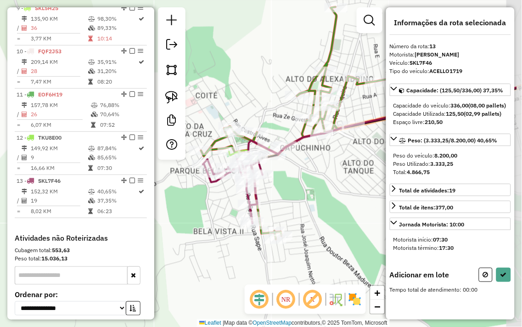
drag, startPoint x: 308, startPoint y: 112, endPoint x: 250, endPoint y: 79, distance: 66.6
click at [250, 79] on div "Janela de atendimento Grade de atendimento Capacidade Transportadoras Veículos …" at bounding box center [261, 163] width 522 height 327
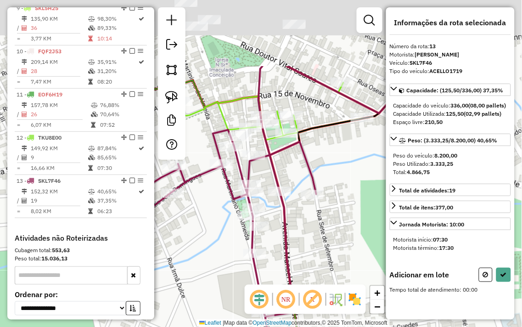
drag, startPoint x: 349, startPoint y: 51, endPoint x: 313, endPoint y: 161, distance: 116.0
click at [346, 167] on div "Janela de atendimento Grade de atendimento Capacidade Transportadoras Veículos …" at bounding box center [261, 163] width 522 height 327
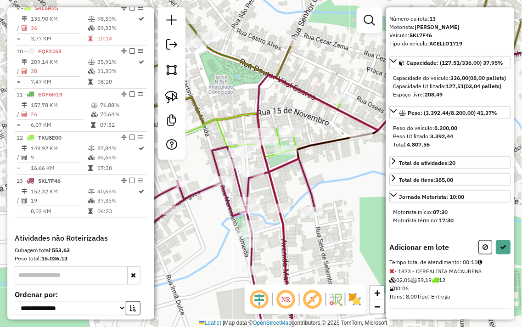
scroll to position [43, 0]
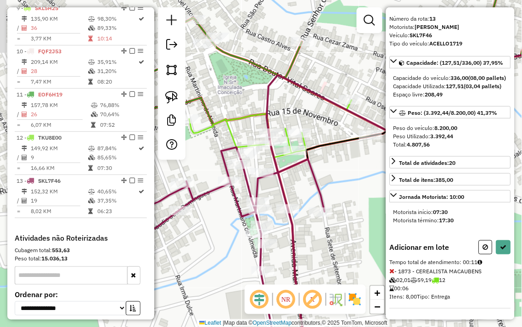
drag, startPoint x: 243, startPoint y: 94, endPoint x: 293, endPoint y: 97, distance: 49.2
click at [290, 96] on div "Janela de atendimento Grade de atendimento Capacidade Transportadoras Veículos …" at bounding box center [261, 163] width 522 height 327
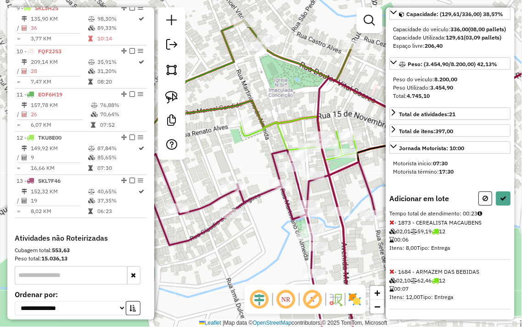
scroll to position [93, 0]
click at [394, 222] on icon at bounding box center [392, 221] width 5 height 6
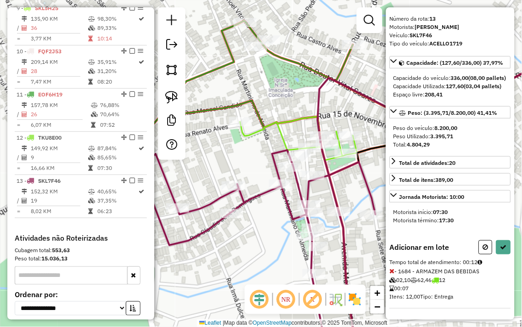
click at [392, 270] on icon at bounding box center [392, 271] width 5 height 6
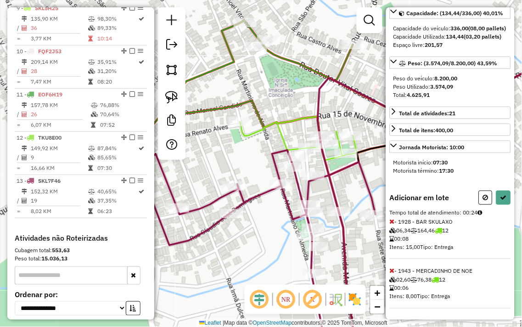
scroll to position [93, 0]
click at [392, 273] on icon at bounding box center [392, 271] width 5 height 6
click at [391, 272] on icon at bounding box center [392, 271] width 5 height 6
click at [391, 271] on icon at bounding box center [392, 271] width 5 height 6
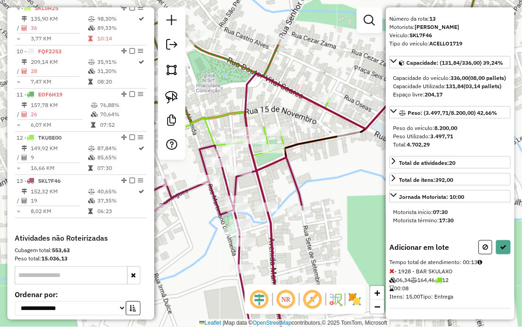
drag, startPoint x: 354, startPoint y: 112, endPoint x: 262, endPoint y: 105, distance: 91.7
click at [250, 104] on div "Janela de atendimento Grade de atendimento Capacidade Transportadoras Veículos …" at bounding box center [261, 163] width 522 height 327
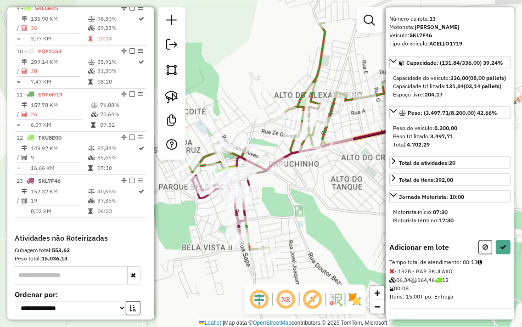
drag, startPoint x: 361, startPoint y: 233, endPoint x: 277, endPoint y: 198, distance: 90.6
click at [277, 198] on div "Janela de atendimento Grade de atendimento Capacidade Transportadoras Veículos …" at bounding box center [261, 163] width 522 height 327
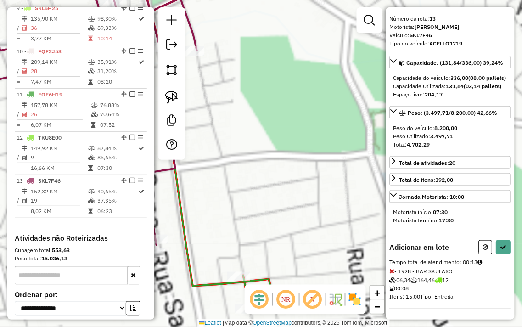
drag, startPoint x: 263, startPoint y: 237, endPoint x: 301, endPoint y: 134, distance: 110.6
click at [300, 138] on div "Janela de atendimento Grade de atendimento Capacidade Transportadoras Veículos …" at bounding box center [261, 163] width 522 height 327
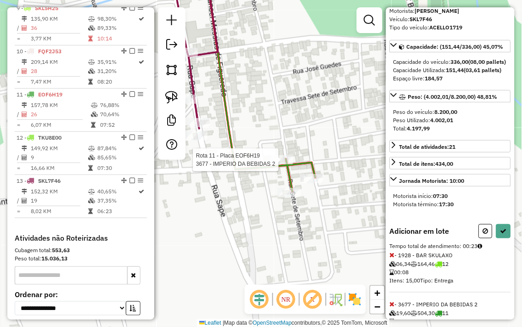
scroll to position [93, 0]
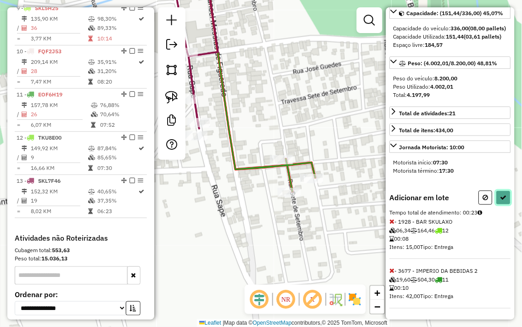
click at [502, 200] on icon at bounding box center [504, 197] width 6 height 6
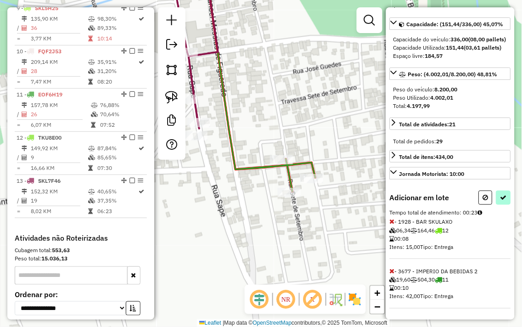
select select "**********"
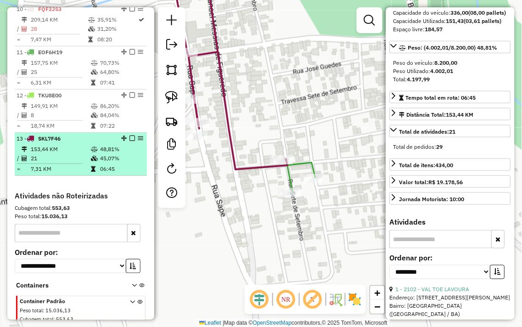
scroll to position [671, 0]
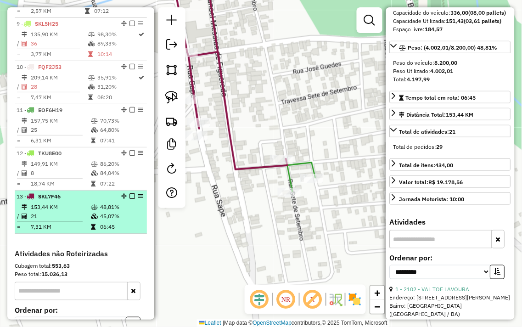
click at [67, 219] on td "21" at bounding box center [60, 216] width 60 height 9
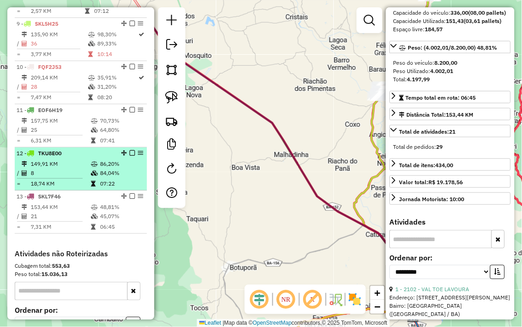
click at [76, 178] on td "8" at bounding box center [60, 173] width 60 height 9
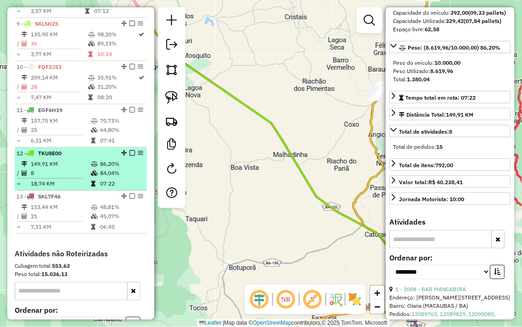
click at [114, 178] on td "84,04%" at bounding box center [122, 173] width 44 height 9
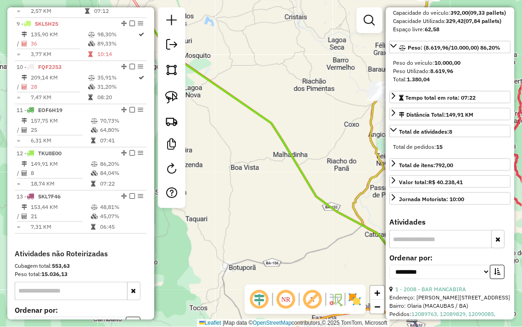
drag, startPoint x: 141, startPoint y: 158, endPoint x: 240, endPoint y: 66, distance: 134.9
click at [241, 64] on div "Janela de atendimento Grade de atendimento Capacidade Transportadoras Veículos …" at bounding box center [261, 163] width 522 height 327
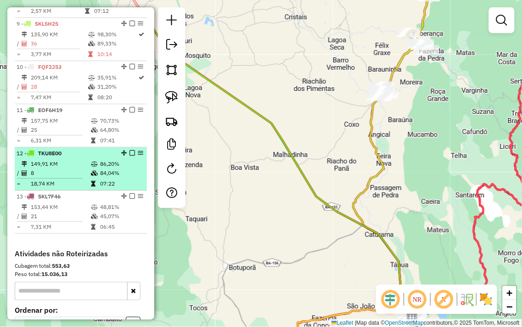
select select "**********"
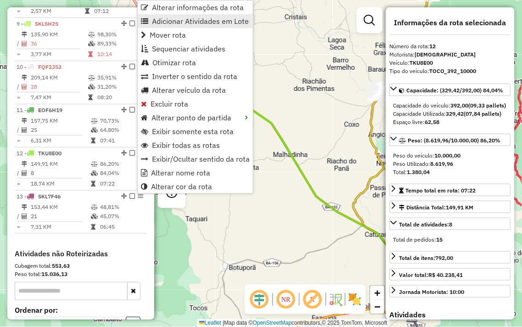
click at [197, 17] on span "Adicionar Atividades em Lote" at bounding box center [200, 20] width 97 height 7
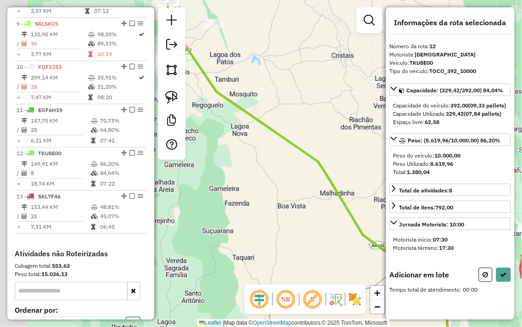
drag, startPoint x: 224, startPoint y: 43, endPoint x: 325, endPoint y: 104, distance: 117.9
click at [325, 104] on div "Janela de atendimento Grade de atendimento Capacidade Transportadoras Veículos …" at bounding box center [261, 163] width 522 height 327
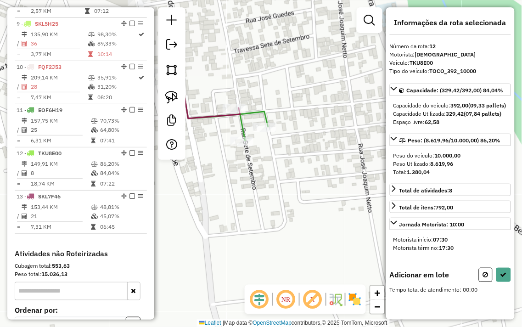
drag, startPoint x: 244, startPoint y: 40, endPoint x: 329, endPoint y: 145, distance: 135.2
click at [329, 145] on div "Janela de atendimento Grade de atendimento Capacidade Transportadoras Veículos …" at bounding box center [261, 163] width 522 height 327
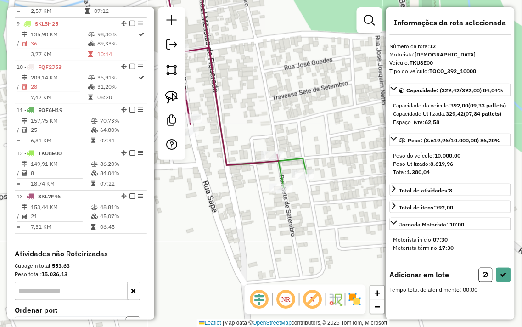
drag, startPoint x: 281, startPoint y: 93, endPoint x: 356, endPoint y: 195, distance: 127.0
click at [354, 194] on div "Janela de atendimento Grade de atendimento Capacidade Transportadoras Veículos …" at bounding box center [261, 163] width 522 height 327
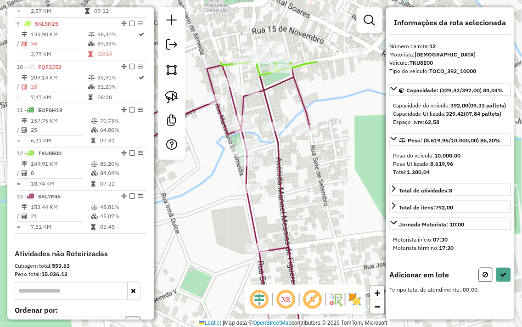
drag, startPoint x: 296, startPoint y: 103, endPoint x: 285, endPoint y: 231, distance: 128.6
click at [285, 231] on div "Janela de atendimento Grade de atendimento Capacidade Transportadoras Veículos …" at bounding box center [261, 163] width 522 height 327
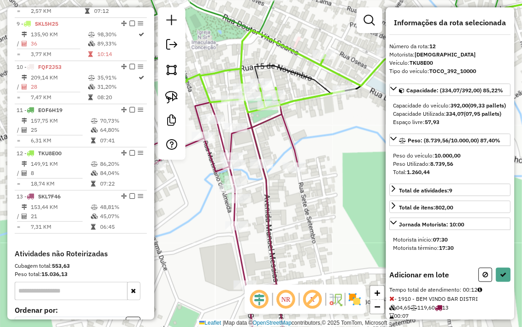
scroll to position [43, 0]
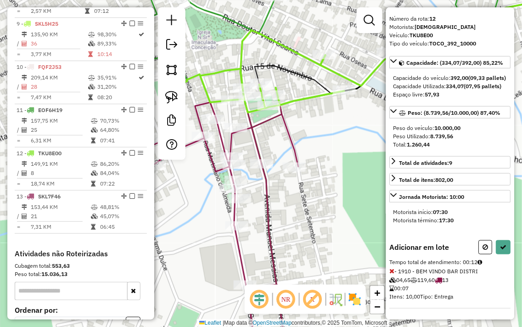
click at [392, 272] on icon at bounding box center [392, 271] width 5 height 6
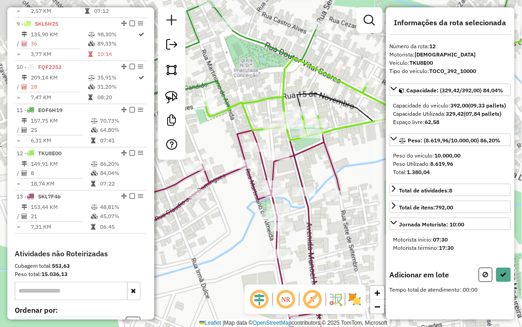
drag, startPoint x: 323, startPoint y: 126, endPoint x: 366, endPoint y: 154, distance: 50.7
click at [366, 154] on div "Janela de atendimento Grade de atendimento Capacidade Transportadoras Veículos …" at bounding box center [261, 163] width 522 height 327
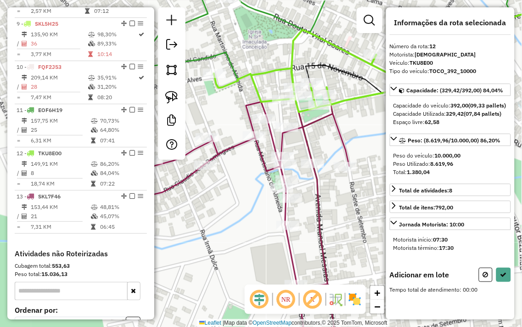
drag, startPoint x: 361, startPoint y: 163, endPoint x: 371, endPoint y: 126, distance: 38.1
click at [371, 126] on div "Janela de atendimento Grade de atendimento Capacidade Transportadoras Veículos …" at bounding box center [261, 163] width 522 height 327
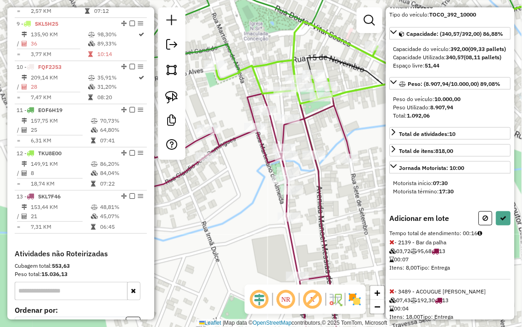
scroll to position [93, 0]
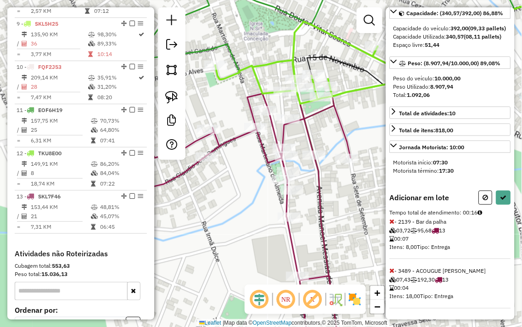
click at [392, 271] on icon at bounding box center [392, 271] width 5 height 6
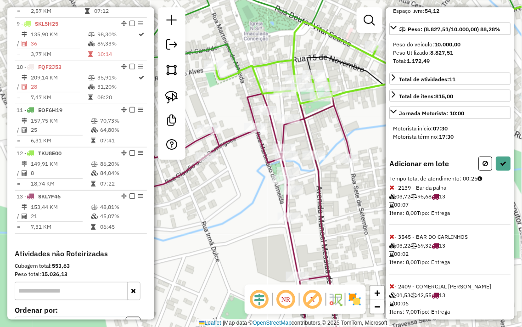
scroll to position [143, 0]
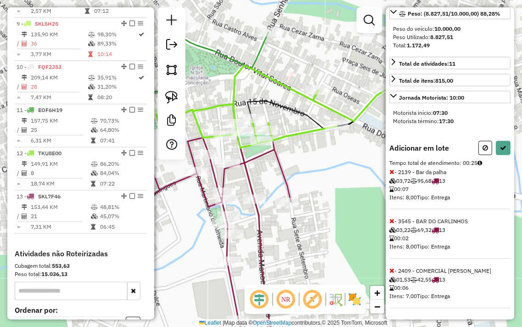
drag, startPoint x: 366, startPoint y: 115, endPoint x: 284, endPoint y: 173, distance: 100.2
click at [284, 173] on div "Janela de atendimento Grade de atendimento Capacidade Transportadoras Veículos …" at bounding box center [261, 163] width 522 height 327
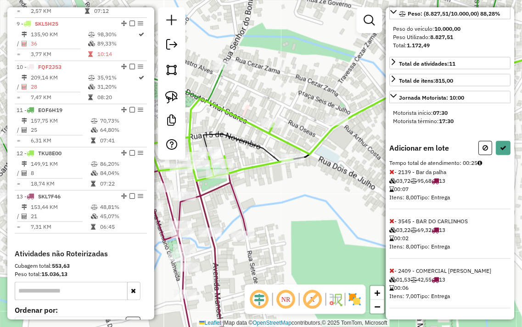
drag, startPoint x: 333, startPoint y: 166, endPoint x: 310, endPoint y: 185, distance: 29.6
click at [310, 185] on div "Janela de atendimento Grade de atendimento Capacidade Transportadoras Veículos …" at bounding box center [261, 163] width 522 height 327
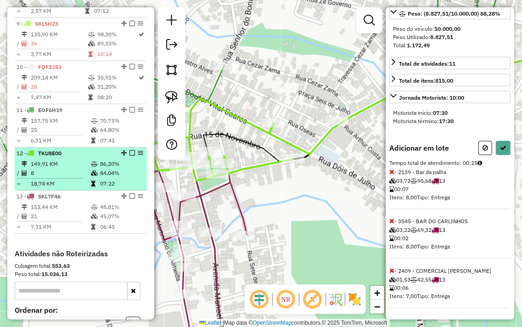
click at [84, 179] on td at bounding box center [54, 178] width 74 height 1
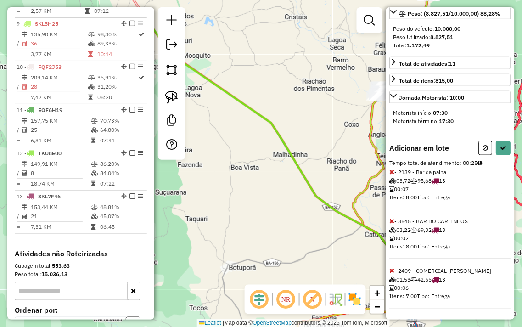
click at [268, 209] on div "Janela de atendimento Grade de atendimento Capacidade Transportadoras Veículos …" at bounding box center [261, 163] width 522 height 327
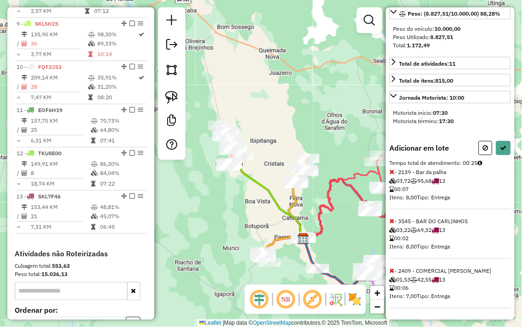
drag, startPoint x: 278, startPoint y: 106, endPoint x: 280, endPoint y: 65, distance: 40.9
click at [280, 65] on div "Janela de atendimento Grade de atendimento Capacidade Transportadoras Veículos …" at bounding box center [261, 163] width 522 height 327
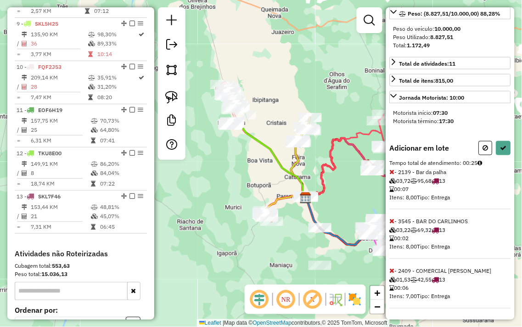
drag, startPoint x: 338, startPoint y: 204, endPoint x: 281, endPoint y: 126, distance: 96.9
click at [283, 130] on div "Janela de atendimento Grade de atendimento Capacidade Transportadoras Veículos …" at bounding box center [261, 163] width 522 height 327
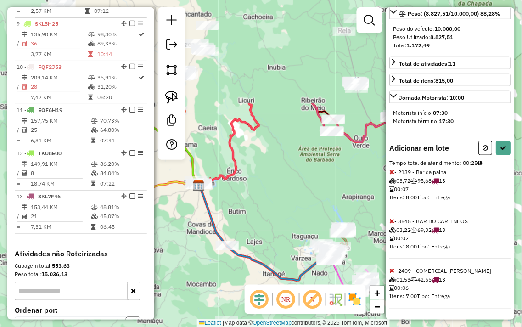
drag, startPoint x: 285, startPoint y: 76, endPoint x: 296, endPoint y: 191, distance: 115.3
click at [297, 191] on div "Janela de atendimento Grade de atendimento Capacidade Transportadoras Veículos …" at bounding box center [261, 163] width 522 height 327
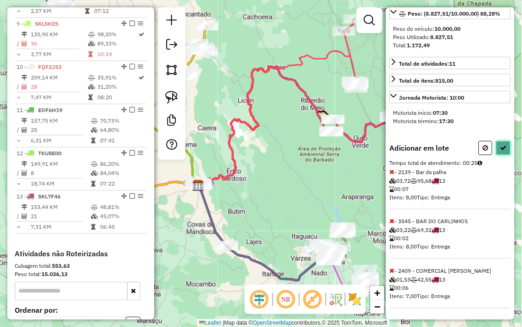
click at [501, 150] on icon at bounding box center [504, 148] width 6 height 6
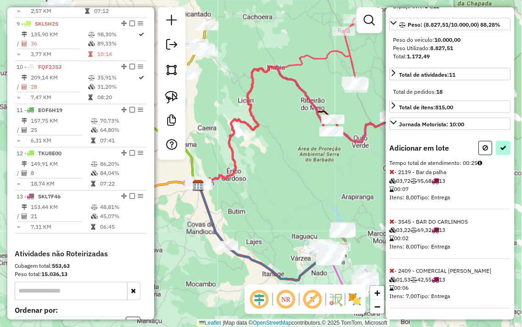
select select "**********"
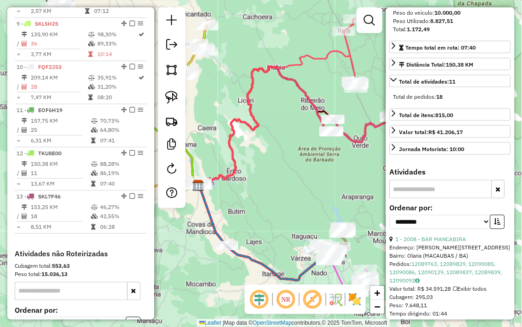
scroll to position [773, 0]
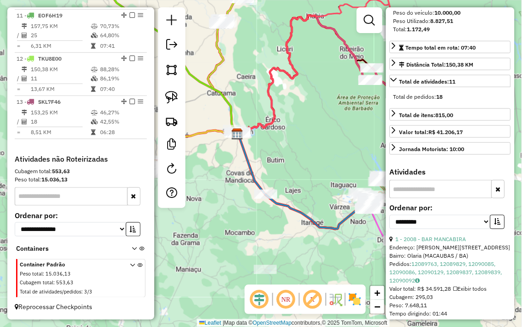
drag, startPoint x: 277, startPoint y: 161, endPoint x: 199, endPoint y: 79, distance: 112.7
click at [199, 79] on div "Janela de atendimento Grade de atendimento Capacidade Transportadoras Veículos …" at bounding box center [261, 163] width 522 height 327
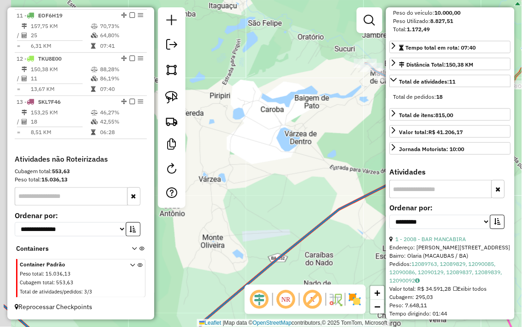
drag, startPoint x: 327, startPoint y: 95, endPoint x: 389, endPoint y: 145, distance: 79.3
click at [389, 145] on hb-router-mapa "Informações da Sessão 978513 - 13/08/2025 Criação: 12/08/2025 17:50 Depósito: J…" at bounding box center [261, 163] width 522 height 327
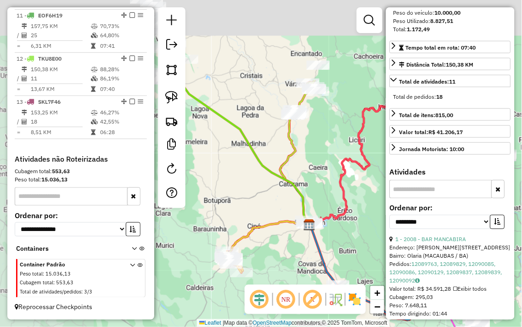
drag, startPoint x: 227, startPoint y: 101, endPoint x: 368, endPoint y: 214, distance: 181.0
click at [368, 214] on div "Janela de atendimento Grade de atendimento Capacidade Transportadoras Veículos …" at bounding box center [261, 163] width 522 height 327
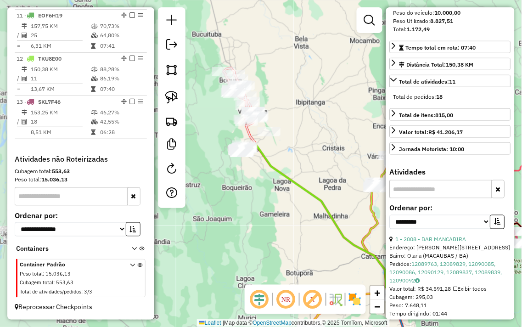
drag, startPoint x: 248, startPoint y: 100, endPoint x: 328, endPoint y: 172, distance: 107.7
click at [328, 172] on div "Janela de atendimento Grade de atendimento Capacidade Transportadoras Veículos …" at bounding box center [261, 163] width 522 height 327
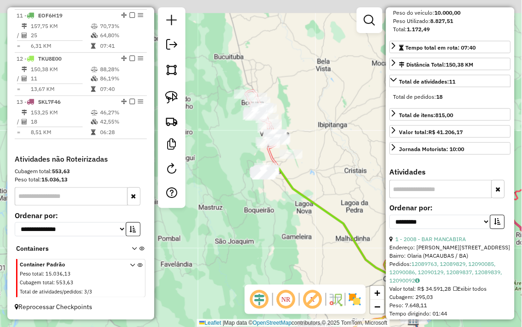
drag, startPoint x: 318, startPoint y: 144, endPoint x: 348, endPoint y: 173, distance: 41.9
click at [348, 173] on div "Janela de atendimento Grade de atendimento Capacidade Transportadoras Veículos …" at bounding box center [261, 163] width 522 height 327
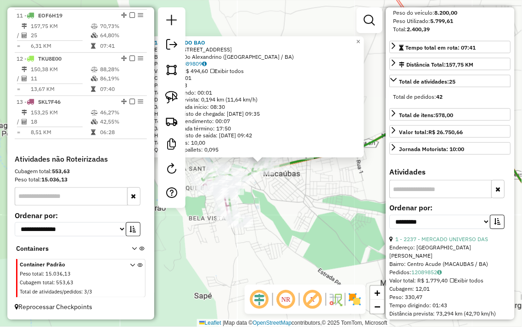
drag, startPoint x: 321, startPoint y: 226, endPoint x: 372, endPoint y: 222, distance: 52.0
click at [371, 223] on div "1881 - BAR DO BAO Endereço: Rua alto do alexandrino 9992 Bairro: Alto Do Alexan…" at bounding box center [261, 163] width 522 height 327
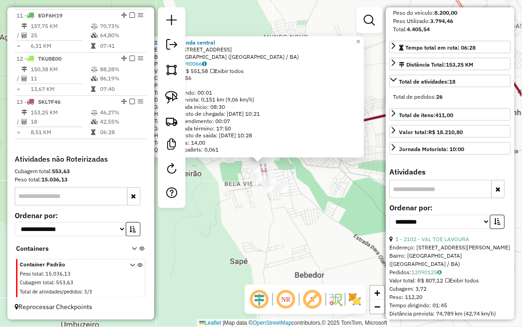
click at [321, 205] on div "2264 - Quitanda central Endereço: rua da pracinha do lava pes 100 Bairro: Alto …" at bounding box center [261, 163] width 522 height 327
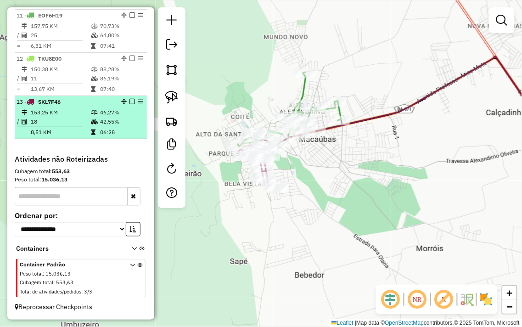
scroll to position [722, 0]
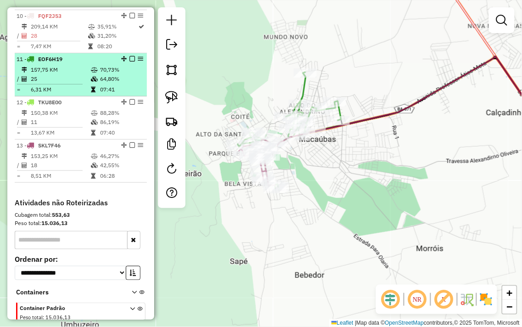
click at [109, 84] on td "64,80%" at bounding box center [122, 78] width 44 height 9
select select "**********"
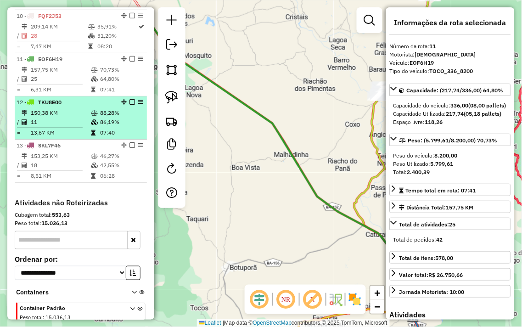
click at [106, 118] on td "88,28%" at bounding box center [122, 112] width 44 height 9
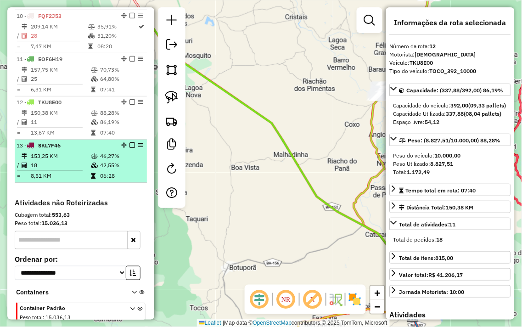
click at [96, 157] on li "13 - SKL7F46 153,25 KM 46,27% / 18 42,55% = 8,51 KM 06:28" at bounding box center [81, 161] width 132 height 43
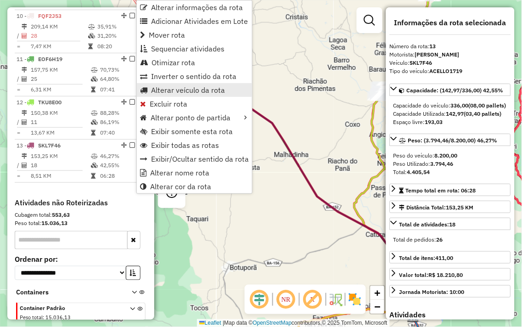
click at [194, 94] on span "Alterar veículo da rota" at bounding box center [188, 89] width 74 height 7
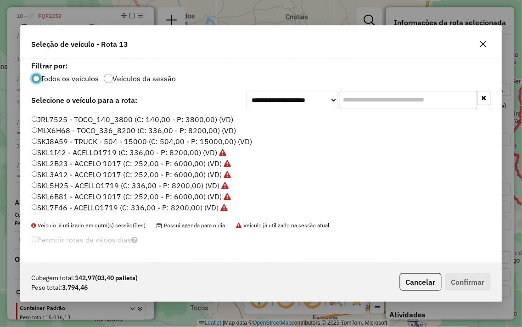
scroll to position [186, 0]
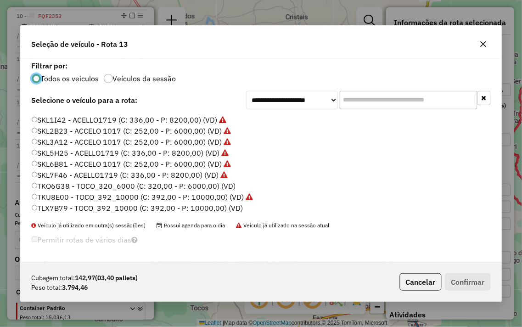
click at [484, 48] on button "button" at bounding box center [483, 44] width 15 height 15
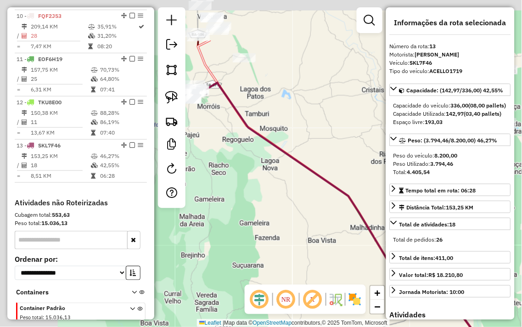
drag, startPoint x: 224, startPoint y: 130, endPoint x: 336, endPoint y: 242, distance: 159.1
click at [336, 242] on div "Janela de atendimento Grade de atendimento Capacidade Transportadoras Veículos …" at bounding box center [261, 163] width 522 height 327
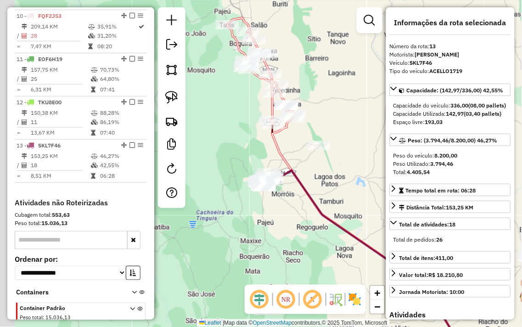
drag, startPoint x: 261, startPoint y: 174, endPoint x: 299, endPoint y: 221, distance: 61.4
click at [299, 221] on div "Janela de atendimento Grade de atendimento Capacidade Transportadoras Veículos …" at bounding box center [261, 163] width 522 height 327
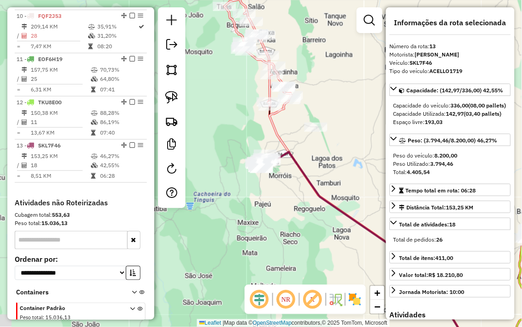
drag, startPoint x: 299, startPoint y: 223, endPoint x: 296, endPoint y: 200, distance: 23.3
click at [296, 200] on div "Janela de atendimento Grade de atendimento Capacidade Transportadoras Veículos …" at bounding box center [261, 163] width 522 height 327
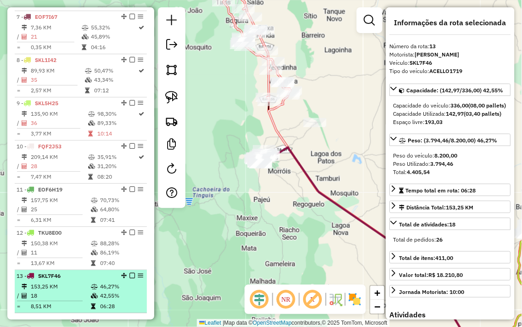
scroll to position [569, 0]
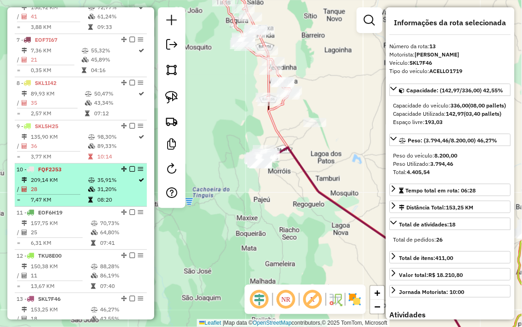
click at [82, 185] on td "209,14 KM" at bounding box center [58, 179] width 57 height 9
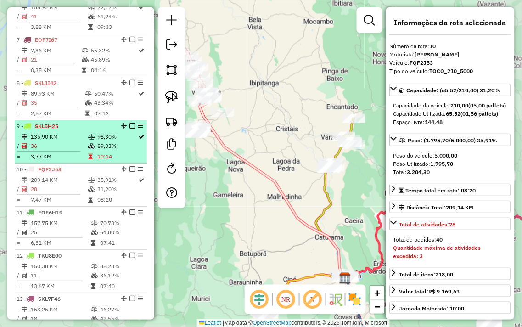
click at [75, 151] on td "36" at bounding box center [58, 145] width 57 height 9
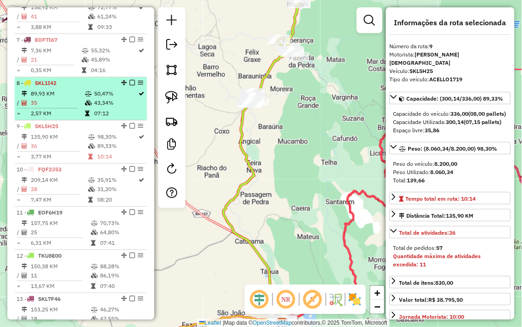
click at [86, 106] on icon at bounding box center [88, 103] width 7 height 6
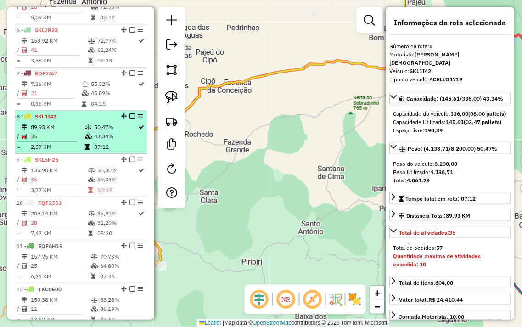
scroll to position [518, 0]
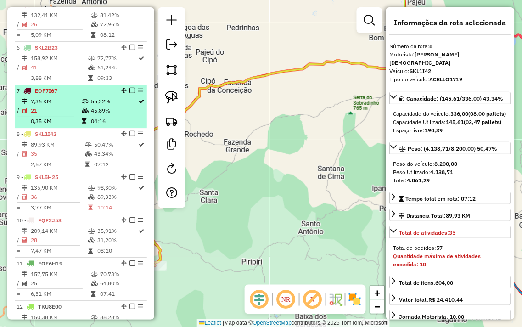
click at [28, 93] on icon at bounding box center [26, 91] width 7 height 6
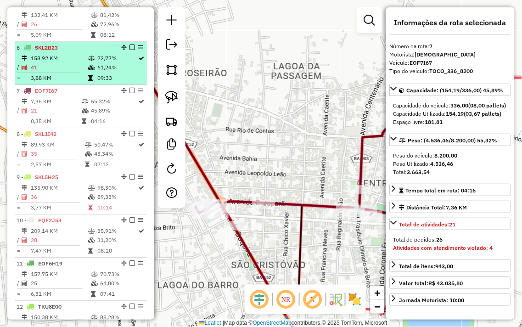
click at [76, 72] on td "41" at bounding box center [58, 67] width 57 height 9
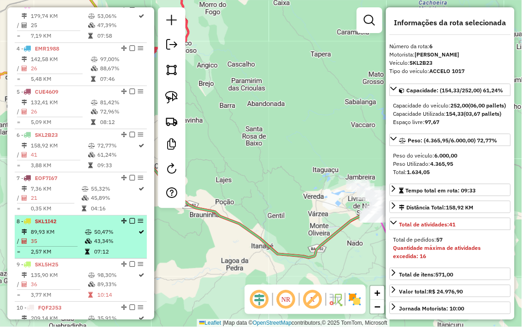
scroll to position [416, 0]
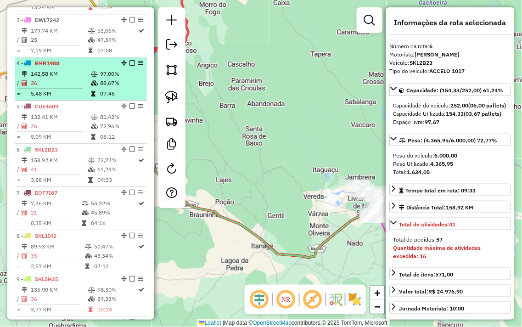
click at [78, 96] on td "5,48 KM" at bounding box center [60, 93] width 60 height 9
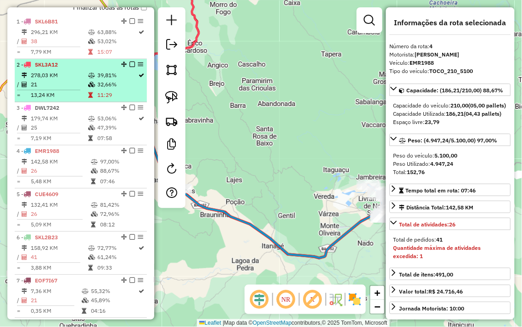
scroll to position [314, 0]
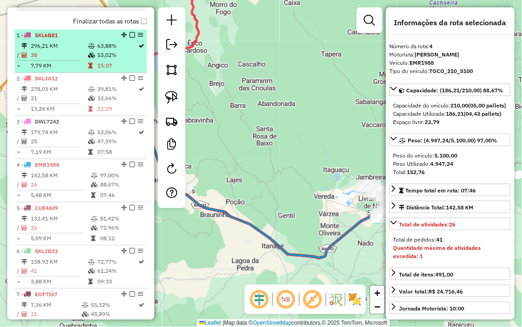
click at [75, 51] on td "296,21 KM" at bounding box center [58, 46] width 57 height 9
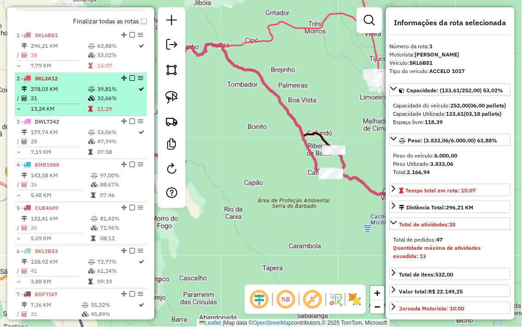
click at [72, 94] on td "278,03 KM" at bounding box center [58, 89] width 57 height 9
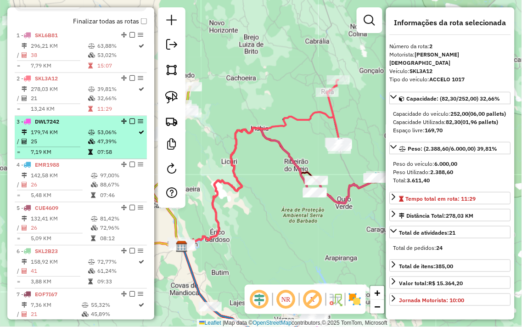
click at [72, 137] on td "179,74 KM" at bounding box center [58, 132] width 57 height 9
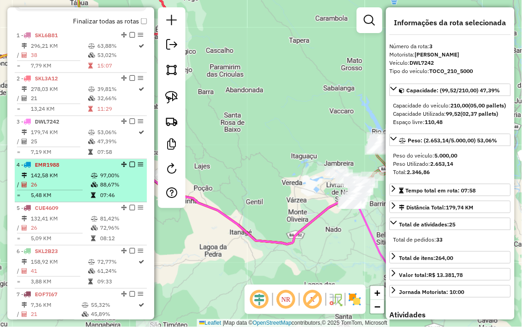
click at [73, 169] on div "4 - EMR1988" at bounding box center [65, 165] width 97 height 8
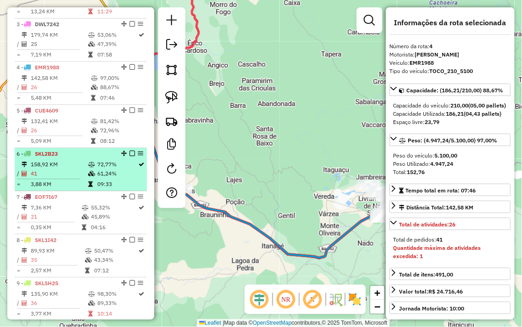
scroll to position [416, 0]
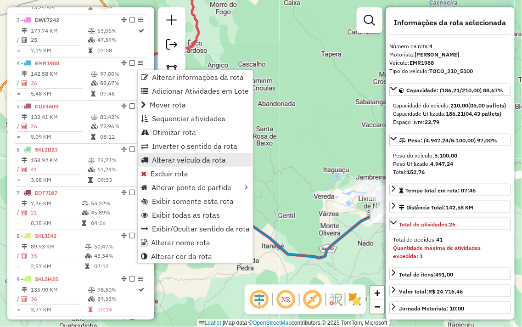
click at [175, 158] on span "Alterar veículo da rota" at bounding box center [189, 159] width 74 height 7
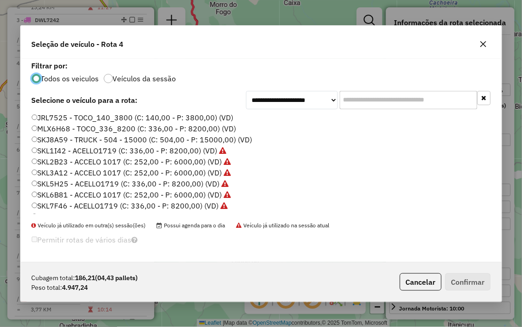
scroll to position [186, 0]
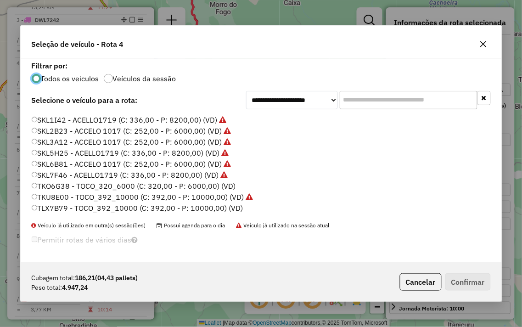
click at [481, 46] on icon "button" at bounding box center [483, 44] width 6 height 6
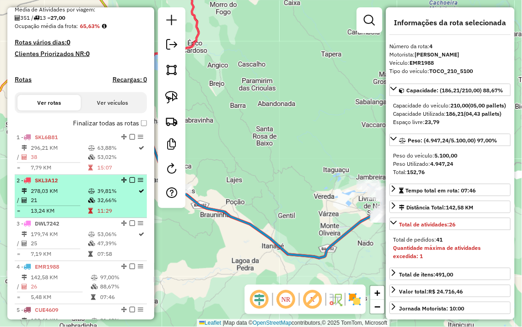
scroll to position [314, 0]
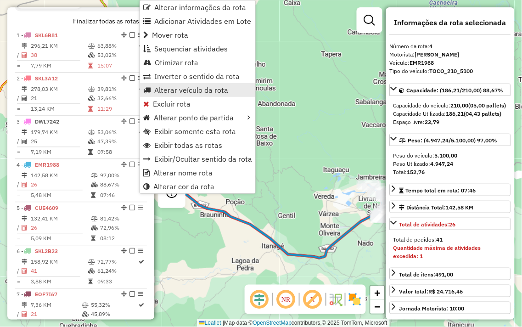
click at [180, 93] on span "Alterar veículo da rota" at bounding box center [191, 89] width 74 height 7
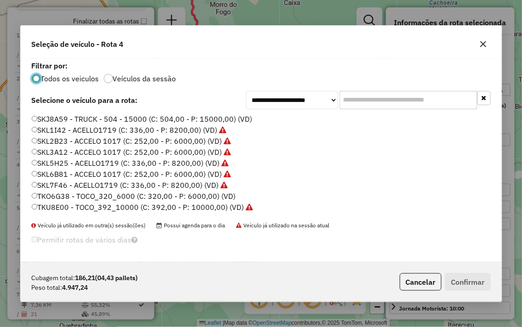
scroll to position [186, 0]
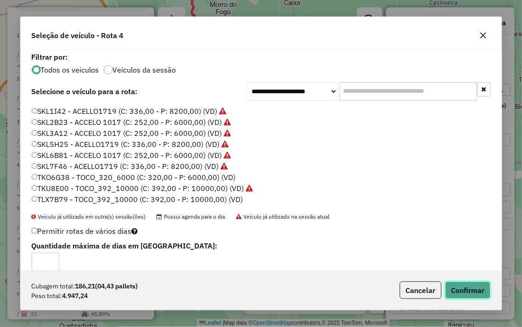
click at [457, 286] on button "Confirmar" at bounding box center [467, 290] width 45 height 17
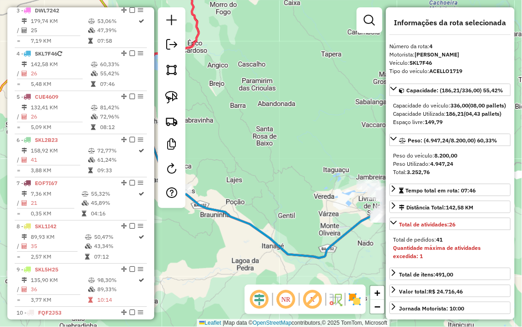
scroll to position [473, 0]
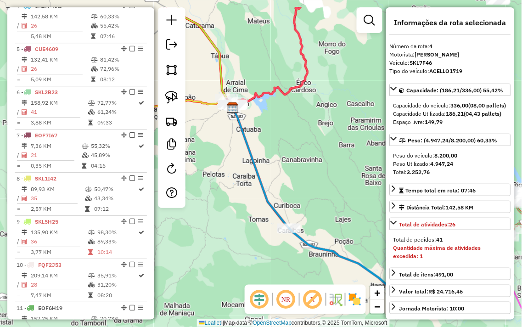
drag, startPoint x: 268, startPoint y: 128, endPoint x: 377, endPoint y: 167, distance: 115.8
click at [377, 167] on div "Janela de atendimento Grade de atendimento Capacidade Transportadoras Veículos …" at bounding box center [261, 163] width 522 height 327
drag, startPoint x: 225, startPoint y: 166, endPoint x: 245, endPoint y: 168, distance: 19.8
click at [245, 168] on div "Janela de atendimento Grade de atendimento Capacidade Transportadoras Veículos …" at bounding box center [261, 163] width 522 height 327
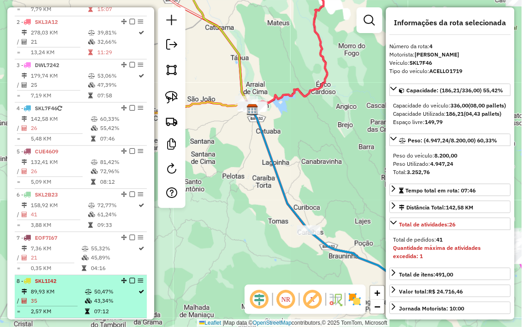
scroll to position [320, 0]
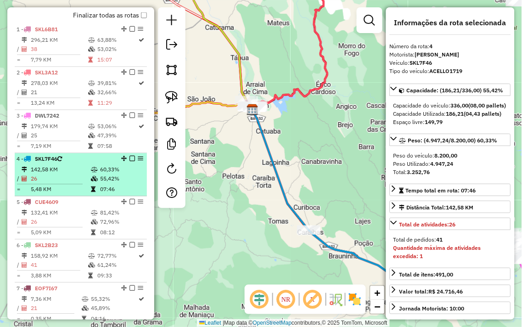
click at [81, 173] on td "142,58 KM" at bounding box center [60, 169] width 60 height 9
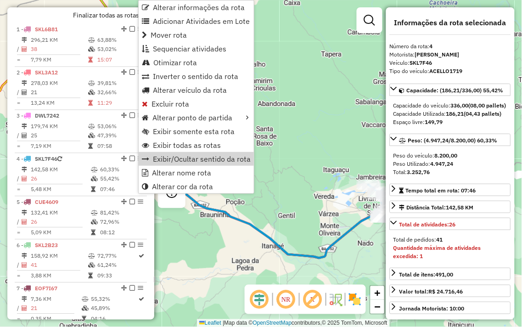
click at [320, 127] on div "Janela de atendimento Grade de atendimento Capacidade Transportadoras Veículos …" at bounding box center [261, 163] width 522 height 327
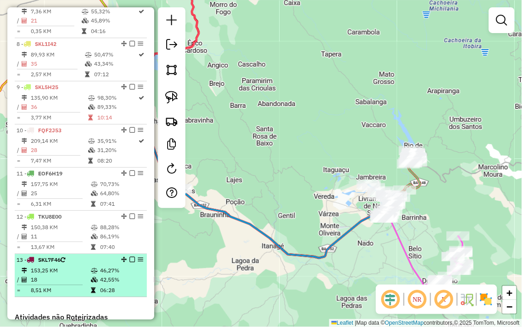
scroll to position [626, 0]
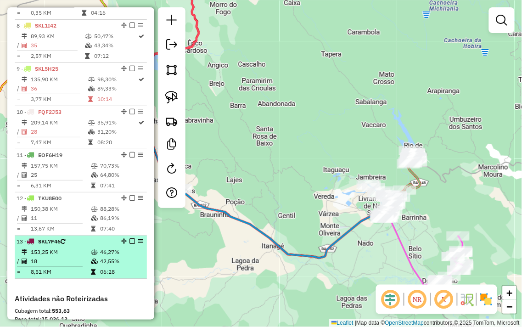
select select "**********"
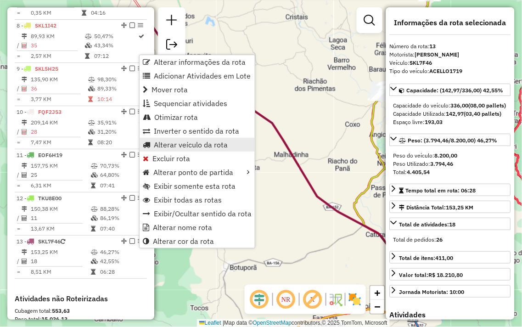
click at [214, 141] on span "Alterar veículo da rota" at bounding box center [191, 144] width 74 height 7
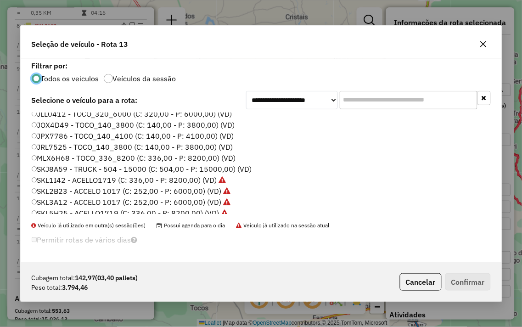
scroll to position [0, 0]
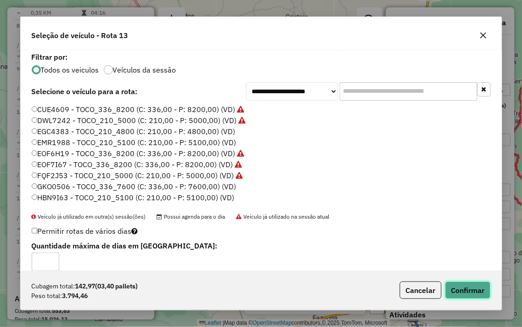
click at [468, 285] on button "Confirmar" at bounding box center [467, 290] width 45 height 17
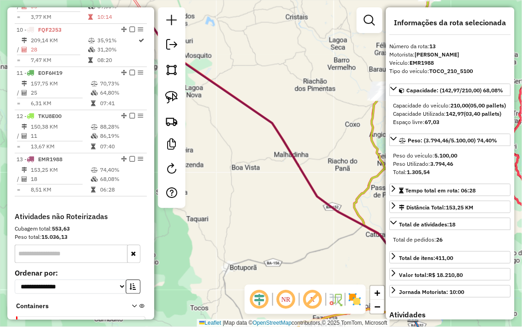
scroll to position [773, 0]
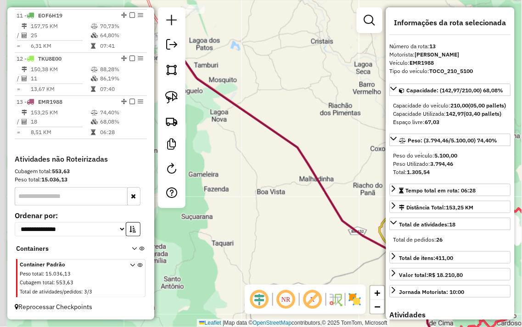
drag, startPoint x: 291, startPoint y: 81, endPoint x: 386, endPoint y: 145, distance: 114.8
click at [386, 145] on div "Janela de atendimento Grade de atendimento Capacidade Transportadoras Veículos …" at bounding box center [261, 163] width 522 height 327
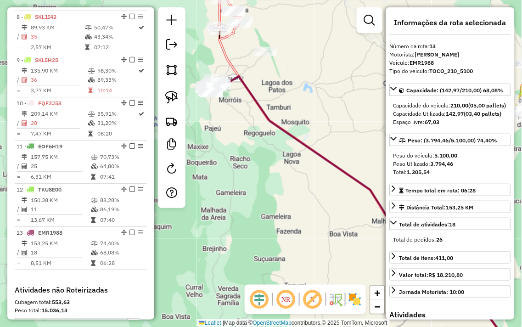
scroll to position [620, 0]
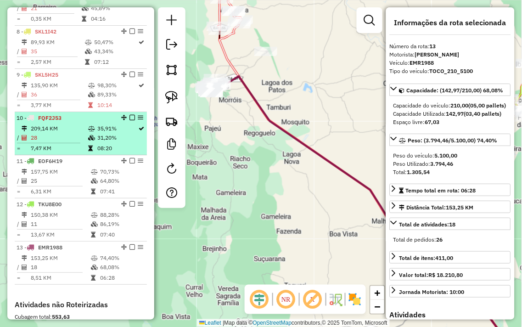
click at [73, 141] on td "28" at bounding box center [58, 137] width 57 height 9
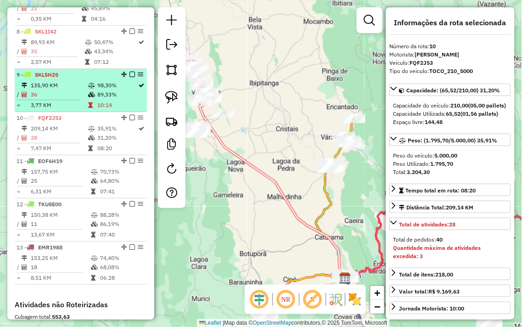
click at [99, 99] on td "89,33%" at bounding box center [117, 94] width 41 height 9
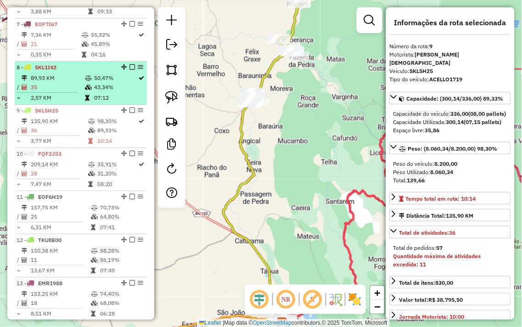
scroll to position [569, 0]
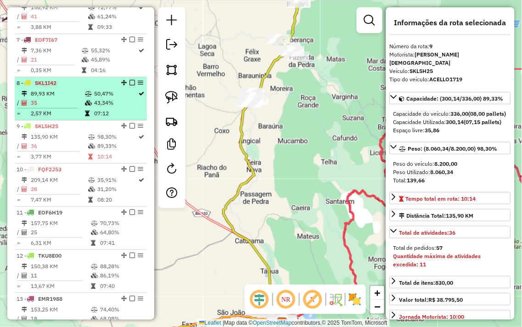
click at [88, 106] on icon at bounding box center [88, 103] width 7 height 6
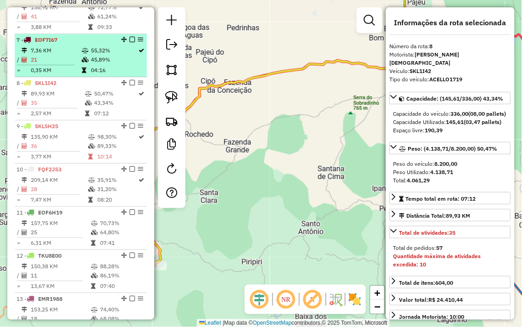
click at [90, 64] on td "45,89%" at bounding box center [114, 59] width 48 height 9
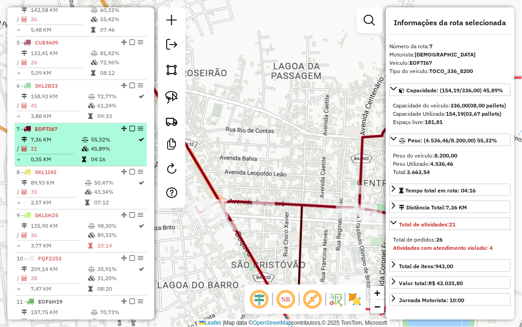
scroll to position [467, 0]
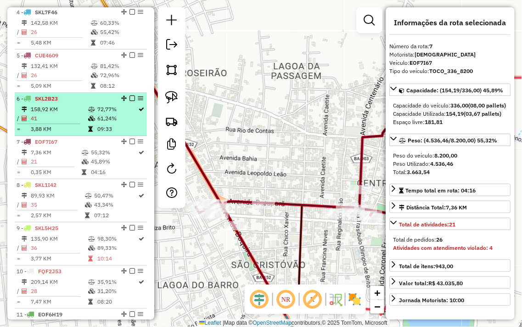
click at [97, 114] on td "72,77%" at bounding box center [117, 109] width 41 height 9
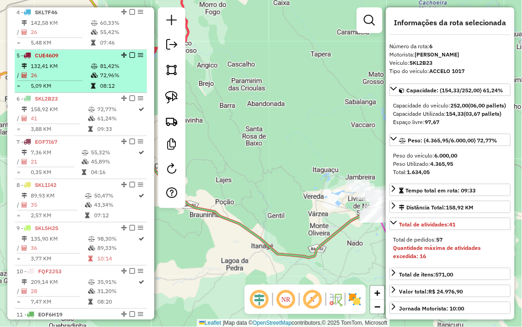
click at [95, 90] on td at bounding box center [94, 85] width 9 height 9
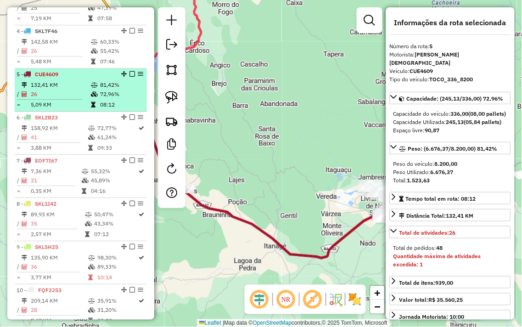
scroll to position [416, 0]
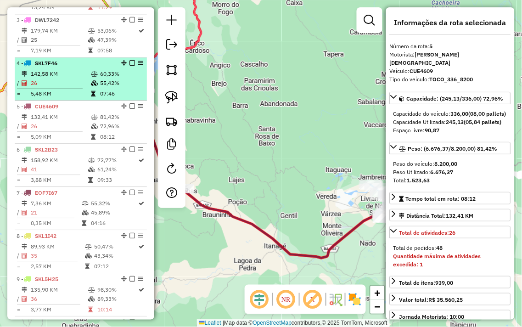
click at [95, 86] on icon at bounding box center [94, 83] width 7 height 6
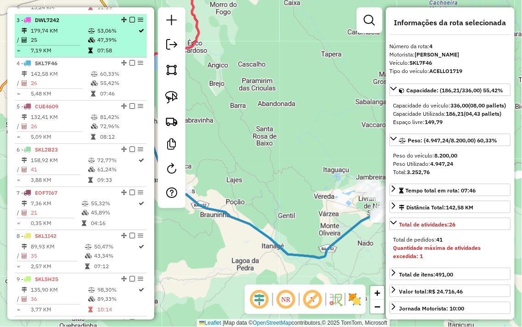
click at [97, 45] on td "47,39%" at bounding box center [117, 39] width 41 height 9
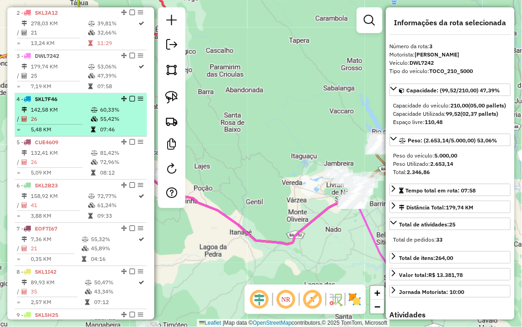
scroll to position [365, 0]
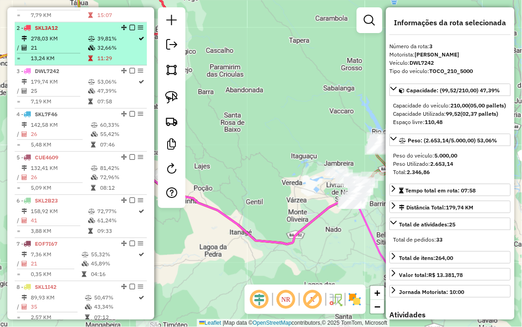
click at [86, 60] on table "278,03 KM 39,81% / 21 32,66% = 13,24 KM 11:29" at bounding box center [81, 48] width 129 height 29
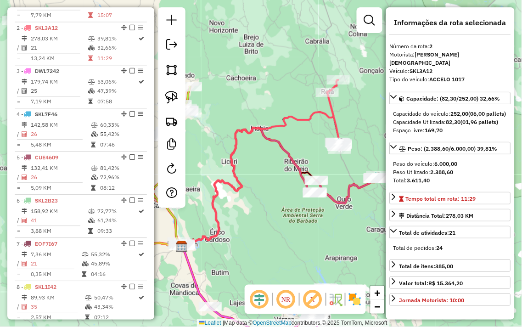
click at [286, 209] on div "Janela de atendimento Grade de atendimento Capacidade Transportadoras Veículos …" at bounding box center [261, 163] width 522 height 327
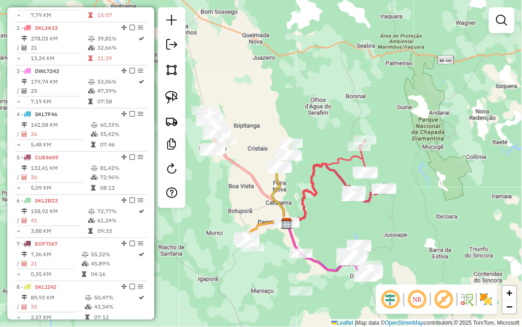
drag, startPoint x: 266, startPoint y: 221, endPoint x: 389, endPoint y: 204, distance: 124.3
click at [389, 204] on div "Janela de atendimento Grade de atendimento Capacidade Transportadoras Veículos …" at bounding box center [261, 163] width 522 height 327
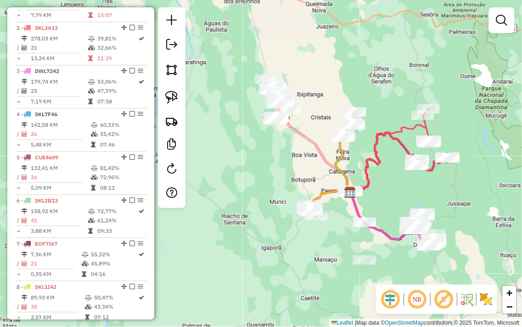
drag, startPoint x: 296, startPoint y: 185, endPoint x: 287, endPoint y: 168, distance: 19.7
click at [287, 168] on div "Janela de atendimento Grade de atendimento Capacidade Transportadoras Veículos …" at bounding box center [261, 163] width 522 height 327
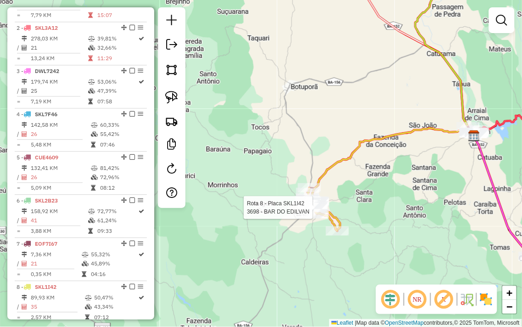
select select "**********"
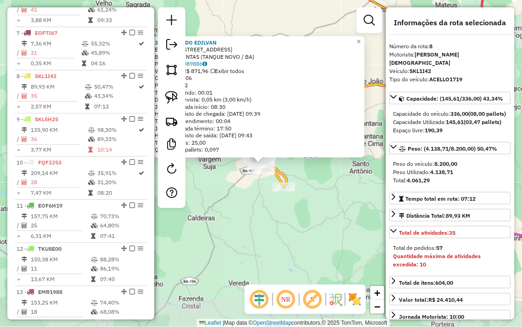
scroll to position [645, 0]
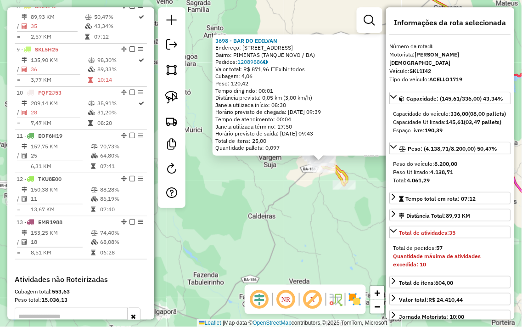
drag, startPoint x: 261, startPoint y: 255, endPoint x: 322, endPoint y: 254, distance: 61.6
click at [322, 254] on div "3698 - BAR DO EDILVAN Endereço: Rua Alagoas 301 Bairro: PIMENTAS (TANQUE NOVO /…" at bounding box center [261, 163] width 522 height 327
click at [314, 208] on div "3698 - BAR DO EDILVAN Endereço: Rua Alagoas 301 Bairro: PIMENTAS (TANQUE NOVO /…" at bounding box center [261, 163] width 522 height 327
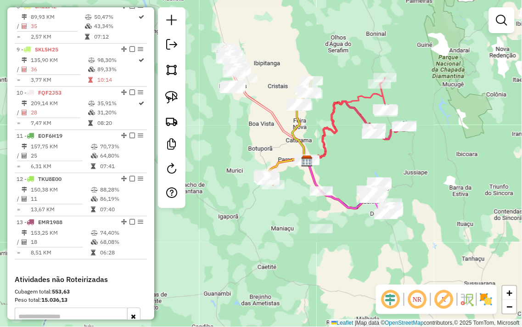
drag, startPoint x: 340, startPoint y: 227, endPoint x: 288, endPoint y: 207, distance: 55.7
click at [288, 207] on div "Janela de atendimento Grade de atendimento Capacidade Transportadoras Veículos …" at bounding box center [261, 163] width 522 height 327
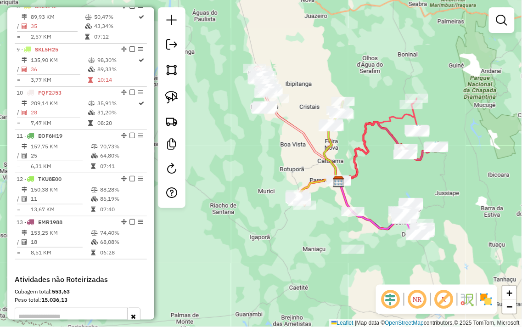
drag, startPoint x: 345, startPoint y: 161, endPoint x: 380, endPoint y: 184, distance: 42.0
click at [380, 184] on div "Janela de atendimento Grade de atendimento Capacidade Transportadoras Veículos …" at bounding box center [261, 163] width 522 height 327
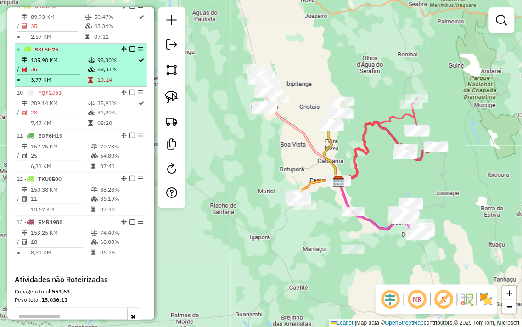
click at [84, 62] on li "9 - SKL5H25 135,90 KM 98,30% / 36 89,33% = 3,77 KM 10:14" at bounding box center [81, 65] width 132 height 43
select select "**********"
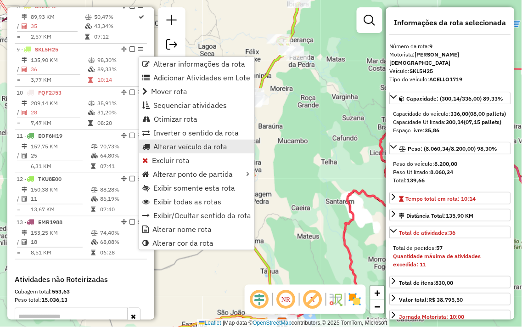
click at [186, 144] on span "Alterar veículo da rota" at bounding box center [190, 146] width 74 height 7
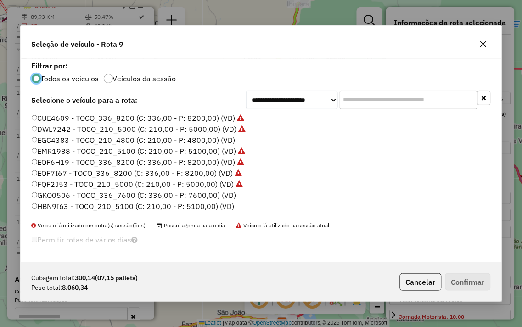
scroll to position [186, 0]
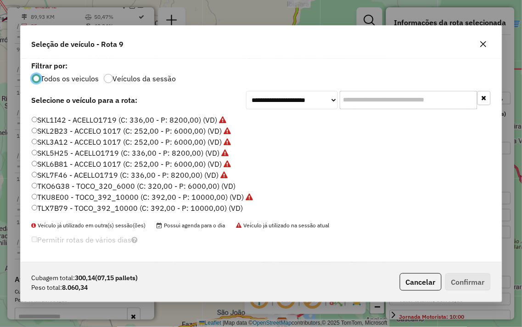
click at [484, 45] on icon "button" at bounding box center [483, 43] width 7 height 7
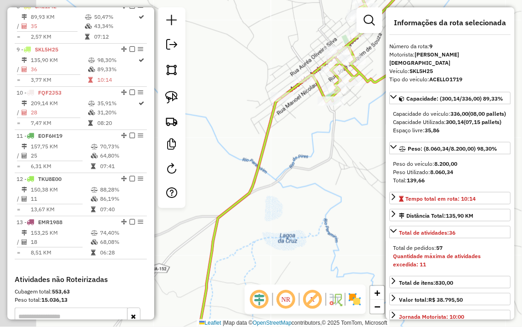
drag, startPoint x: 242, startPoint y: 159, endPoint x: 357, endPoint y: 121, distance: 121.3
click at [357, 121] on div "Janela de atendimento Grade de atendimento Capacidade Transportadoras Veículos …" at bounding box center [261, 163] width 522 height 327
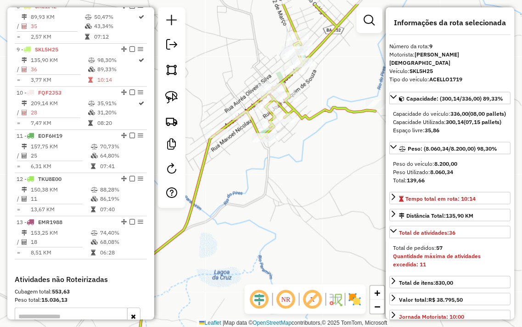
drag, startPoint x: 326, startPoint y: 126, endPoint x: 260, endPoint y: 163, distance: 75.4
click at [260, 163] on div "Janela de atendimento Grade de atendimento Capacidade Transportadoras Veículos …" at bounding box center [261, 163] width 522 height 327
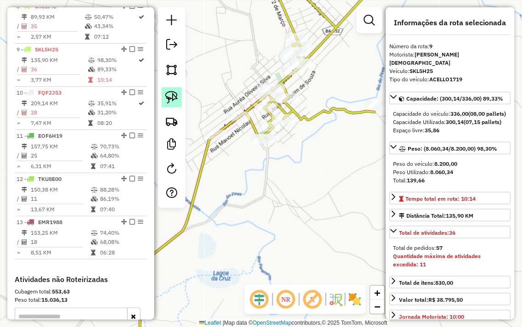
click at [167, 94] on img at bounding box center [171, 97] width 13 height 13
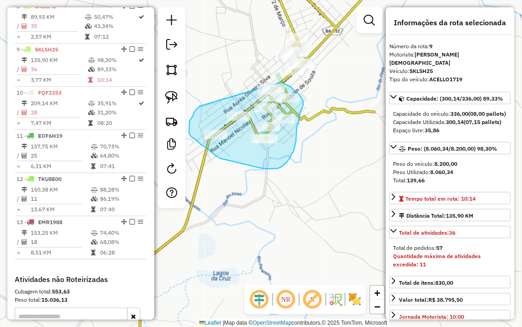
drag, startPoint x: 200, startPoint y: 106, endPoint x: 262, endPoint y: 74, distance: 69.8
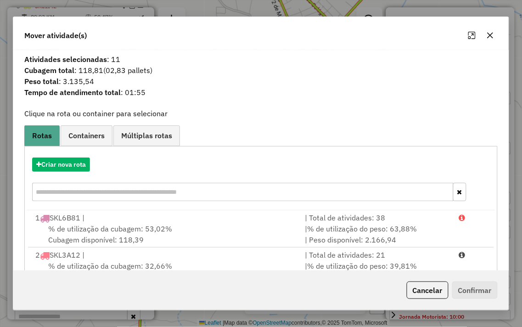
click at [484, 35] on button "button" at bounding box center [490, 35] width 15 height 15
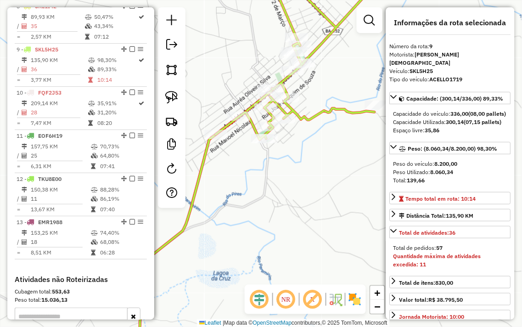
click at [279, 107] on icon at bounding box center [305, 53] width 179 height 172
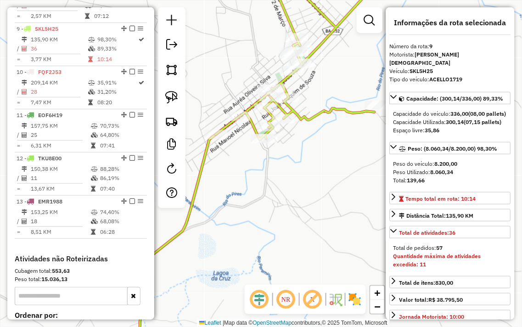
scroll to position [689, 0]
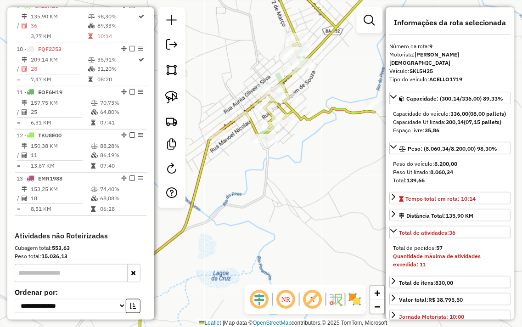
drag, startPoint x: 241, startPoint y: 54, endPoint x: 214, endPoint y: 67, distance: 30.2
click at [223, 67] on div "Janela de atendimento Grade de atendimento Capacidade Transportadoras Veículos …" at bounding box center [261, 163] width 522 height 327
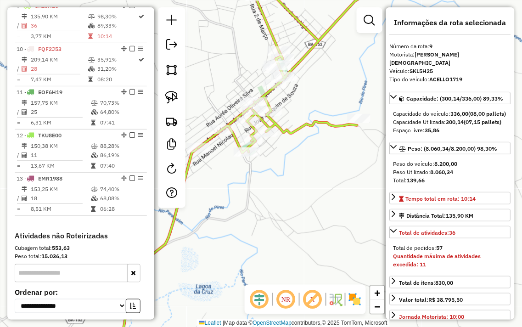
click at [172, 86] on div at bounding box center [172, 107] width 28 height 201
click at [172, 90] on link at bounding box center [172, 97] width 20 height 20
drag, startPoint x: 316, startPoint y: 21, endPoint x: 256, endPoint y: 57, distance: 70.3
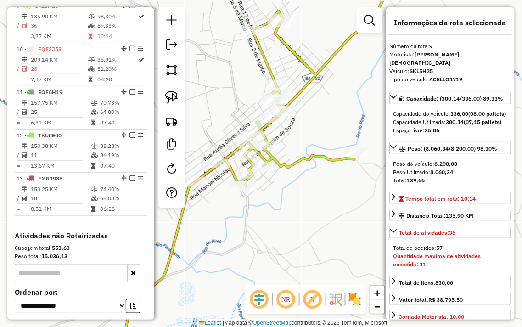
drag, startPoint x: 248, startPoint y: 39, endPoint x: 243, endPoint y: 79, distance: 40.7
click at [243, 79] on div "Janela de atendimento Grade de atendimento Capacidade Transportadoras Veículos …" at bounding box center [261, 163] width 522 height 327
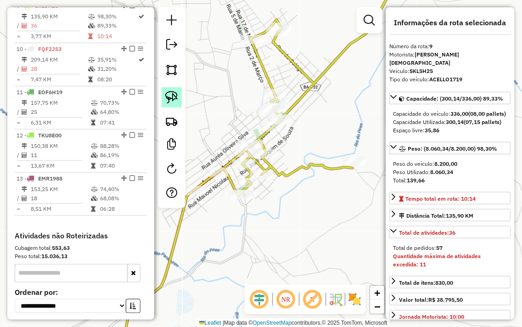
click at [162, 91] on link at bounding box center [172, 97] width 20 height 20
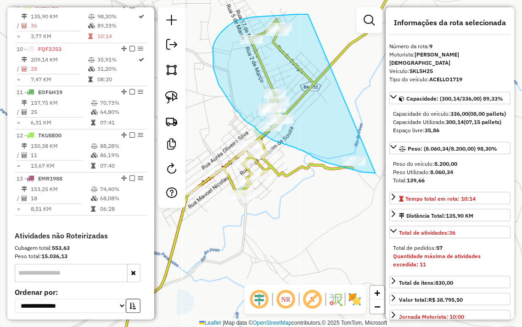
drag, startPoint x: 290, startPoint y: 15, endPoint x: 384, endPoint y: 170, distance: 181.9
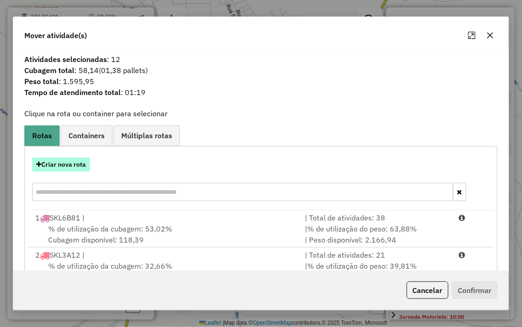
click at [65, 167] on button "Criar nova rota" at bounding box center [61, 165] width 58 height 14
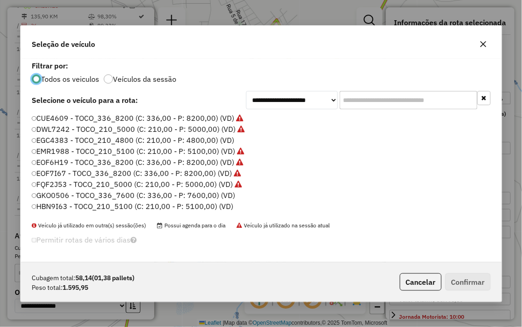
scroll to position [5, 2]
click at [484, 44] on icon "button" at bounding box center [483, 44] width 6 height 6
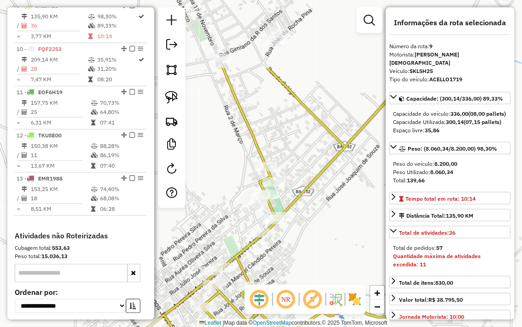
drag, startPoint x: 314, startPoint y: 121, endPoint x: 345, endPoint y: 221, distance: 104.7
click at [345, 221] on div "Janela de atendimento Grade de atendimento Capacidade Transportadoras Veículos …" at bounding box center [261, 163] width 522 height 327
click at [171, 96] on img at bounding box center [171, 97] width 13 height 13
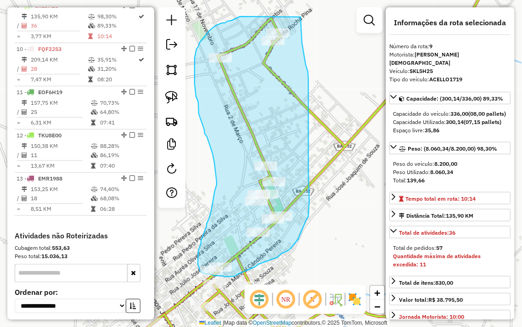
drag, startPoint x: 231, startPoint y: 21, endPoint x: 301, endPoint y: 17, distance: 69.4
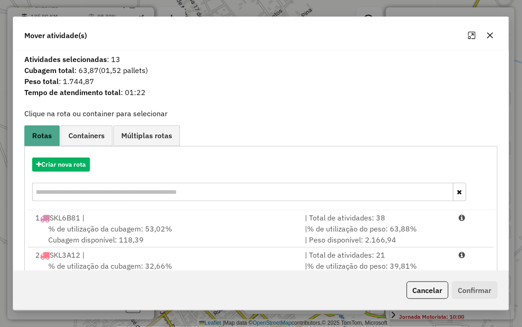
click at [70, 183] on input "text" at bounding box center [242, 192] width 421 height 18
click at [67, 164] on button "Criar nova rota" at bounding box center [61, 165] width 58 height 14
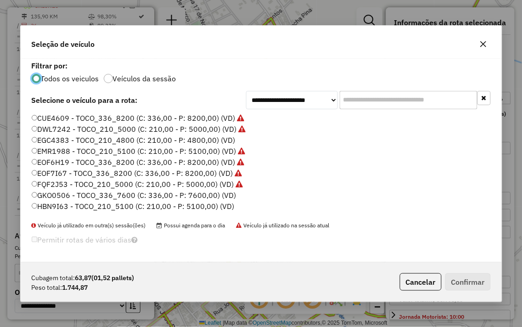
scroll to position [51, 0]
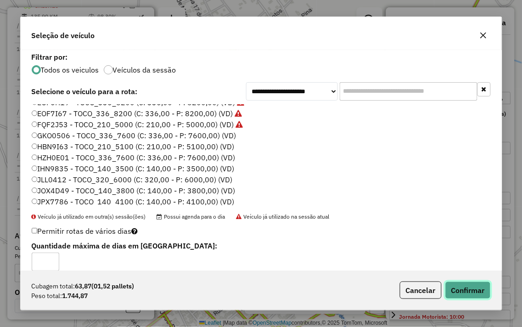
click at [473, 290] on button "Confirmar" at bounding box center [467, 290] width 45 height 17
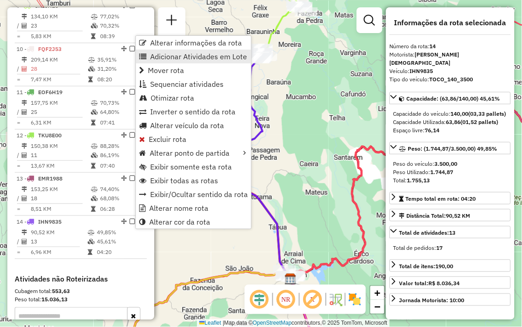
click at [187, 58] on span "Adicionar Atividades em Lote" at bounding box center [198, 56] width 97 height 7
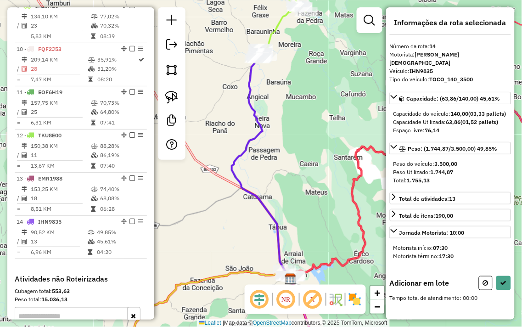
drag, startPoint x: 284, startPoint y: 145, endPoint x: 302, endPoint y: 223, distance: 79.8
click at [302, 222] on div "Janela de atendimento Grade de atendimento Capacidade Transportadoras Veículos …" at bounding box center [261, 163] width 522 height 327
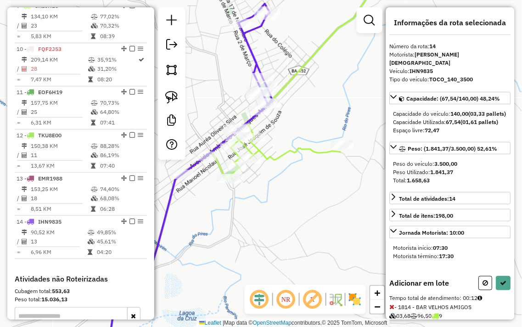
drag, startPoint x: 272, startPoint y: 113, endPoint x: 341, endPoint y: 117, distance: 69.0
click at [343, 117] on div "Janela de atendimento Grade de atendimento Capacidade Transportadoras Veículos …" at bounding box center [261, 163] width 522 height 327
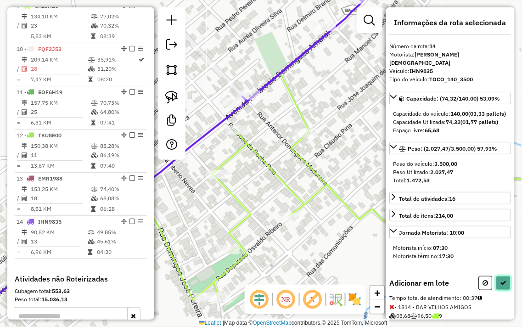
click at [505, 282] on button at bounding box center [503, 283] width 15 height 14
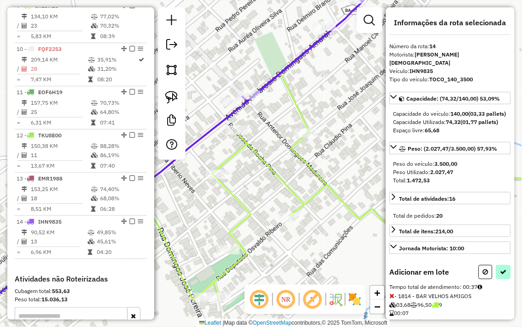
select select "**********"
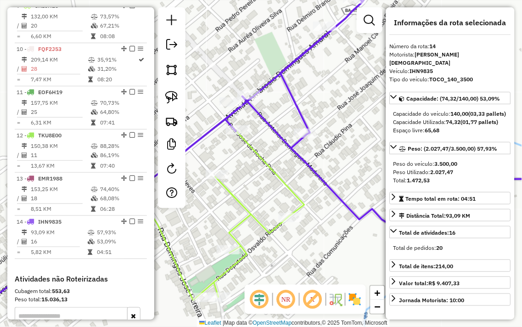
scroll to position [816, 0]
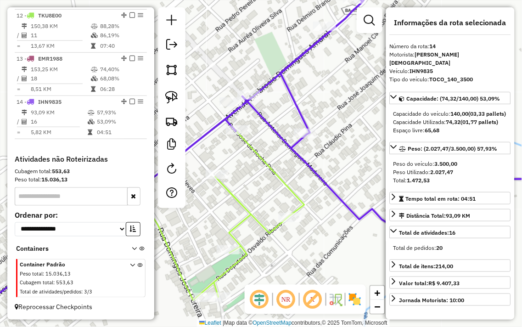
click at [340, 127] on div "Janela de atendimento Grade de atendimento Capacidade Transportadoras Veículos …" at bounding box center [261, 163] width 522 height 327
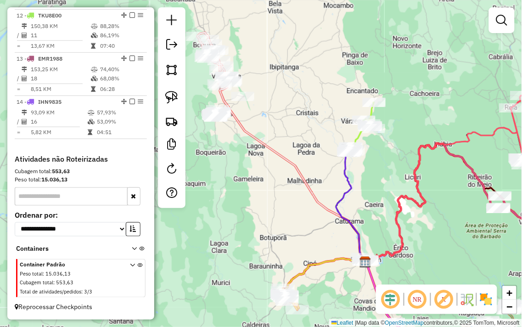
drag, startPoint x: 288, startPoint y: 129, endPoint x: 305, endPoint y: 150, distance: 27.0
click at [305, 149] on div "Janela de atendimento Grade de atendimento Capacidade Transportadoras Veículos …" at bounding box center [261, 163] width 522 height 327
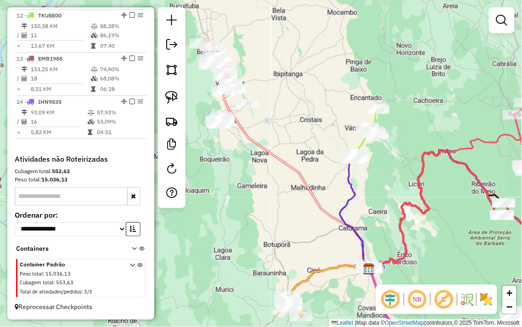
click at [316, 126] on div "Janela de atendimento Grade de atendimento Capacidade Transportadoras Veículos …" at bounding box center [261, 163] width 522 height 327
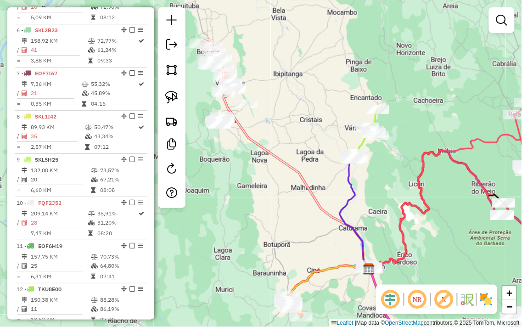
scroll to position [510, 0]
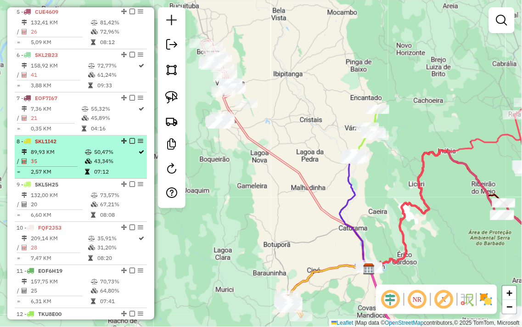
click at [59, 157] on td "89,93 KM" at bounding box center [57, 151] width 54 height 9
select select "**********"
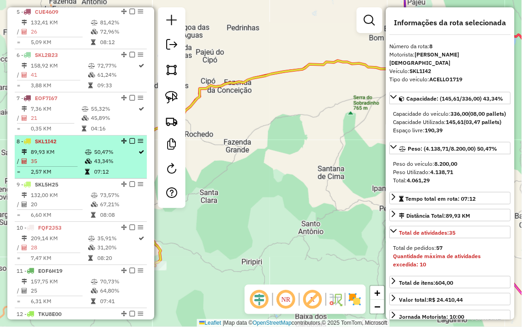
click at [89, 166] on td at bounding box center [89, 161] width 9 height 9
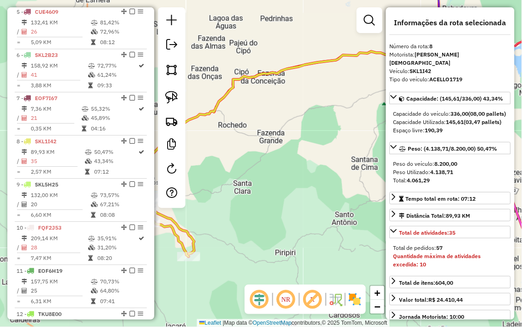
drag, startPoint x: 244, startPoint y: 186, endPoint x: 356, endPoint y: 145, distance: 119.0
click at [362, 146] on div "Janela de atendimento Grade de atendimento Capacidade Transportadoras Veículos …" at bounding box center [261, 163] width 522 height 327
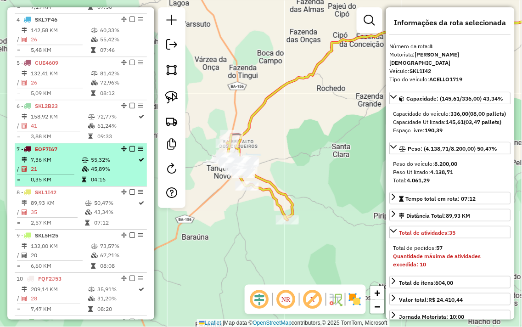
scroll to position [408, 0]
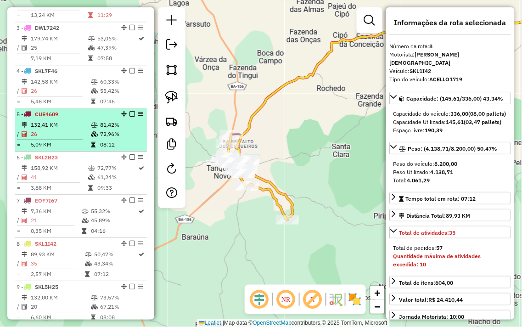
click at [62, 130] on td "132,41 KM" at bounding box center [60, 124] width 60 height 9
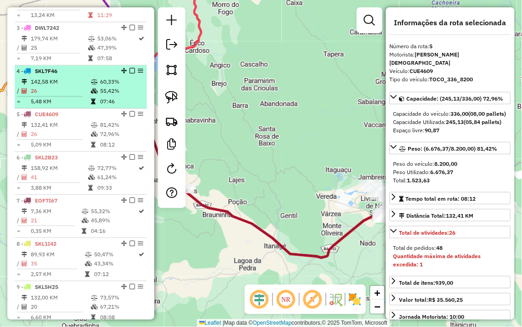
click at [72, 95] on td "26" at bounding box center [60, 90] width 60 height 9
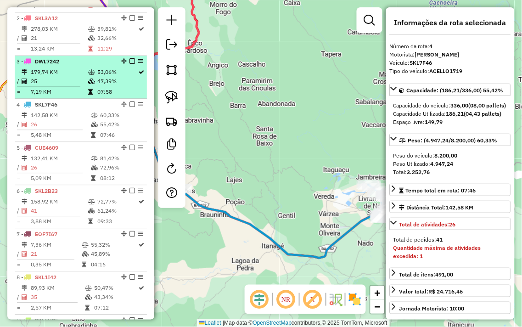
scroll to position [357, 0]
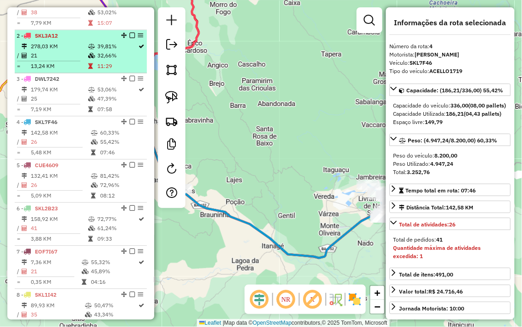
click at [72, 71] on td "13,24 KM" at bounding box center [58, 66] width 57 height 9
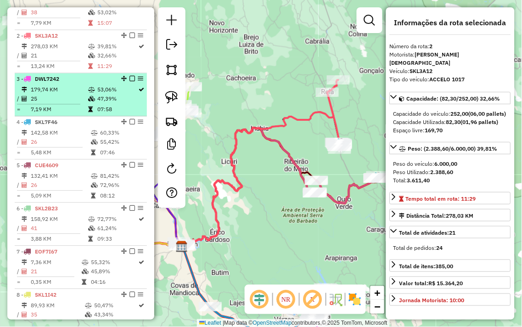
scroll to position [306, 0]
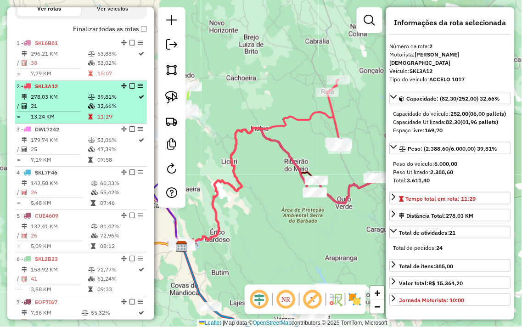
click at [73, 100] on td "278,03 KM" at bounding box center [58, 97] width 57 height 9
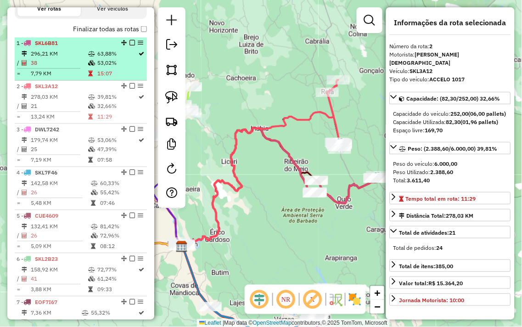
click at [70, 68] on td "38" at bounding box center [58, 63] width 57 height 9
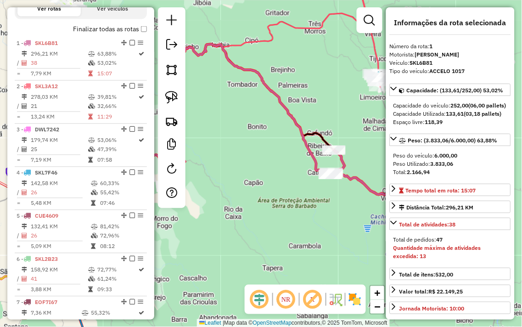
click at [279, 195] on div "Janela de atendimento Grade de atendimento Capacidade Transportadoras Veículos …" at bounding box center [261, 163] width 522 height 327
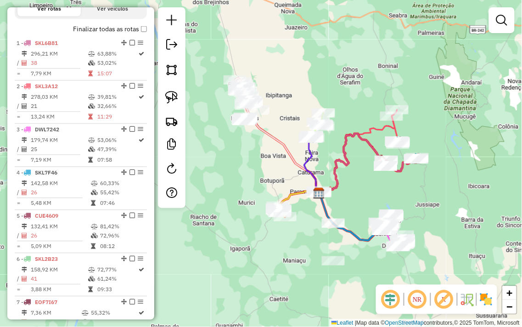
drag, startPoint x: 228, startPoint y: 98, endPoint x: 321, endPoint y: 74, distance: 96.6
click at [321, 74] on div "Janela de atendimento Grade de atendimento Capacidade Transportadoras Veículos …" at bounding box center [261, 163] width 522 height 327
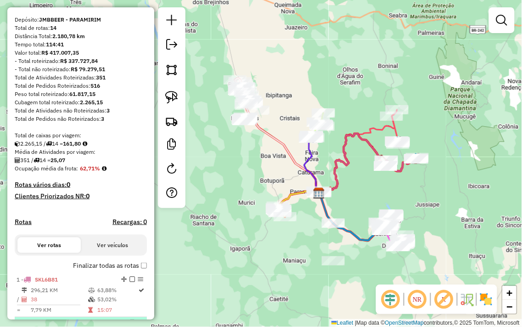
scroll to position [0, 0]
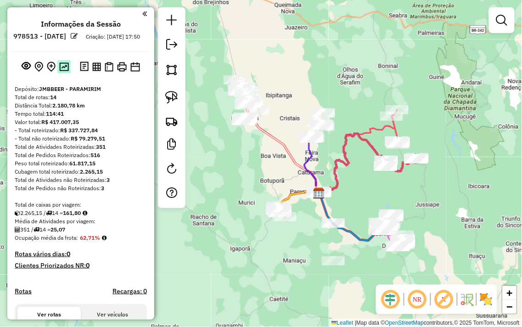
click at [62, 71] on img at bounding box center [64, 66] width 10 height 9
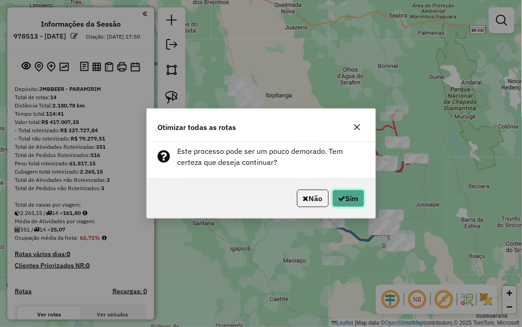
click at [355, 196] on button "Sim" at bounding box center [349, 198] width 32 height 17
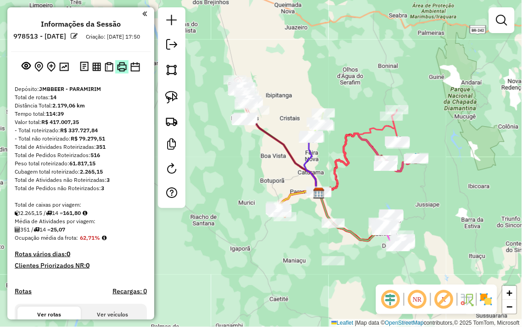
click at [118, 72] on img at bounding box center [122, 67] width 10 height 10
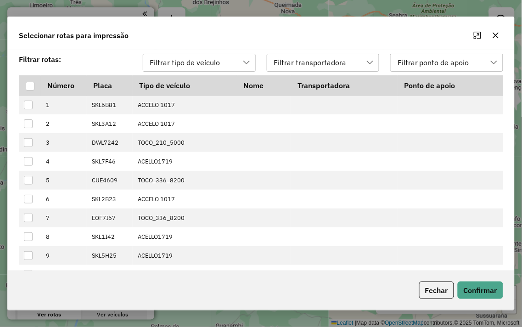
scroll to position [6, 40]
click at [30, 85] on div at bounding box center [30, 86] width 9 height 9
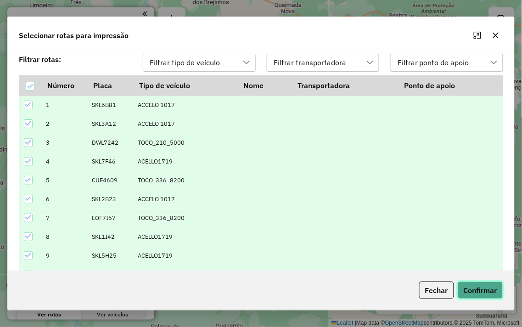
click at [487, 285] on button "Confirmar" at bounding box center [480, 290] width 45 height 17
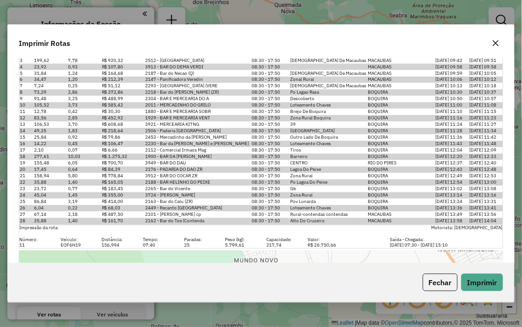
scroll to position [4307, 0]
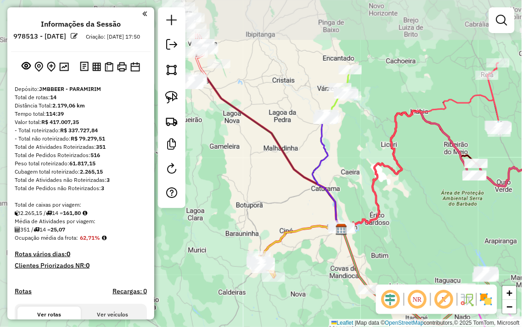
drag, startPoint x: 272, startPoint y: 86, endPoint x: 352, endPoint y: 152, distance: 104.1
click at [352, 152] on div "Janela de atendimento Grade de atendimento Capacidade Transportadoras Veículos …" at bounding box center [261, 163] width 522 height 327
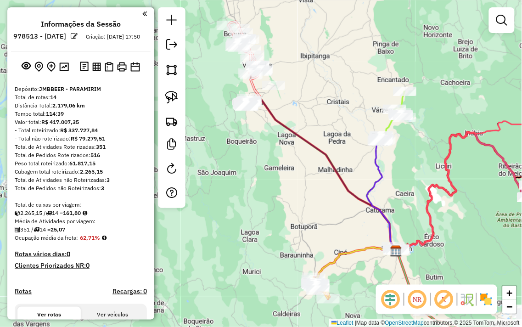
drag, startPoint x: 278, startPoint y: 97, endPoint x: 337, endPoint y: 125, distance: 65.1
click at [337, 125] on div "Janela de atendimento Grade de atendimento Capacidade Transportadoras Veículos …" at bounding box center [261, 163] width 522 height 327
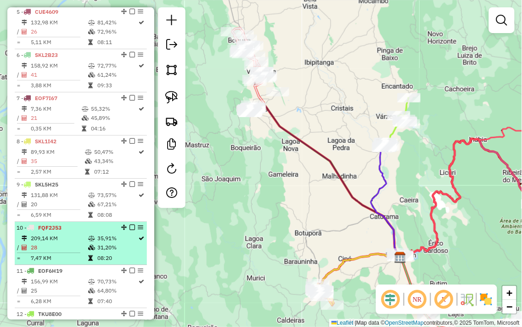
scroll to position [561, 0]
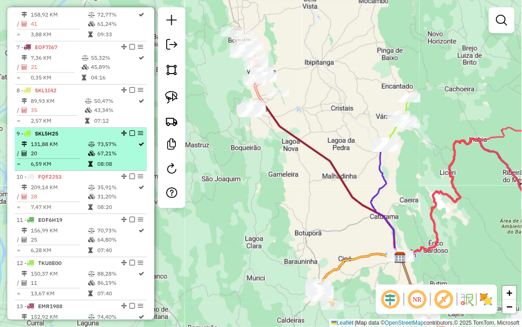
select select "**********"
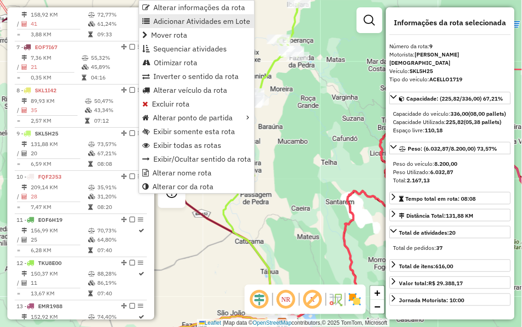
click at [211, 17] on span "Adicionar Atividades em Lote" at bounding box center [201, 20] width 97 height 7
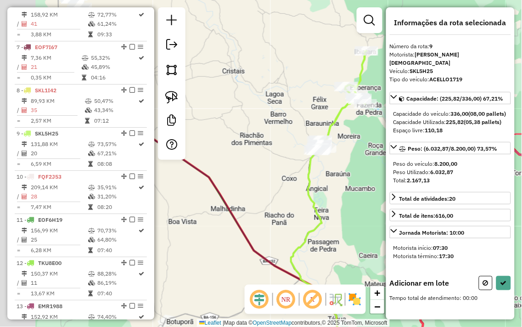
drag, startPoint x: 227, startPoint y: 52, endPoint x: 344, endPoint y: 120, distance: 135.8
click at [344, 120] on div "Janela de atendimento Grade de atendimento Capacidade Transportadoras Veículos …" at bounding box center [261, 163] width 522 height 327
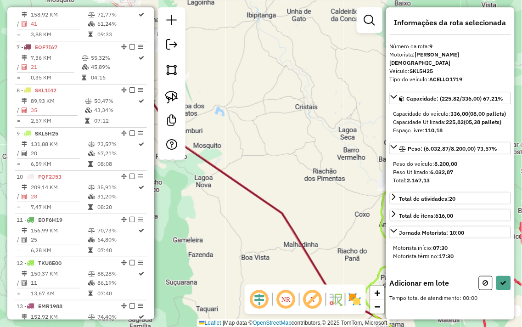
drag, startPoint x: 270, startPoint y: 107, endPoint x: 419, endPoint y: 191, distance: 170.4
click at [419, 191] on hb-router-mapa "Informações da Sessão 978513 - 13/08/2025 Criação: 12/08/2025 17:50 Depósito: J…" at bounding box center [261, 163] width 522 height 327
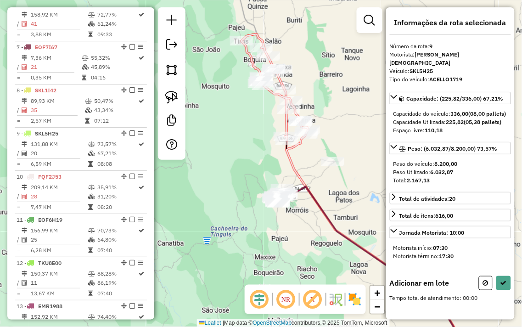
drag, startPoint x: 259, startPoint y: 175, endPoint x: 278, endPoint y: 147, distance: 34.7
click at [276, 149] on div "Rota 10 - Placa FQF2J53 2304 - BAR E MERCEARIA DO A Janela de atendimento Grade…" at bounding box center [261, 163] width 522 height 327
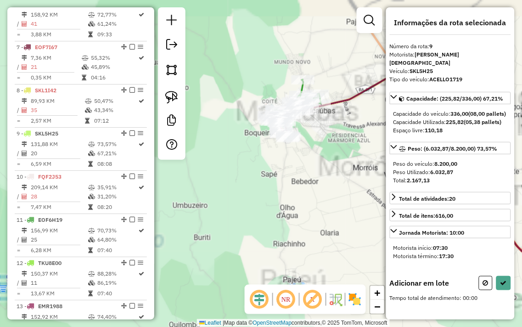
drag, startPoint x: 329, startPoint y: 151, endPoint x: 291, endPoint y: 233, distance: 90.4
click at [294, 239] on div "Janela de atendimento Grade de atendimento Capacidade Transportadoras Veículos …" at bounding box center [261, 163] width 522 height 327
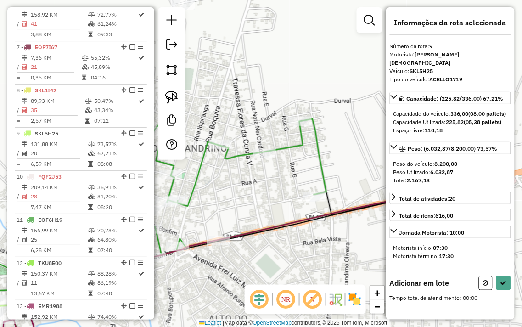
drag, startPoint x: 344, startPoint y: 126, endPoint x: 350, endPoint y: 231, distance: 104.9
click at [347, 230] on div "Janela de atendimento Grade de atendimento Capacidade Transportadoras Veículos …" at bounding box center [261, 163] width 522 height 327
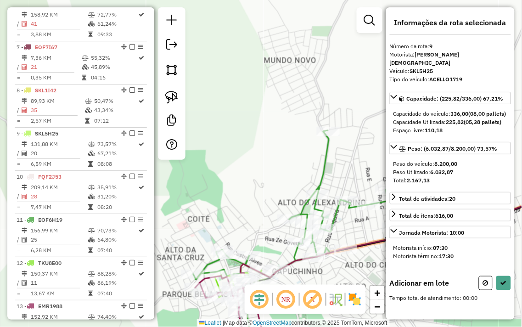
drag, startPoint x: 248, startPoint y: 190, endPoint x: 296, endPoint y: 139, distance: 69.9
click at [296, 139] on div "Janela de atendimento Grade de atendimento Capacidade Transportadoras Veículos …" at bounding box center [261, 163] width 522 height 327
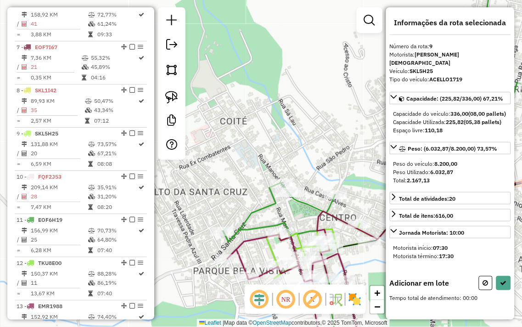
drag, startPoint x: 292, startPoint y: 140, endPoint x: 294, endPoint y: 124, distance: 15.3
click at [294, 124] on div "Janela de atendimento Grade de atendimento Capacidade Transportadoras Veículos …" at bounding box center [261, 163] width 522 height 327
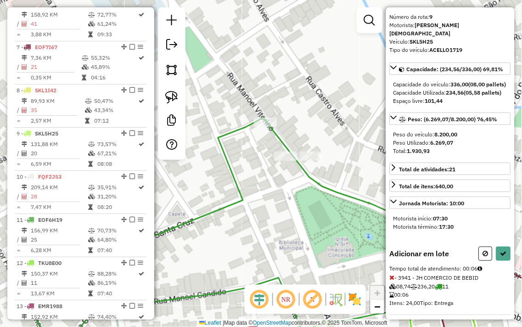
scroll to position [43, 0]
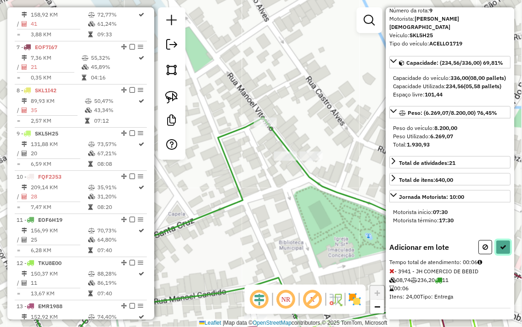
click at [501, 244] on icon at bounding box center [504, 247] width 6 height 6
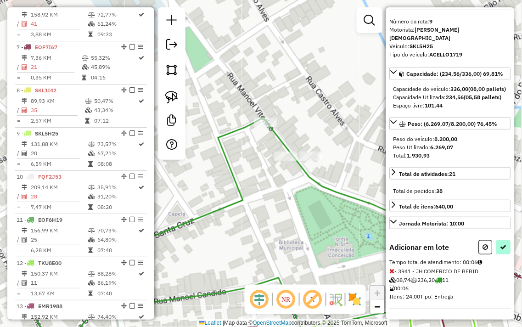
select select "**********"
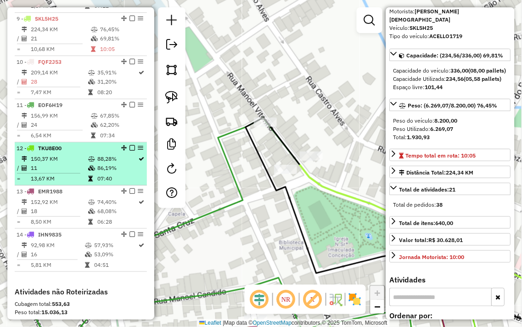
scroll to position [637, 0]
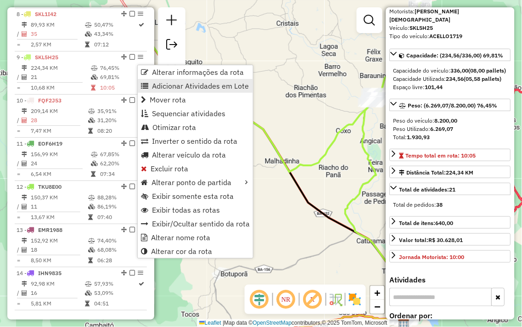
click at [192, 86] on span "Adicionar Atividades em Lote" at bounding box center [200, 85] width 97 height 7
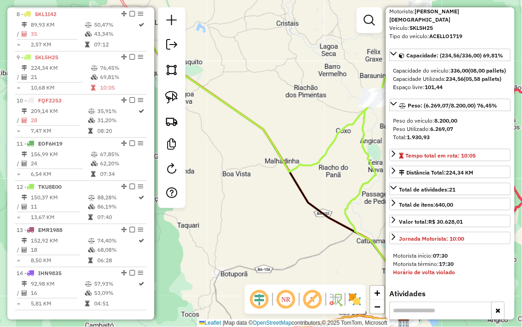
scroll to position [0, 0]
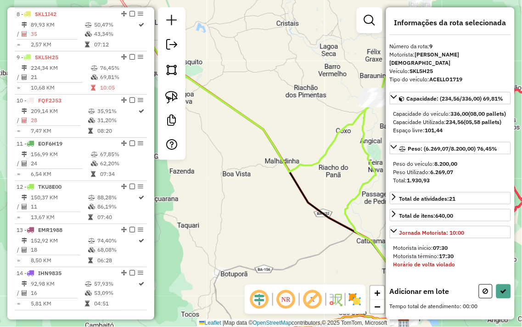
drag, startPoint x: 285, startPoint y: 89, endPoint x: 217, endPoint y: 141, distance: 85.8
click at [213, 140] on div "Janela de atendimento Grade de atendimento Capacidade Transportadoras Veículos …" at bounding box center [261, 163] width 522 height 327
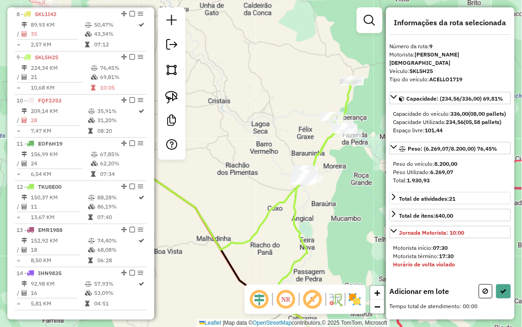
drag, startPoint x: 264, startPoint y: 79, endPoint x: 448, endPoint y: 201, distance: 220.7
click at [465, 201] on hb-router-mapa "Informações da Sessão 978513 - 13/08/2025 Criação: 12/08/2025 17:50 Depósito: J…" at bounding box center [261, 163] width 522 height 327
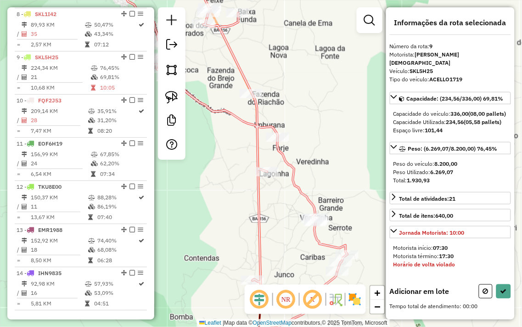
drag, startPoint x: 320, startPoint y: 140, endPoint x: 321, endPoint y: 161, distance: 20.7
click at [321, 161] on div "Janela de atendimento Grade de atendimento Capacidade Transportadoras Veículos …" at bounding box center [261, 163] width 522 height 327
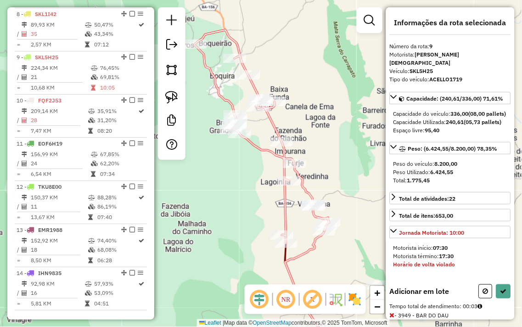
scroll to position [51, 0]
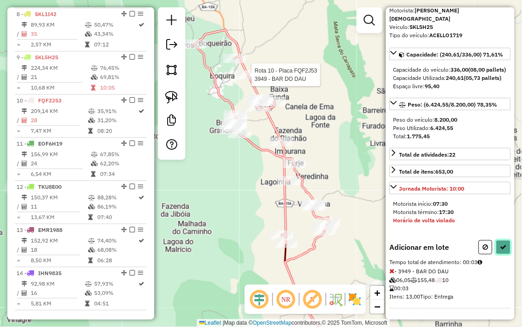
click at [504, 248] on icon at bounding box center [504, 247] width 6 height 6
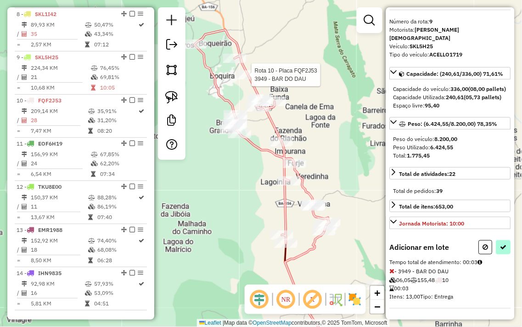
select select "**********"
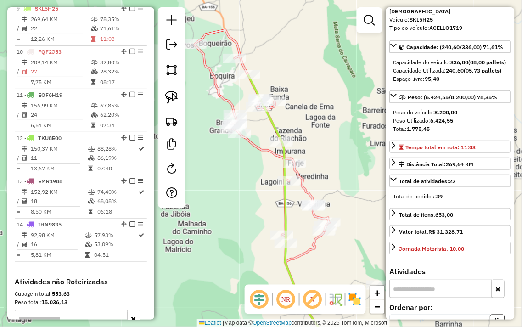
scroll to position [689, 0]
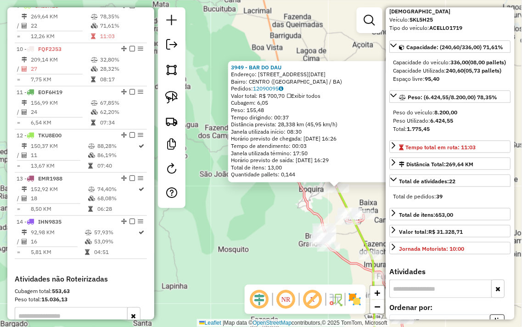
drag, startPoint x: 355, startPoint y: 192, endPoint x: 399, endPoint y: 207, distance: 46.6
click at [399, 207] on hb-router-mapa "Informações da Sessão 978513 - 13/08/2025 Criação: 12/08/2025 17:50 Depósito: J…" at bounding box center [261, 163] width 522 height 327
click at [259, 227] on div "3949 - BAR DO DAU Endereço: RUA 17 DE NOVEMBRO 121 Bairro: CENTRO (RIO DO PIRES…" at bounding box center [261, 163] width 522 height 327
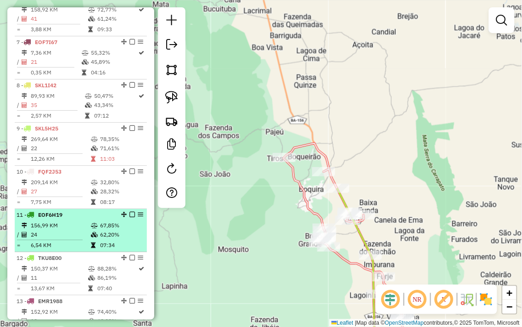
scroll to position [535, 0]
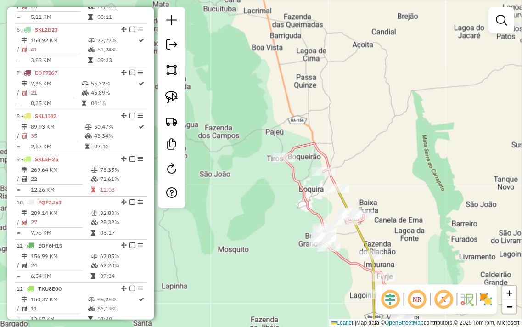
click at [455, 147] on div "Rota 10 - Placa FQF2J53 2011 - MERCADINHO DO GRILO Rota 10 - Placa FQF2J53 1880…" at bounding box center [261, 163] width 522 height 327
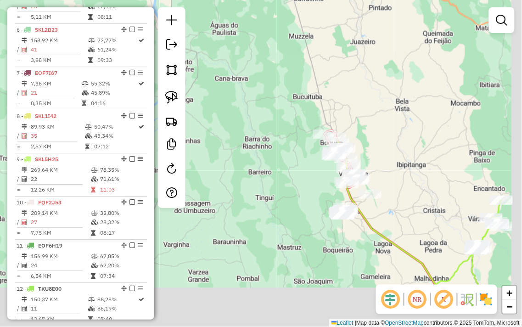
drag, startPoint x: 435, startPoint y: 181, endPoint x: 349, endPoint y: 135, distance: 97.2
click at [353, 135] on div "Janela de atendimento Grade de atendimento Capacidade Transportadoras Veículos …" at bounding box center [261, 163] width 522 height 327
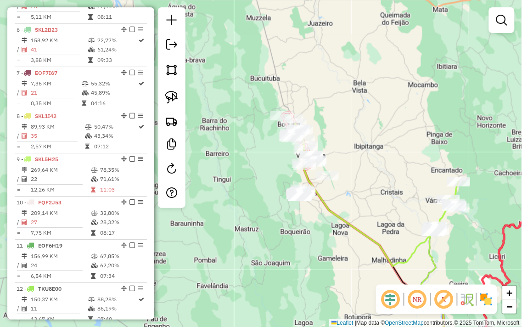
drag, startPoint x: 415, startPoint y: 191, endPoint x: 391, endPoint y: 111, distance: 83.5
click at [397, 127] on div "Rota 9 - Placa SKL5H25 1644 - Arena Santos Janela de atendimento Grade de atend…" at bounding box center [261, 163] width 522 height 327
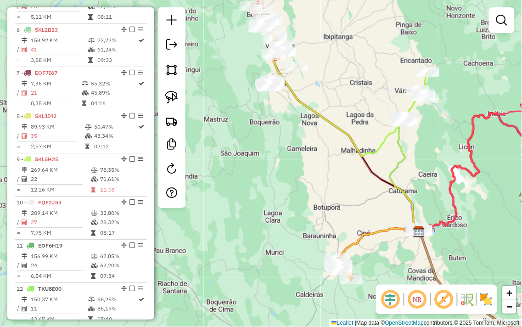
drag, startPoint x: 434, startPoint y: 141, endPoint x: 417, endPoint y: 179, distance: 42.1
click at [417, 177] on div "Janela de atendimento Grade de atendimento Capacidade Transportadoras Veículos …" at bounding box center [261, 163] width 522 height 327
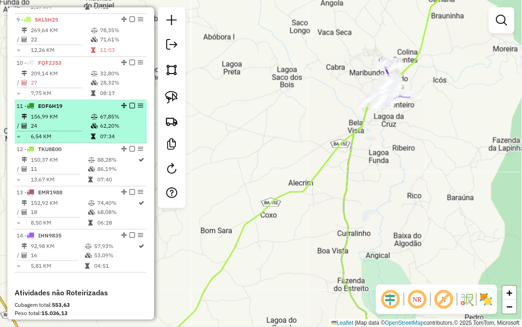
scroll to position [740, 0]
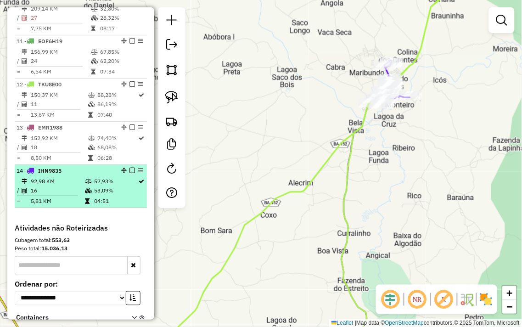
select select "**********"
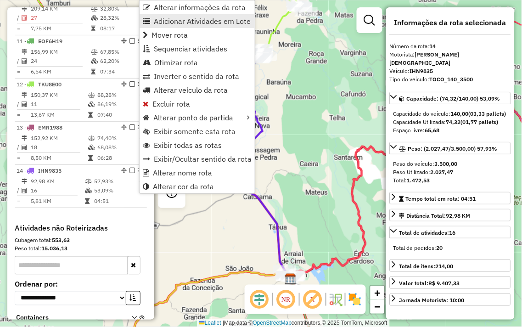
click at [197, 23] on span "Adicionar Atividades em Lote" at bounding box center [202, 20] width 97 height 7
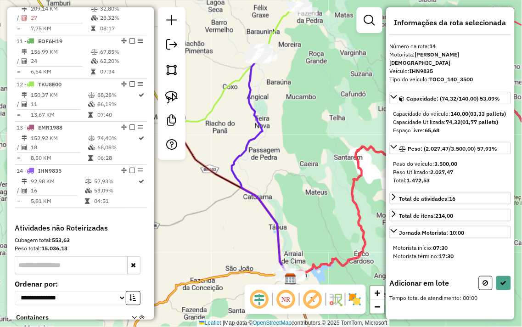
drag, startPoint x: 277, startPoint y: 70, endPoint x: 277, endPoint y: 131, distance: 60.6
click at [277, 131] on div "Janela de atendimento Grade de atendimento Capacidade Transportadoras Veículos …" at bounding box center [261, 163] width 522 height 327
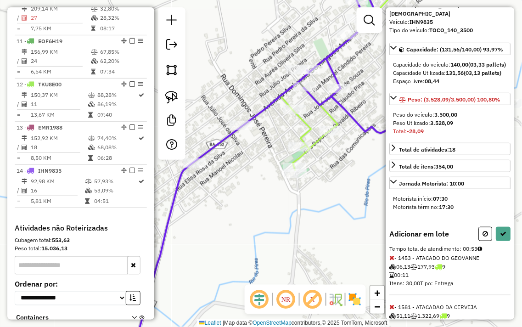
scroll to position [93, 0]
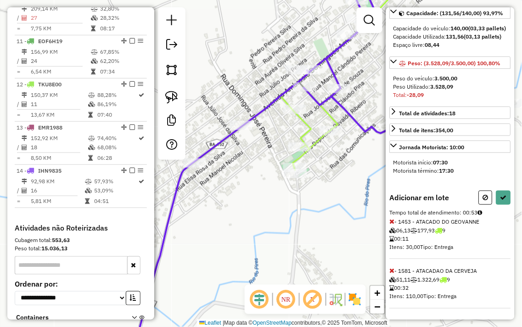
click at [392, 272] on icon at bounding box center [392, 271] width 5 height 6
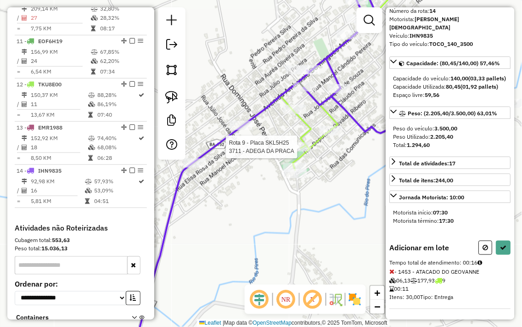
scroll to position [85, 0]
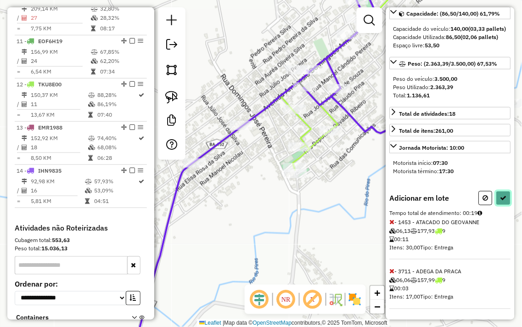
click at [497, 196] on button at bounding box center [503, 198] width 15 height 14
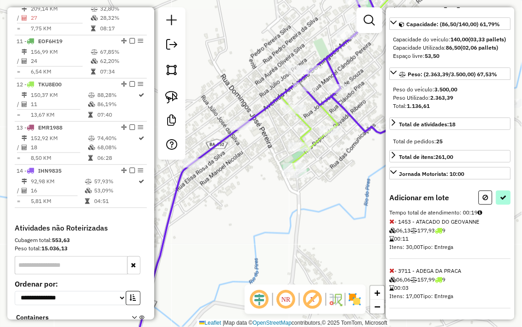
select select "**********"
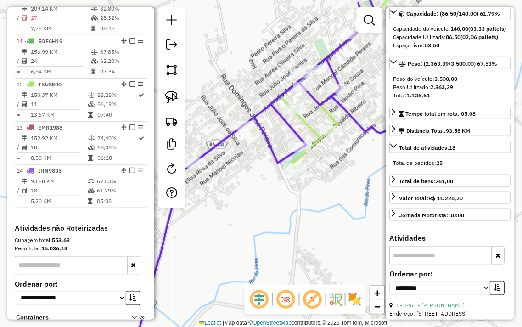
scroll to position [816, 0]
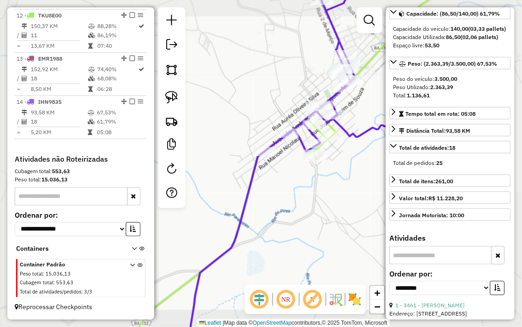
click at [352, 228] on div "Janela de atendimento Grade de atendimento Capacidade Transportadoras Veículos …" at bounding box center [261, 163] width 522 height 327
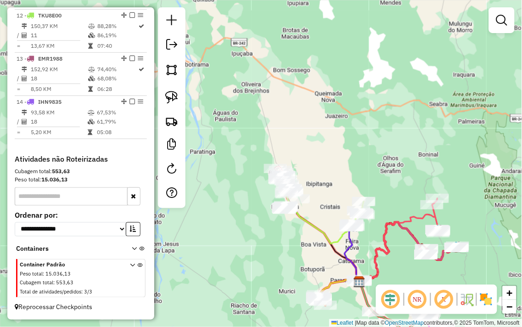
drag, startPoint x: 331, startPoint y: 184, endPoint x: 341, endPoint y: 126, distance: 58.8
click at [341, 127] on div "Rota 9 - Placa SKL5H25 1644 - Arena Santos Janela de atendimento Grade de atend…" at bounding box center [261, 163] width 522 height 327
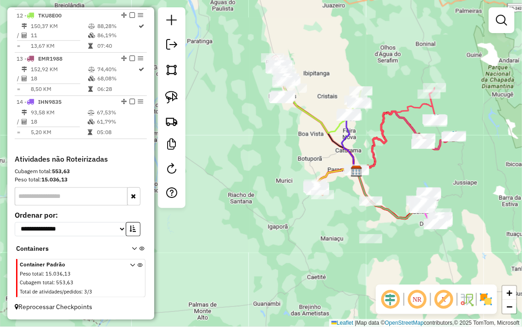
drag, startPoint x: 340, startPoint y: 128, endPoint x: 327, endPoint y: 74, distance: 54.9
click at [327, 74] on div "Janela de atendimento Grade de atendimento Capacidade Transportadoras Veículos …" at bounding box center [261, 163] width 522 height 327
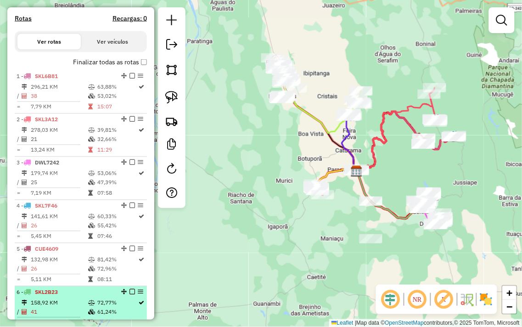
scroll to position [255, 0]
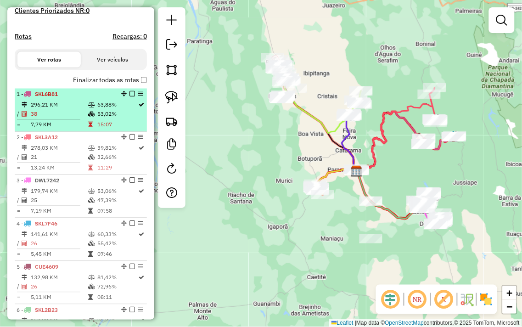
click at [71, 117] on td "38" at bounding box center [58, 114] width 57 height 9
select select "**********"
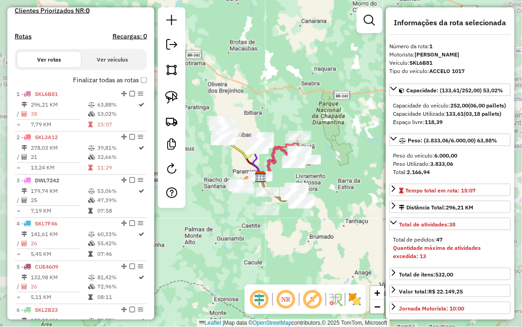
drag, startPoint x: 278, startPoint y: 109, endPoint x: 322, endPoint y: 141, distance: 54.2
click at [322, 141] on div "Rota 9 - Placa SKL5H25 1458 - ATACADO MARCOS IBIAJ Janela de atendimento Grade …" at bounding box center [261, 163] width 522 height 327
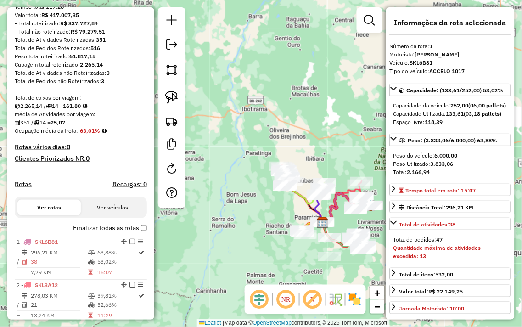
scroll to position [0, 0]
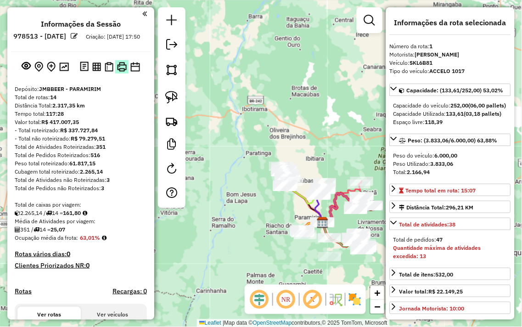
click at [121, 72] on img at bounding box center [122, 67] width 10 height 10
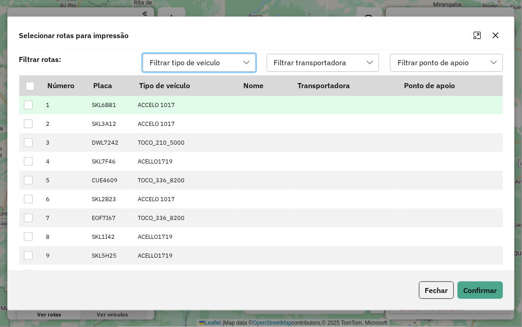
scroll to position [6, 40]
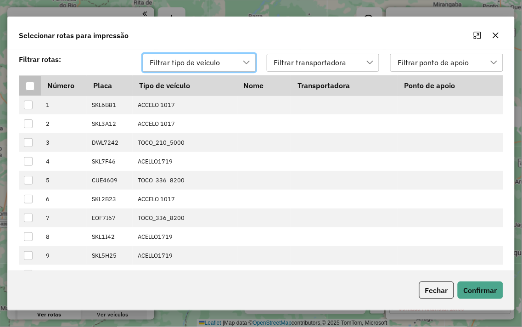
click at [26, 85] on div at bounding box center [30, 86] width 9 height 9
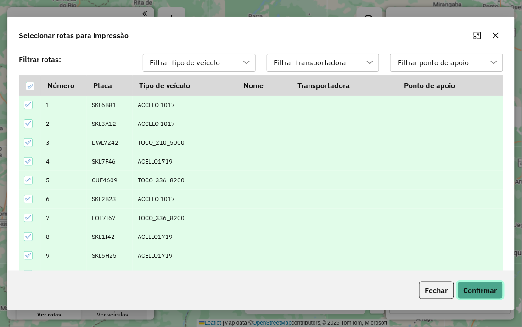
click at [475, 291] on button "Confirmar" at bounding box center [480, 290] width 45 height 17
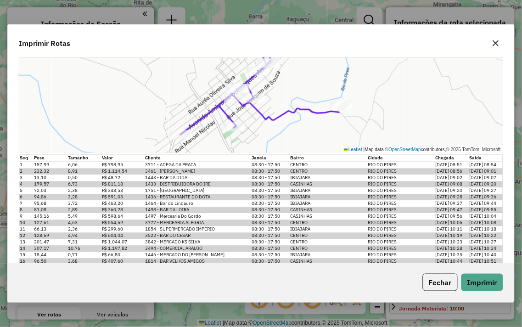
scroll to position [5736, 0]
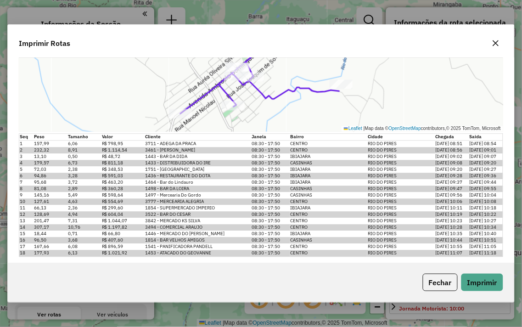
click at [496, 42] on icon "button" at bounding box center [495, 42] width 7 height 7
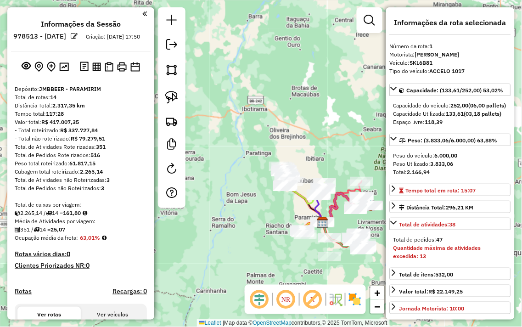
click at [311, 99] on div "Janela de atendimento Grade de atendimento Capacidade Transportadoras Veículos …" at bounding box center [261, 163] width 522 height 327
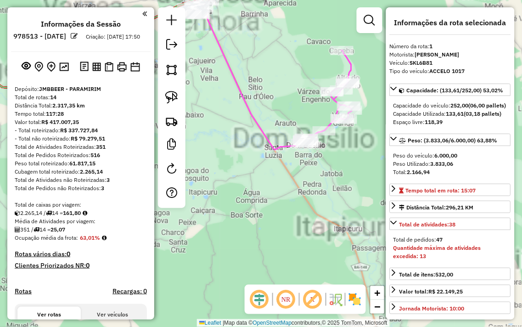
drag, startPoint x: 301, startPoint y: 34, endPoint x: 389, endPoint y: 183, distance: 173.4
click at [383, 179] on div "Janela de atendimento Grade de atendimento Capacidade Transportadoras Veículos …" at bounding box center [261, 163] width 522 height 327
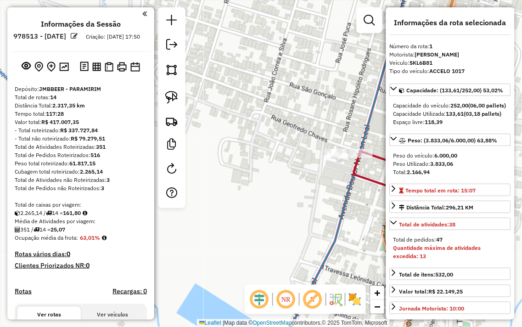
drag, startPoint x: 327, startPoint y: 180, endPoint x: 269, endPoint y: 186, distance: 57.7
click at [295, 186] on div "Janela de atendimento Grade de atendimento Capacidade Transportadoras Veículos …" at bounding box center [261, 163] width 522 height 327
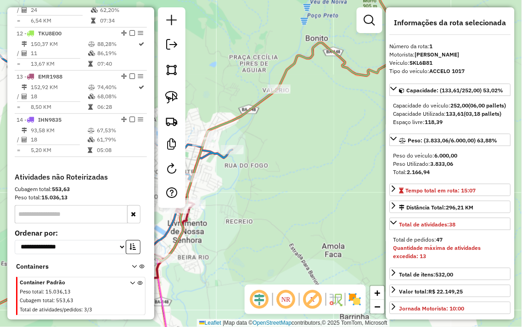
scroll to position [816, 0]
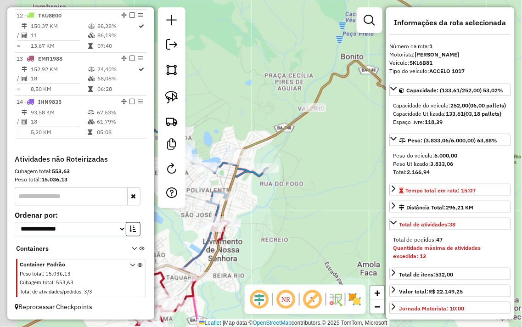
drag, startPoint x: 277, startPoint y: 155, endPoint x: 410, endPoint y: 190, distance: 136.8
click at [406, 190] on hb-router-mapa "Informações da Sessão 978513 - 13/08/2025 Criação: 12/08/2025 17:50 Depósito: J…" at bounding box center [261, 163] width 522 height 327
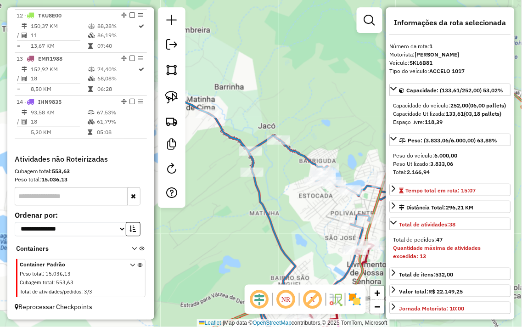
drag, startPoint x: 320, startPoint y: 245, endPoint x: 309, endPoint y: 233, distance: 15.9
click at [310, 239] on div "Rota 5 - Placa CUE4609 401 - MM DISTRIBUIDORA Janela de atendimento Grade de at…" at bounding box center [261, 163] width 522 height 327
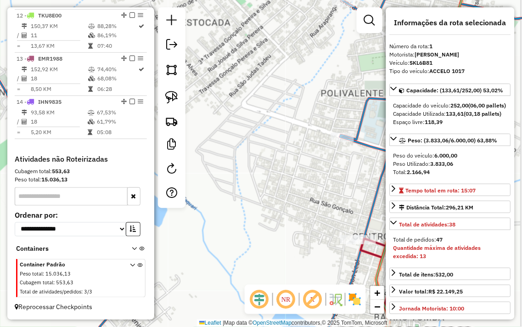
drag, startPoint x: 330, startPoint y: 209, endPoint x: 319, endPoint y: 165, distance: 45.0
click at [316, 158] on div "Janela de atendimento Grade de atendimento Capacidade Transportadoras Veículos …" at bounding box center [261, 163] width 522 height 327
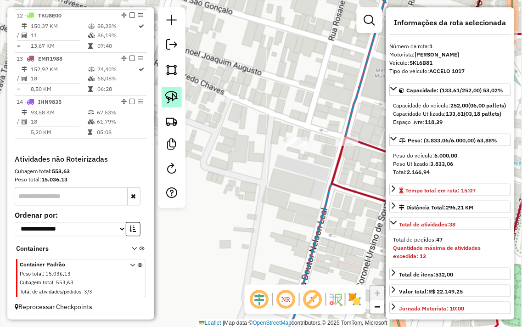
click at [175, 95] on img at bounding box center [171, 97] width 13 height 13
drag, startPoint x: 355, startPoint y: 133, endPoint x: 363, endPoint y: 144, distance: 13.4
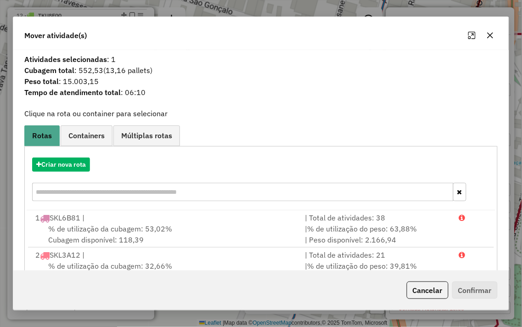
click at [490, 36] on icon "button" at bounding box center [490, 35] width 7 height 7
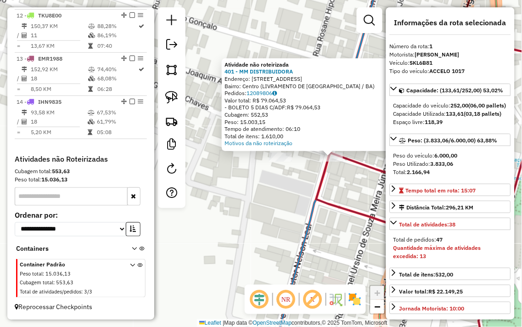
drag, startPoint x: 222, startPoint y: 220, endPoint x: 294, endPoint y: 213, distance: 72.0
click at [293, 214] on div "Atividade não roteirizada 401 - MM DISTRIBUIDORA Endereço: RUA SAO GONCALO 41 B…" at bounding box center [261, 163] width 522 height 327
drag, startPoint x: 243, startPoint y: 121, endPoint x: 271, endPoint y: 122, distance: 27.6
click at [271, 122] on div "Peso: 15.003,15" at bounding box center [328, 121] width 207 height 7
click at [269, 28] on div "Atividade não roteirizada 401 - MM DISTRIBUIDORA Endereço: RUA SAO GONCALO 41 B…" at bounding box center [261, 163] width 522 height 327
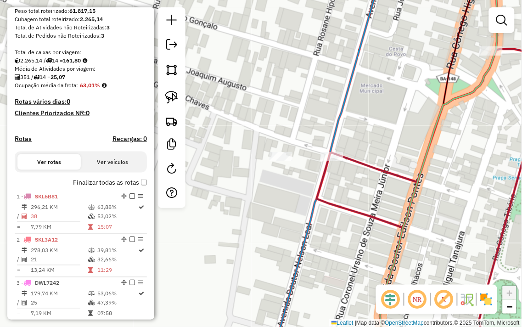
scroll to position [0, 0]
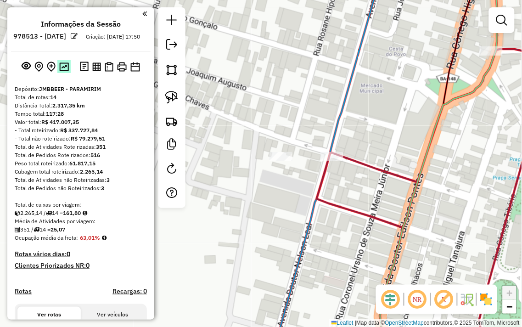
click at [66, 71] on img at bounding box center [64, 66] width 10 height 9
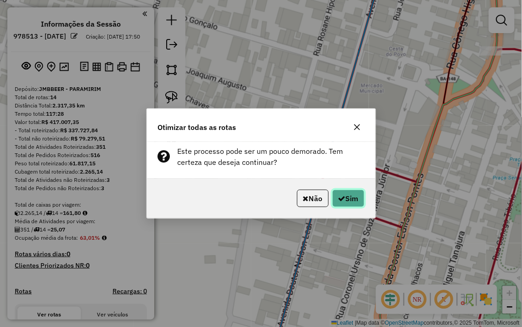
click at [357, 205] on button "Sim" at bounding box center [349, 198] width 32 height 17
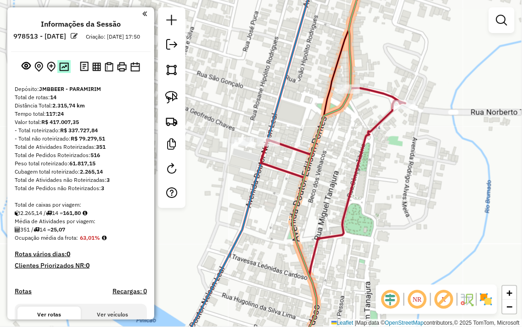
click at [64, 71] on img at bounding box center [64, 66] width 10 height 9
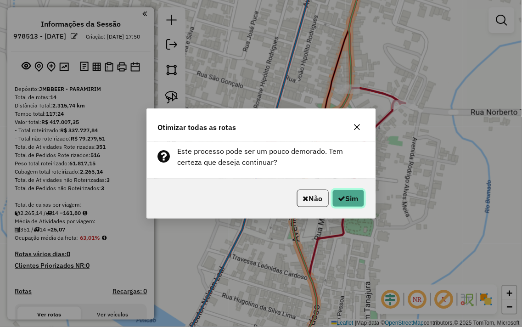
click at [341, 204] on button "Sim" at bounding box center [349, 198] width 32 height 17
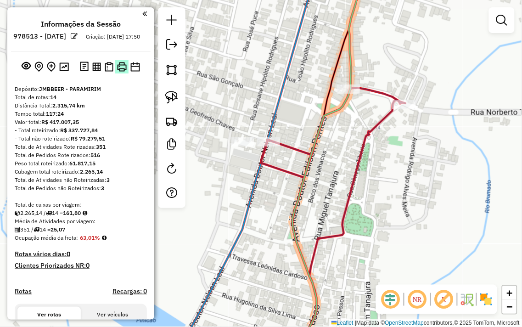
click at [121, 72] on img at bounding box center [122, 67] width 10 height 10
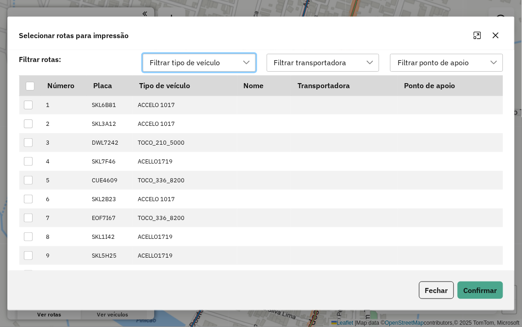
scroll to position [6, 40]
click at [496, 33] on icon "button" at bounding box center [495, 35] width 7 height 7
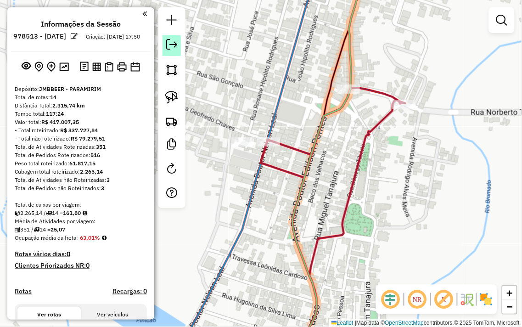
click at [167, 40] on em at bounding box center [171, 44] width 11 height 11
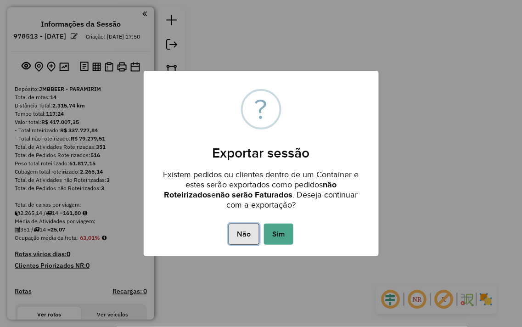
click at [248, 230] on button "Não" at bounding box center [244, 234] width 31 height 21
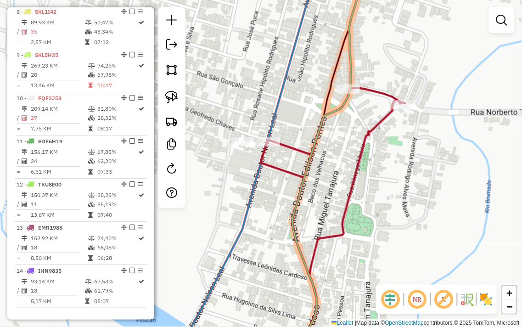
scroll to position [663, 0]
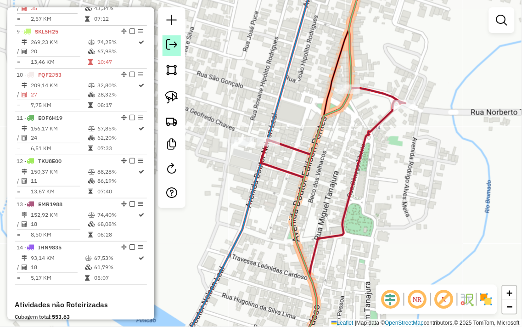
click at [177, 45] on em at bounding box center [171, 44] width 11 height 11
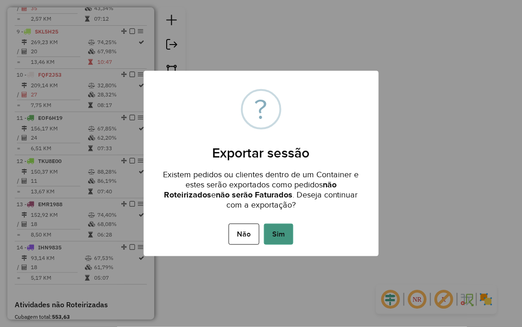
click at [270, 224] on button "Sim" at bounding box center [278, 234] width 29 height 21
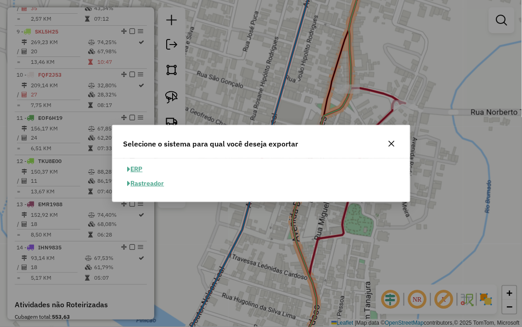
click at [137, 167] on button "ERP" at bounding box center [135, 169] width 23 height 14
select select "**"
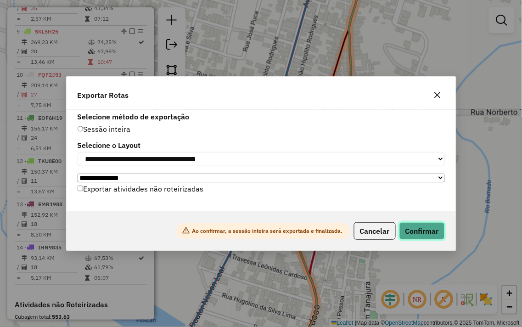
click at [401, 230] on button "Confirmar" at bounding box center [422, 230] width 45 height 17
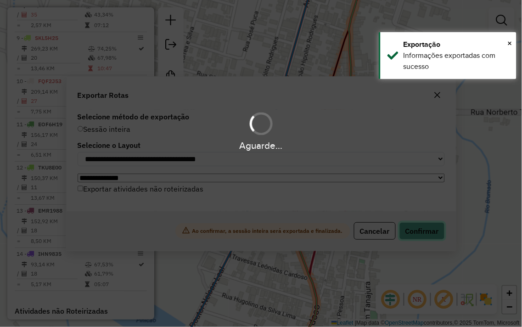
scroll to position [670, 0]
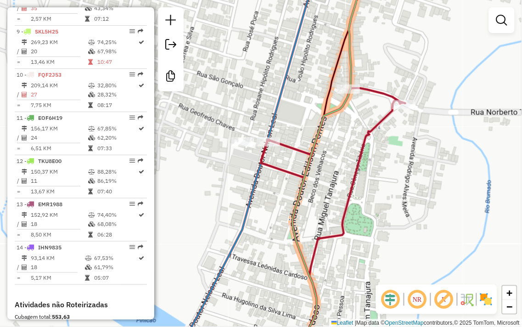
click at [302, 320] on div "Janela de atendimento Grade de atendimento Capacidade Transportadoras Veículos …" at bounding box center [261, 163] width 522 height 327
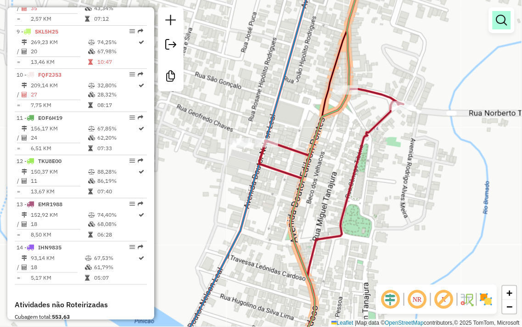
click at [499, 22] on em at bounding box center [501, 20] width 11 height 11
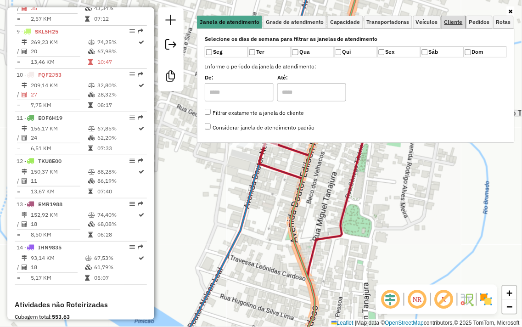
click at [451, 19] on span "Cliente" at bounding box center [454, 22] width 18 height 6
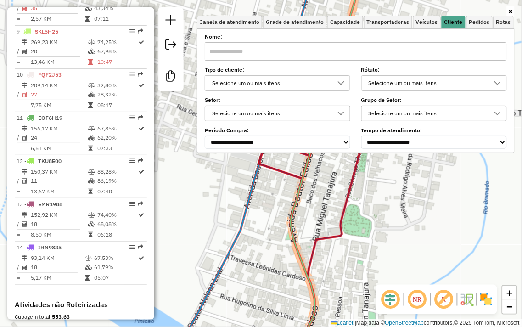
click at [272, 56] on input "text" at bounding box center [356, 51] width 302 height 18
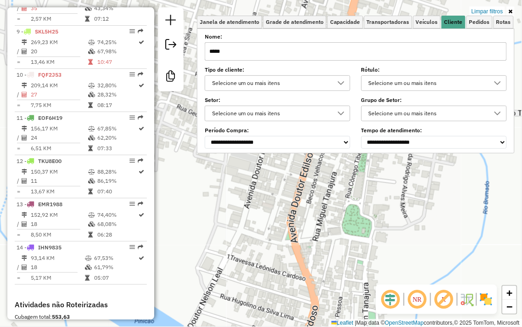
type input "*****"
click at [265, 230] on div "Limpar filtros Janela de atendimento Grade de atendimento Capacidade Transporta…" at bounding box center [261, 163] width 522 height 327
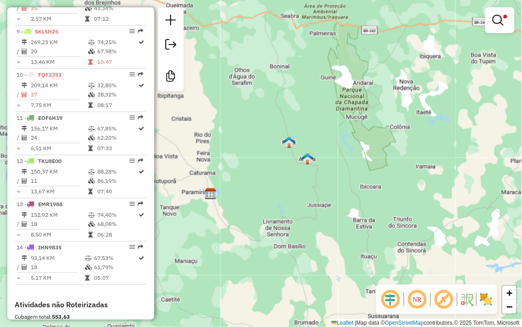
drag, startPoint x: 216, startPoint y: 195, endPoint x: 336, endPoint y: 208, distance: 120.1
click at [333, 209] on div "Limpar filtros Janela de atendimento Grade de atendimento Capacidade Transporta…" at bounding box center [261, 163] width 522 height 327
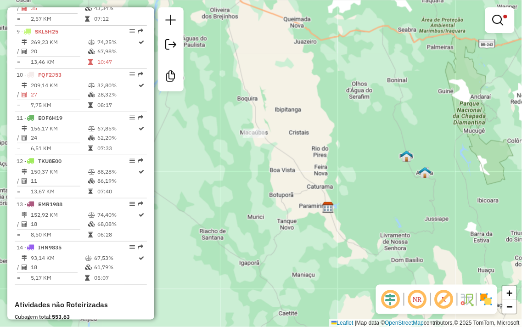
drag, startPoint x: 272, startPoint y: 134, endPoint x: 282, endPoint y: 177, distance: 43.7
click at [284, 177] on div "Limpar filtros Janela de atendimento Grade de atendimento Capacidade Transporta…" at bounding box center [261, 163] width 522 height 327
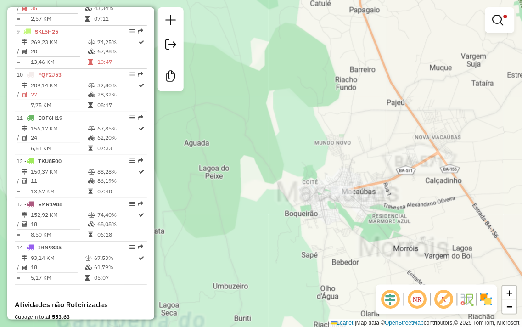
drag, startPoint x: 301, startPoint y: 156, endPoint x: 309, endPoint y: 129, distance: 28.8
click at [299, 126] on div "Limpar filtros Janela de atendimento Grade de atendimento Capacidade Transporta…" at bounding box center [261, 163] width 522 height 327
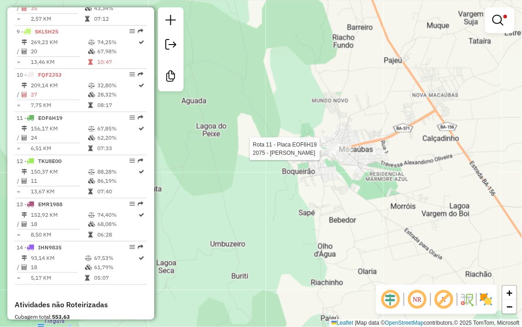
select select "**********"
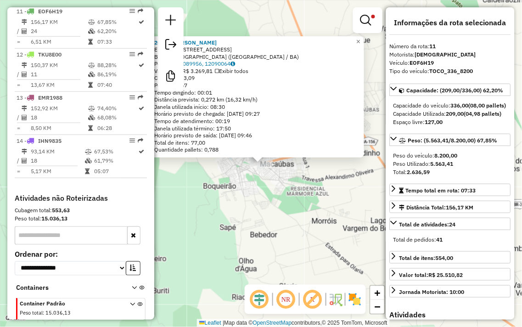
scroll to position [782, 0]
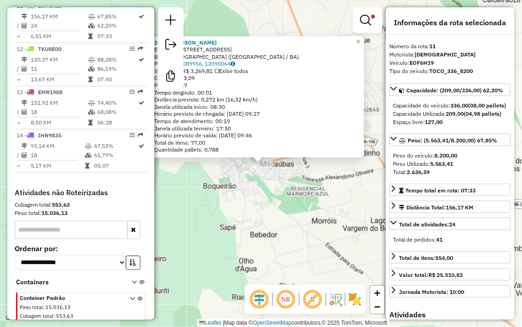
drag, startPoint x: 437, startPoint y: 62, endPoint x: 411, endPoint y: 62, distance: 25.3
click at [411, 62] on div "Veículo: EOF6H19" at bounding box center [450, 63] width 121 height 8
copy strong "EOF6H19"
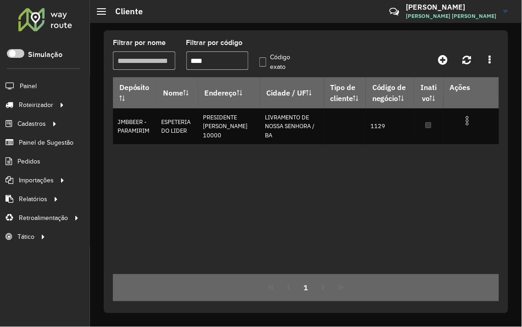
click at [210, 63] on input "****" at bounding box center [217, 60] width 62 height 18
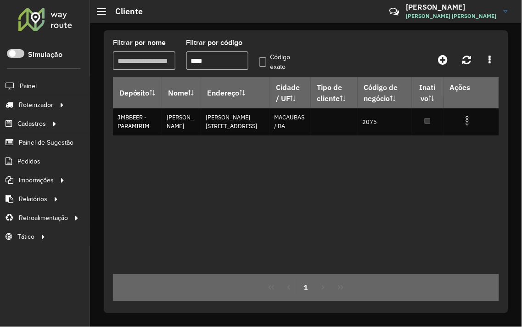
type input "****"
